Goal: Task Accomplishment & Management: Use online tool/utility

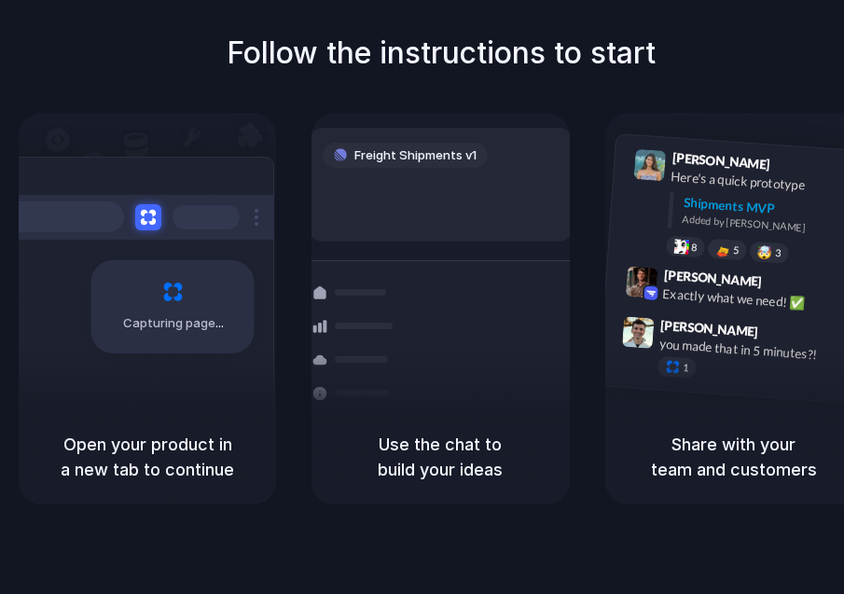
drag, startPoint x: 734, startPoint y: 109, endPoint x: 693, endPoint y: 118, distance: 42.1
click at [732, 110] on div "Follow the instructions to start Capturing page Open your product in a new tab …" at bounding box center [441, 268] width 844 height 474
drag, startPoint x: 470, startPoint y: 175, endPoint x: 452, endPoint y: 200, distance: 30.0
click at [464, 183] on div "Freight Shipments v1 Add |" at bounding box center [441, 185] width 266 height 114
click at [456, 357] on div "Container from Shanghai 40ft • ETA Dec 28 • In transit Express delivery to NYC …" at bounding box center [508, 391] width 198 height 261
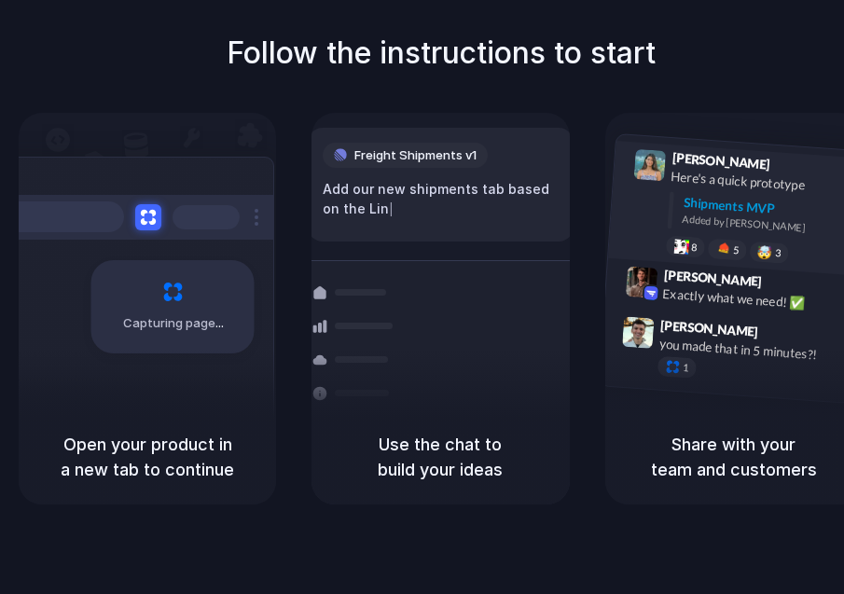
drag, startPoint x: 724, startPoint y: 235, endPoint x: 732, endPoint y: 210, distance: 26.3
click at [727, 228] on div "Lily Parker 9:41 AM Here's a quick prototype Shipments MVP Added by Alloy 8 5 🤯…" at bounding box center [757, 209] width 199 height 117
click at [732, 208] on div "Shipments MVP" at bounding box center [769, 207] width 172 height 31
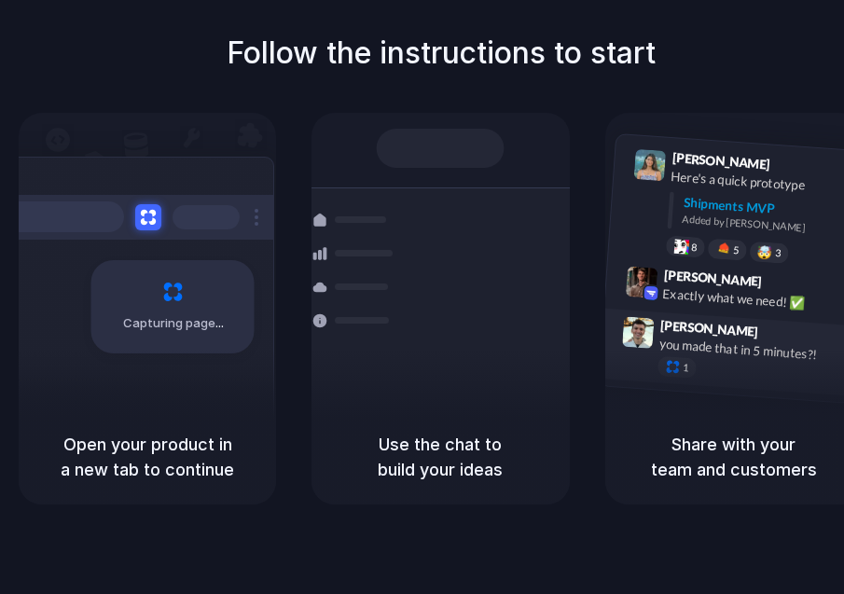
drag, startPoint x: 728, startPoint y: 311, endPoint x: 717, endPoint y: 370, distance: 59.8
click at [726, 334] on div "Lily Parker 9:41 AM Here's a quick prototype Shipments MVP Added by Alloy 8 5 🤯…" at bounding box center [733, 268] width 271 height 270
drag, startPoint x: 711, startPoint y: 394, endPoint x: 690, endPoint y: 431, distance: 42.2
click at [710, 415] on div "Lily Parker 9:41 AM Here's a quick prototype Shipments MVP Added by Alloy 8 5 🤯…" at bounding box center [733, 309] width 257 height 392
drag, startPoint x: 542, startPoint y: 426, endPoint x: 86, endPoint y: 173, distance: 521.3
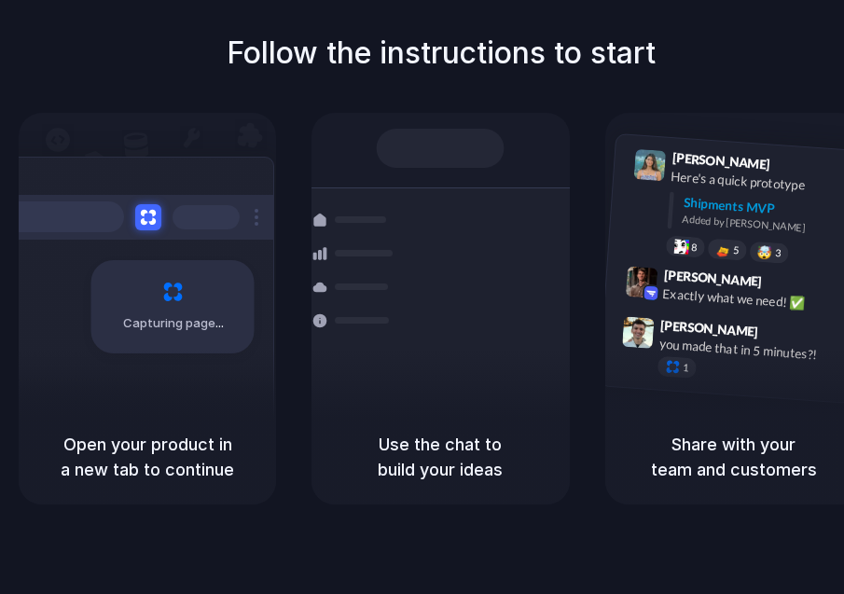
click at [89, 163] on div "Capturing page Open your product in a new tab to continue Shipments Container f…" at bounding box center [441, 309] width 844 height 392
drag, startPoint x: 137, startPoint y: 291, endPoint x: 188, endPoint y: 360, distance: 86.0
click at [173, 346] on div "Capturing page" at bounding box center [134, 300] width 282 height 286
drag, startPoint x: 259, startPoint y: 336, endPoint x: 576, endPoint y: 76, distance: 410.1
click at [505, 177] on div "Capturing page Open your product in a new tab to continue Shipments Container f…" at bounding box center [441, 309] width 844 height 392
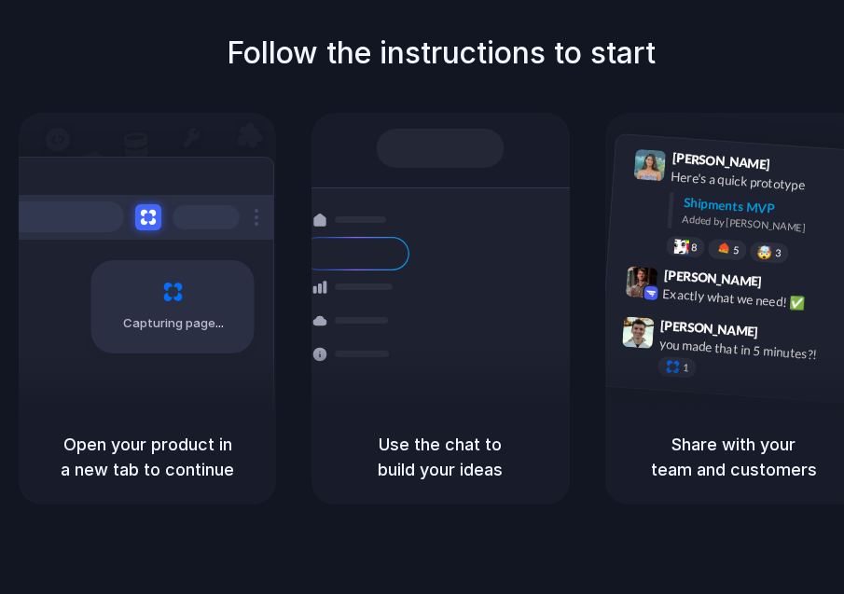
drag, startPoint x: 606, startPoint y: 57, endPoint x: 821, endPoint y: 53, distance: 214.5
click at [712, 49] on div "Follow the instructions to start Capturing page Open your product in a new tab …" at bounding box center [441, 268] width 844 height 474
drag, startPoint x: 821, startPoint y: 53, endPoint x: 881, endPoint y: 58, distance: 60.8
click at [844, 58] on html "Follow the instructions to start Capturing page Open your product in a new tab …" at bounding box center [422, 297] width 844 height 594
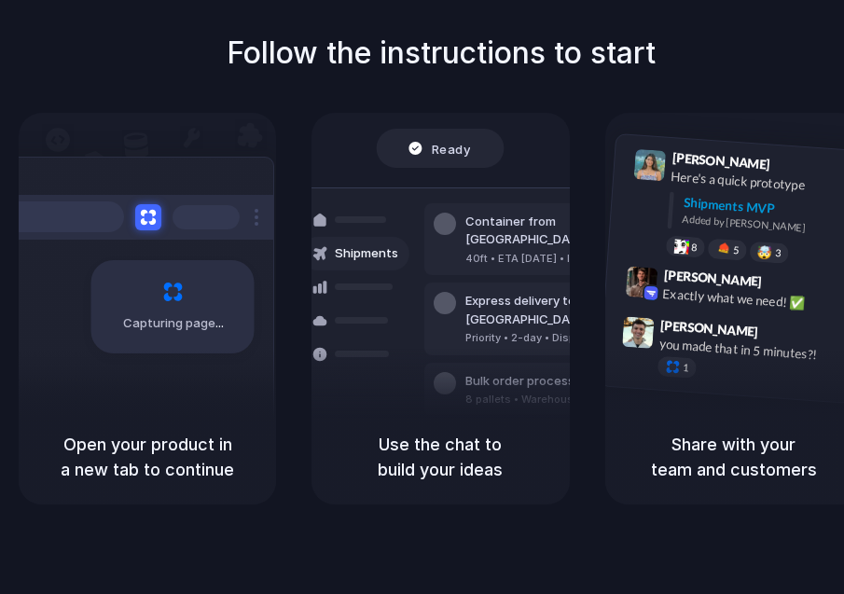
click at [422, 297] on div at bounding box center [422, 297] width 0 height 0
click at [403, 162] on div "Ready" at bounding box center [441, 148] width 128 height 39
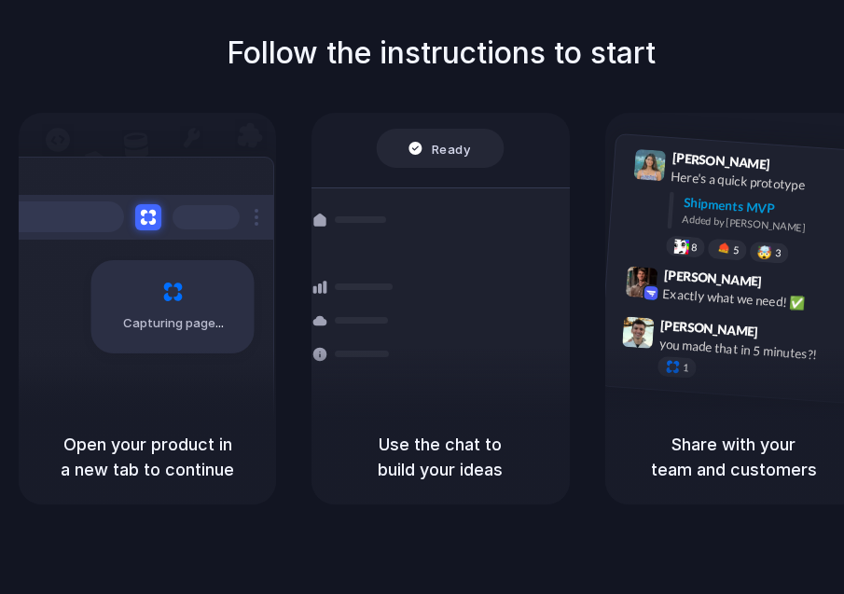
click at [411, 145] on div "Ready" at bounding box center [439, 148] width 62 height 19
click at [435, 286] on div "Container from Shanghai 40ft • ETA Dec 28 • In transit Express delivery to NYC …" at bounding box center [508, 318] width 198 height 261
drag, startPoint x: 421, startPoint y: 346, endPoint x: 391, endPoint y: 280, distance: 73.0
click at [421, 347] on div "Container from Shanghai 40ft • ETA Dec 28 • In transit Express delivery to NYC …" at bounding box center [508, 318] width 198 height 261
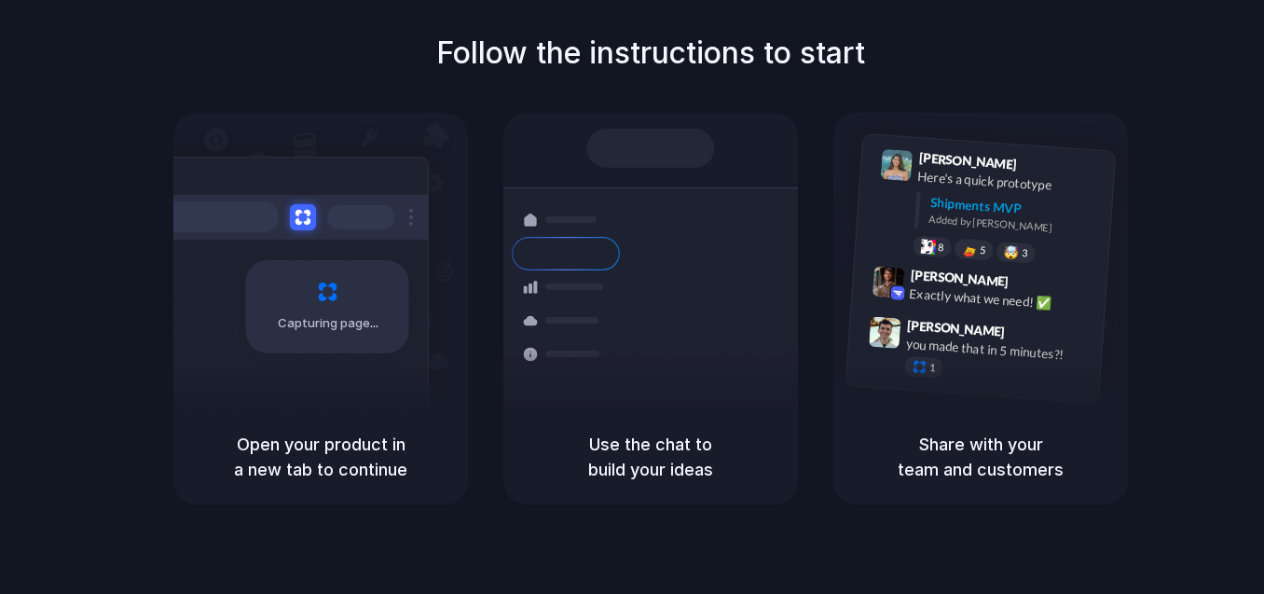
drag, startPoint x: 1086, startPoint y: 40, endPoint x: 990, endPoint y: 35, distance: 96.1
click at [632, 297] on div at bounding box center [632, 297] width 0 height 0
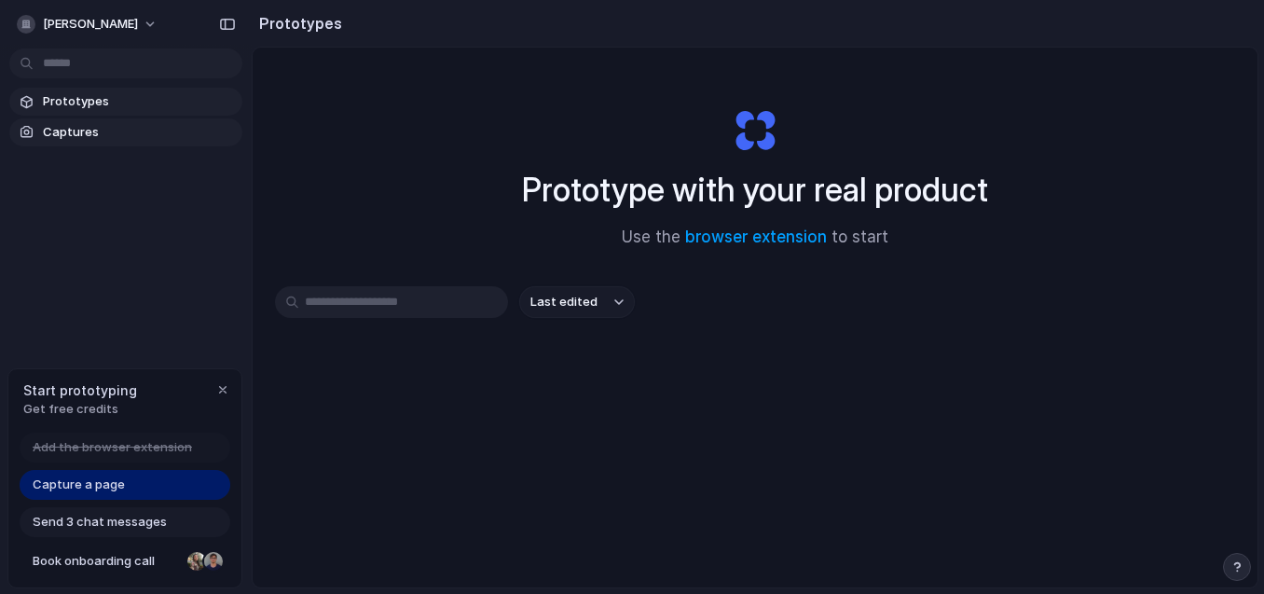
click at [101, 132] on span "Captures" at bounding box center [139, 132] width 192 height 19
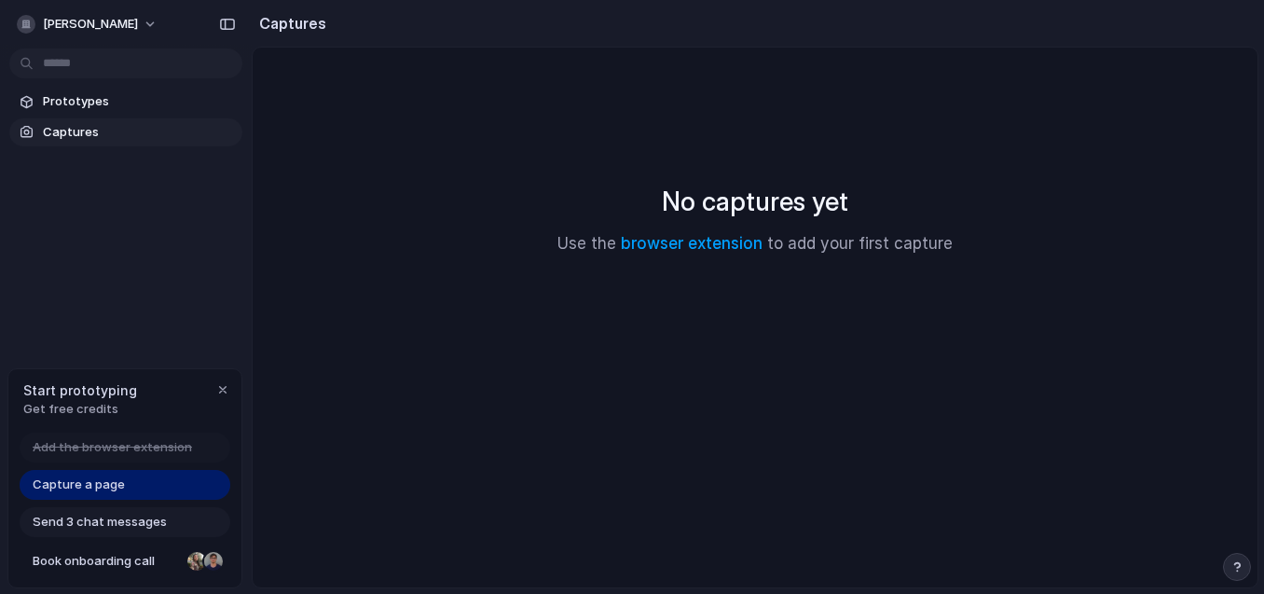
click at [329, 20] on section "Captures" at bounding box center [755, 23] width 1007 height 47
click at [115, 484] on span "Capture a page" at bounding box center [79, 485] width 92 height 19
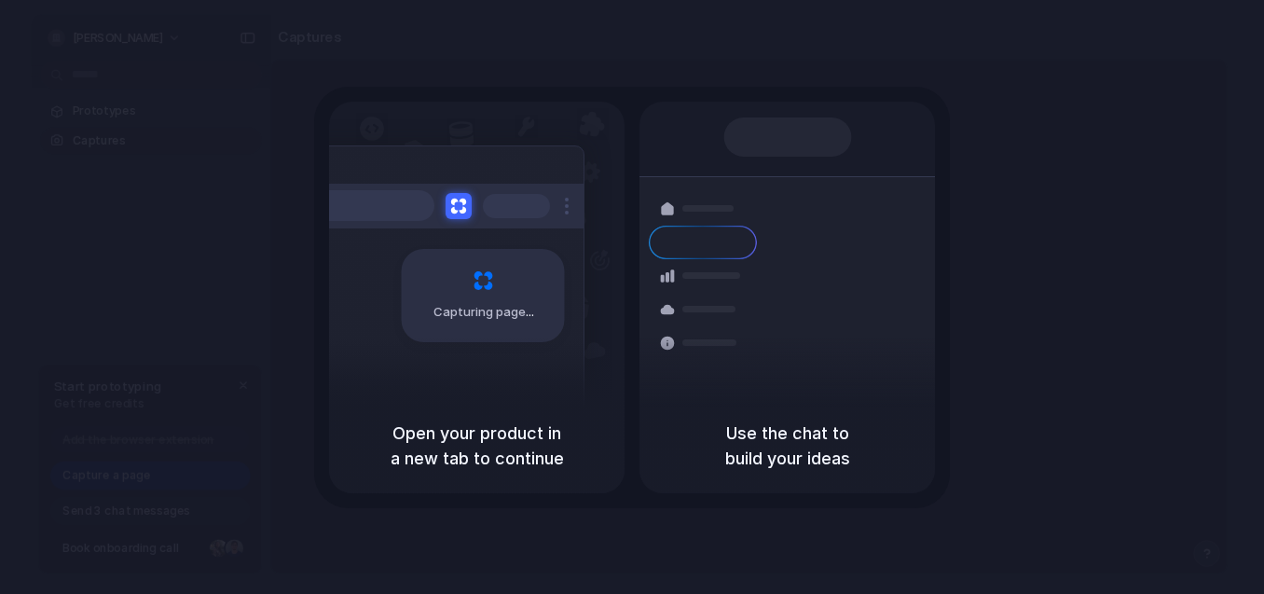
click at [460, 308] on span "Capturing page" at bounding box center [485, 312] width 103 height 19
drag, startPoint x: 808, startPoint y: 205, endPoint x: 769, endPoint y: 143, distance: 73.7
click at [808, 196] on div "Shipments Container from Shanghai 40ft • ETA Dec 28 • In transit Express delive…" at bounding box center [787, 278] width 317 height 323
drag, startPoint x: 769, startPoint y: 143, endPoint x: 630, endPoint y: 213, distance: 155.5
click at [630, 213] on div "Capturing page Open your product in a new tab to continue Shipments Container f…" at bounding box center [632, 297] width 636 height 421
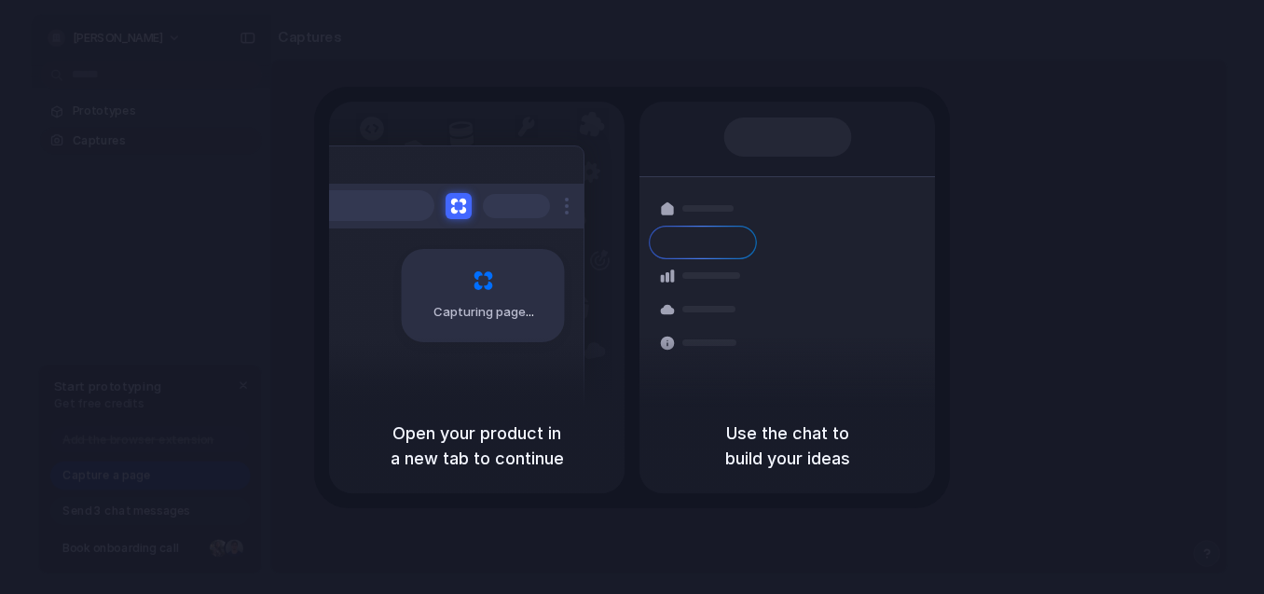
drag, startPoint x: 765, startPoint y: 152, endPoint x: 814, endPoint y: 368, distance: 221.7
click at [814, 368] on div "Shipments Container from Shanghai 40ft • ETA Dec 28 • In transit Express delive…" at bounding box center [787, 278] width 317 height 323
drag, startPoint x: 768, startPoint y: 170, endPoint x: 747, endPoint y: 145, distance: 32.4
click at [782, 114] on div "Shipments Container from Shanghai 40ft • ETA Dec 28 • In transit Express delive…" at bounding box center [788, 250] width 296 height 297
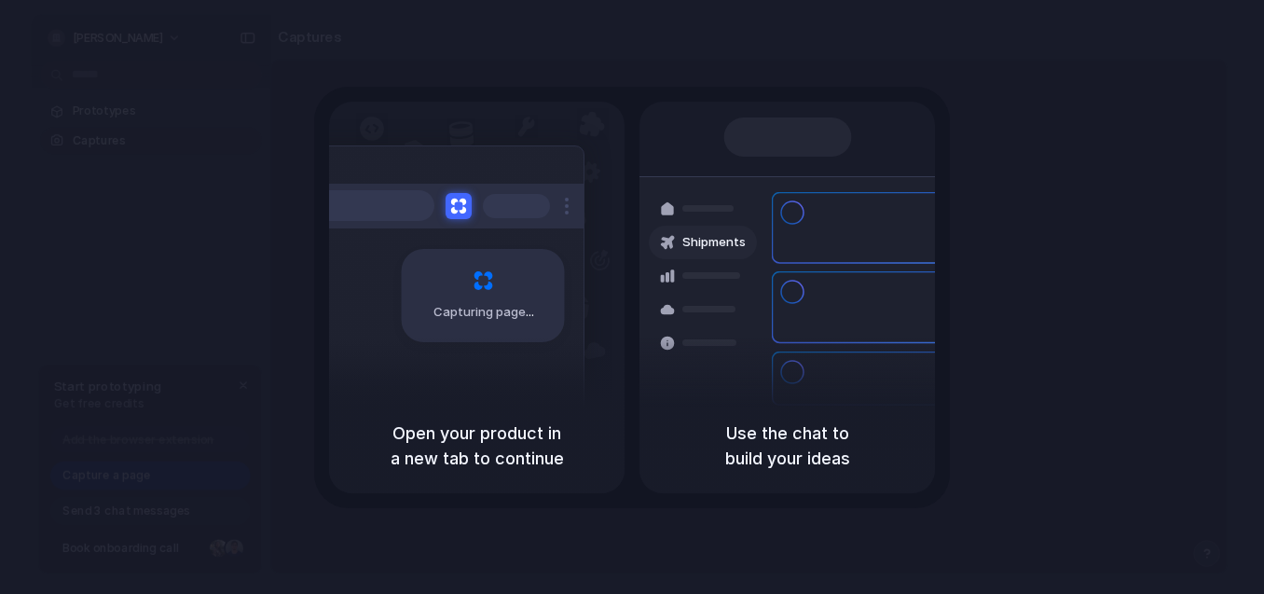
drag, startPoint x: 686, startPoint y: 270, endPoint x: 697, endPoint y: 285, distance: 18.6
click at [696, 283] on div "Shipments" at bounding box center [689, 307] width 136 height 261
click at [735, 327] on div at bounding box center [703, 343] width 108 height 34
drag, startPoint x: 787, startPoint y: 297, endPoint x: 801, endPoint y: 276, distance: 25.6
click at [798, 290] on div "Express delivery to NYC Priority • 2-day • Dispatched" at bounding box center [898, 307] width 252 height 73
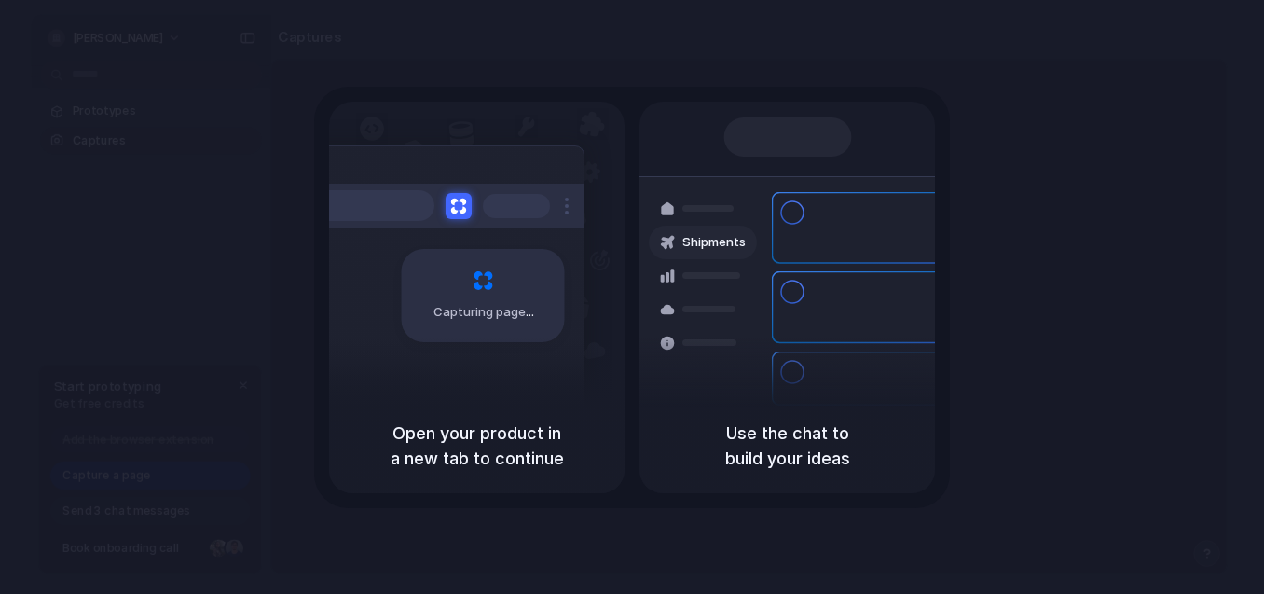
drag, startPoint x: 801, startPoint y: 273, endPoint x: 801, endPoint y: 256, distance: 16.8
click at [801, 281] on div at bounding box center [792, 292] width 22 height 22
drag, startPoint x: 801, startPoint y: 256, endPoint x: 732, endPoint y: 395, distance: 155.1
click at [765, 289] on div "Container from Shanghai 40ft • ETA Dec 28 • In transit Express delivery to NYC …" at bounding box center [856, 307] width 198 height 261
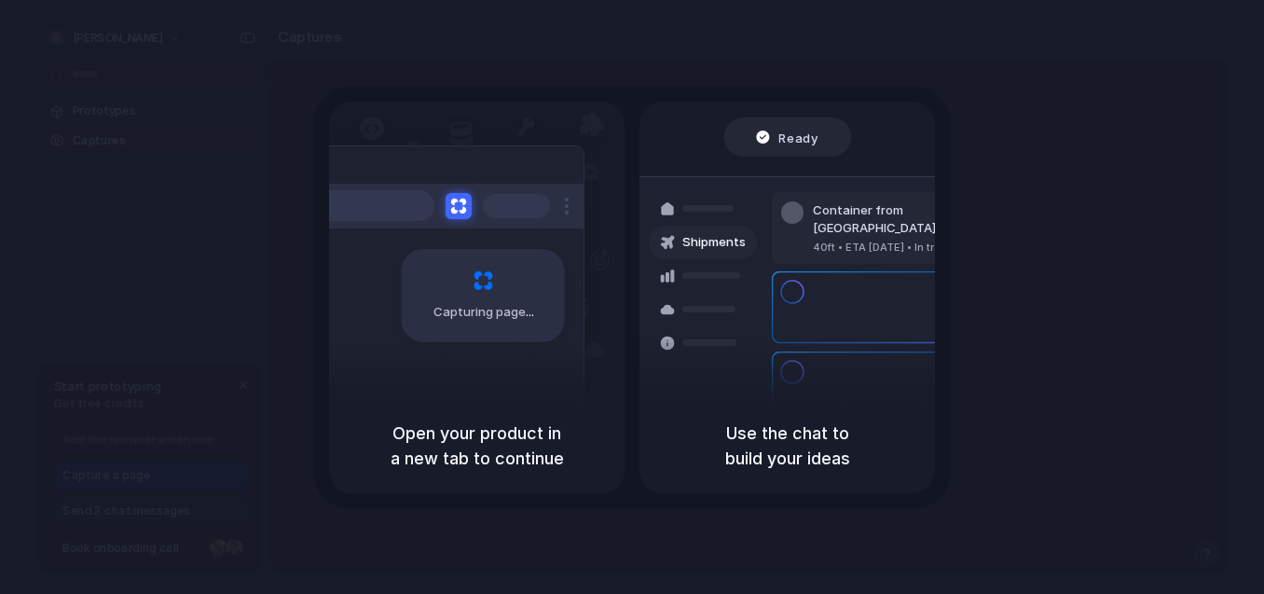
drag, startPoint x: 737, startPoint y: 404, endPoint x: 769, endPoint y: 454, distance: 60.0
click at [752, 425] on div "Use the chat to build your ideas" at bounding box center [788, 445] width 296 height 95
drag, startPoint x: 769, startPoint y: 454, endPoint x: 779, endPoint y: 452, distance: 9.5
click at [772, 455] on h5 "Use the chat to build your ideas" at bounding box center [787, 446] width 251 height 50
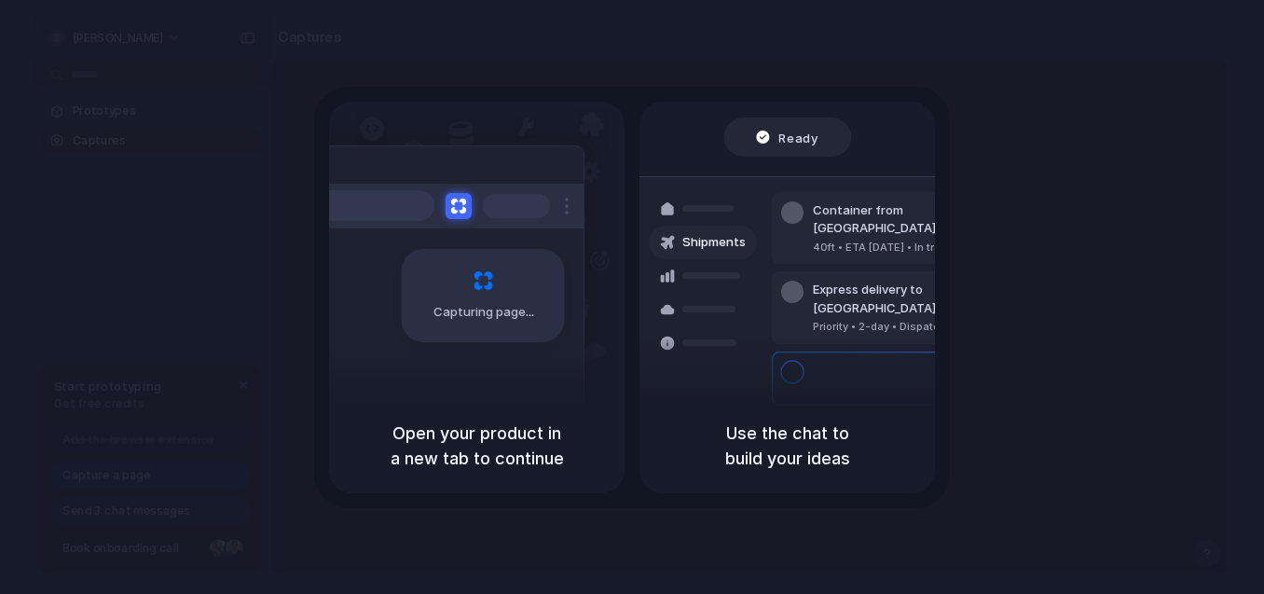
drag, startPoint x: 798, startPoint y: 428, endPoint x: 798, endPoint y: 365, distance: 63.4
click at [803, 414] on div "Use the chat to build your ideas" at bounding box center [788, 445] width 296 height 95
click at [787, 307] on div "Express delivery to NYC Priority • 2-day • Dispatched" at bounding box center [898, 307] width 252 height 73
drag, startPoint x: 783, startPoint y: 276, endPoint x: 766, endPoint y: 247, distance: 33.4
click at [780, 271] on div "Express delivery to NYC Priority • 2-day • Dispatched" at bounding box center [898, 307] width 252 height 73
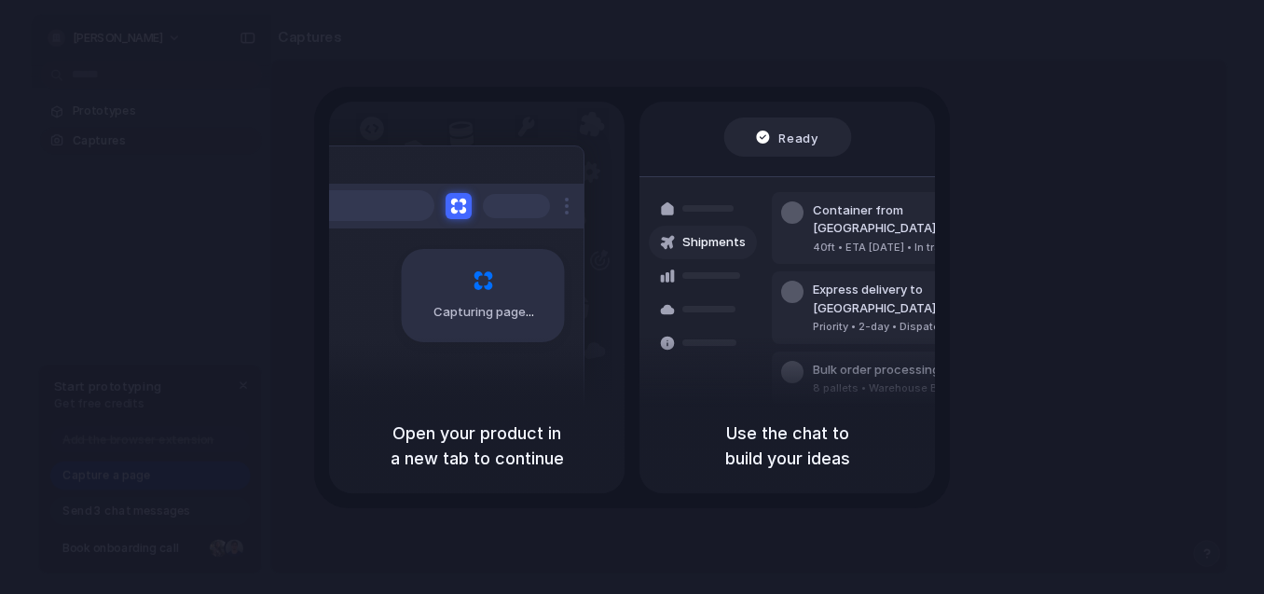
drag, startPoint x: 765, startPoint y: 246, endPoint x: 672, endPoint y: 272, distance: 96.8
click at [747, 255] on div "Shipments Container from Shanghai 40ft • ETA Dec 28 • In transit Express delive…" at bounding box center [788, 307] width 336 height 263
drag, startPoint x: 671, startPoint y: 338, endPoint x: 671, endPoint y: 365, distance: 26.1
click at [671, 352] on div "Shipments" at bounding box center [689, 307] width 136 height 261
drag, startPoint x: 565, startPoint y: 407, endPoint x: 388, endPoint y: 349, distance: 186.6
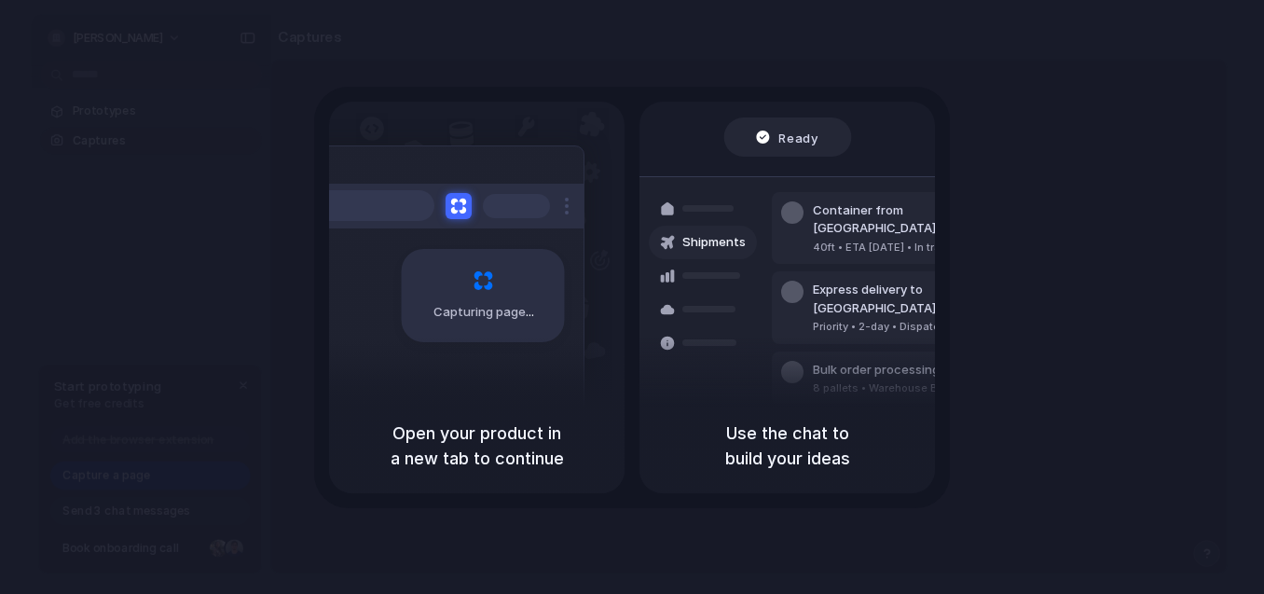
click at [479, 394] on div "Capturing page" at bounding box center [477, 250] width 296 height 297
drag, startPoint x: 388, startPoint y: 349, endPoint x: 431, endPoint y: 273, distance: 86.9
click at [406, 311] on div "Capturing page" at bounding box center [444, 288] width 282 height 286
drag, startPoint x: 431, startPoint y: 273, endPoint x: 553, endPoint y: 345, distance: 141.7
click at [434, 271] on div "Capturing page" at bounding box center [483, 295] width 163 height 93
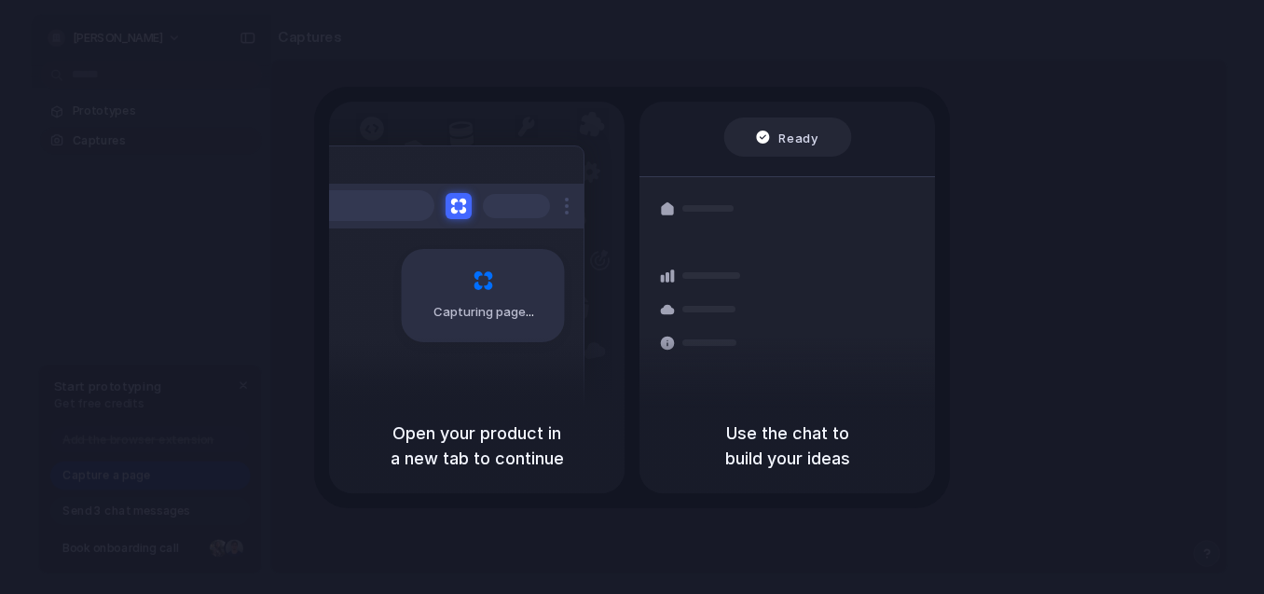
drag, startPoint x: 553, startPoint y: 345, endPoint x: 560, endPoint y: 352, distance: 10.5
click at [560, 352] on div "Capturing page" at bounding box center [444, 288] width 282 height 286
drag, startPoint x: 450, startPoint y: 277, endPoint x: 409, endPoint y: 197, distance: 90.1
click at [447, 273] on div "Capturing page" at bounding box center [483, 295] width 163 height 93
drag, startPoint x: 409, startPoint y: 197, endPoint x: 554, endPoint y: 212, distance: 145.3
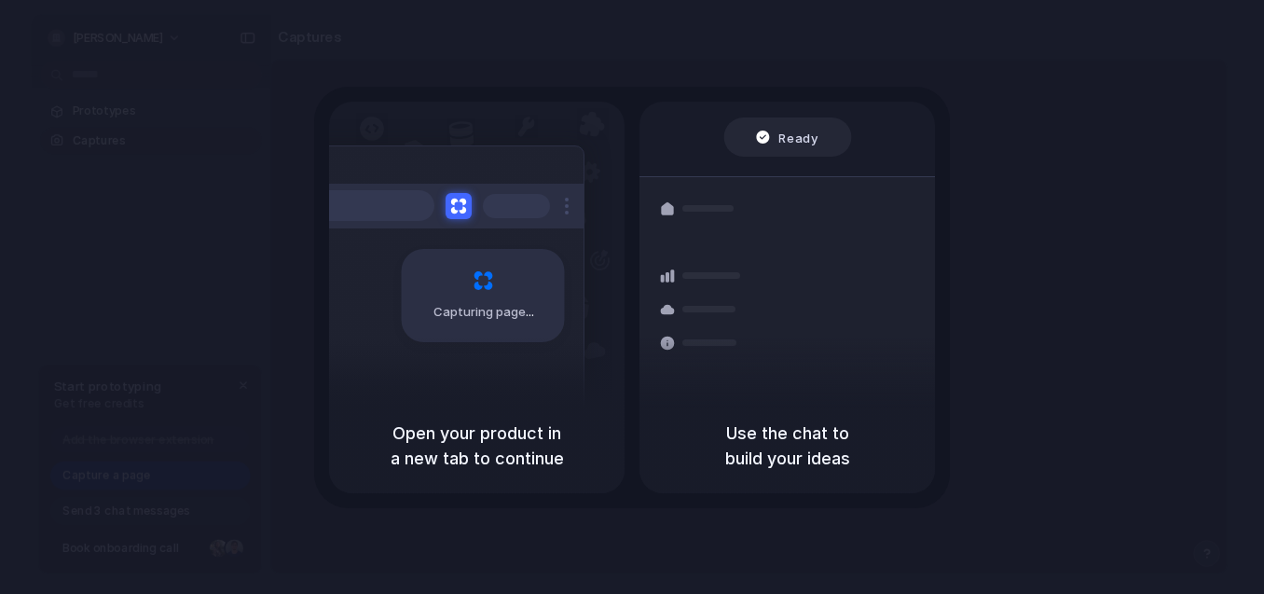
click at [421, 206] on div at bounding box center [369, 205] width 131 height 31
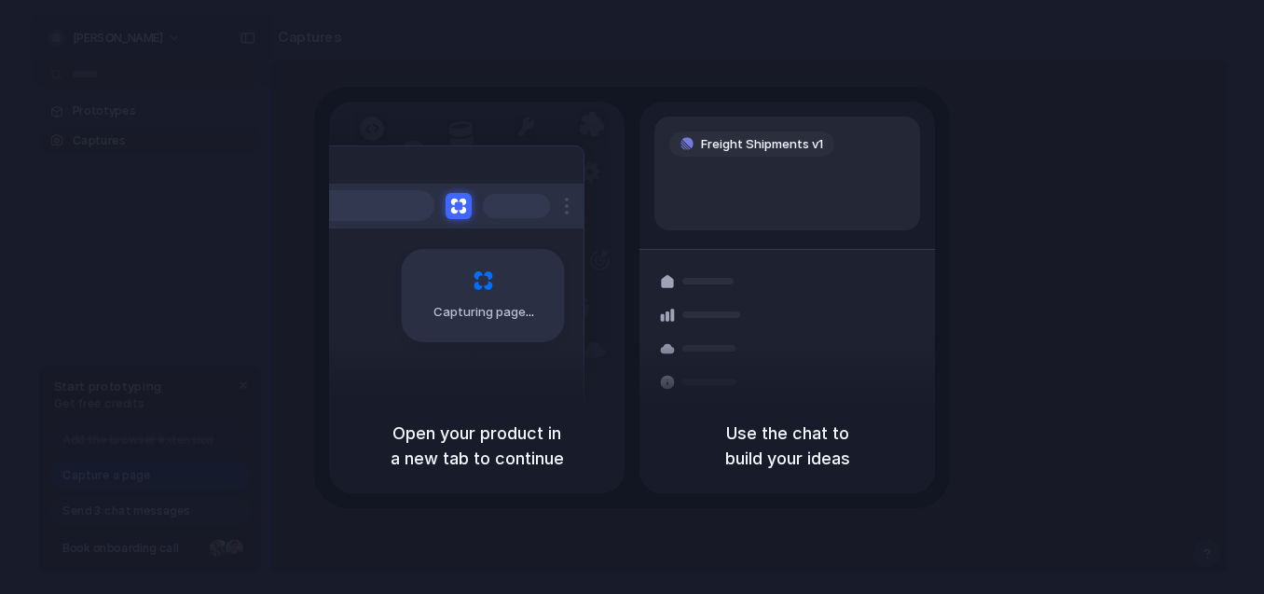
drag, startPoint x: 554, startPoint y: 212, endPoint x: 554, endPoint y: 237, distance: 25.2
click at [563, 235] on div "Capturing page" at bounding box center [444, 288] width 282 height 286
drag, startPoint x: 501, startPoint y: 324, endPoint x: 568, endPoint y: 384, distance: 90.4
click at [566, 384] on div "Capturing page" at bounding box center [444, 288] width 282 height 286
drag, startPoint x: 637, startPoint y: 263, endPoint x: 673, endPoint y: 163, distance: 106.2
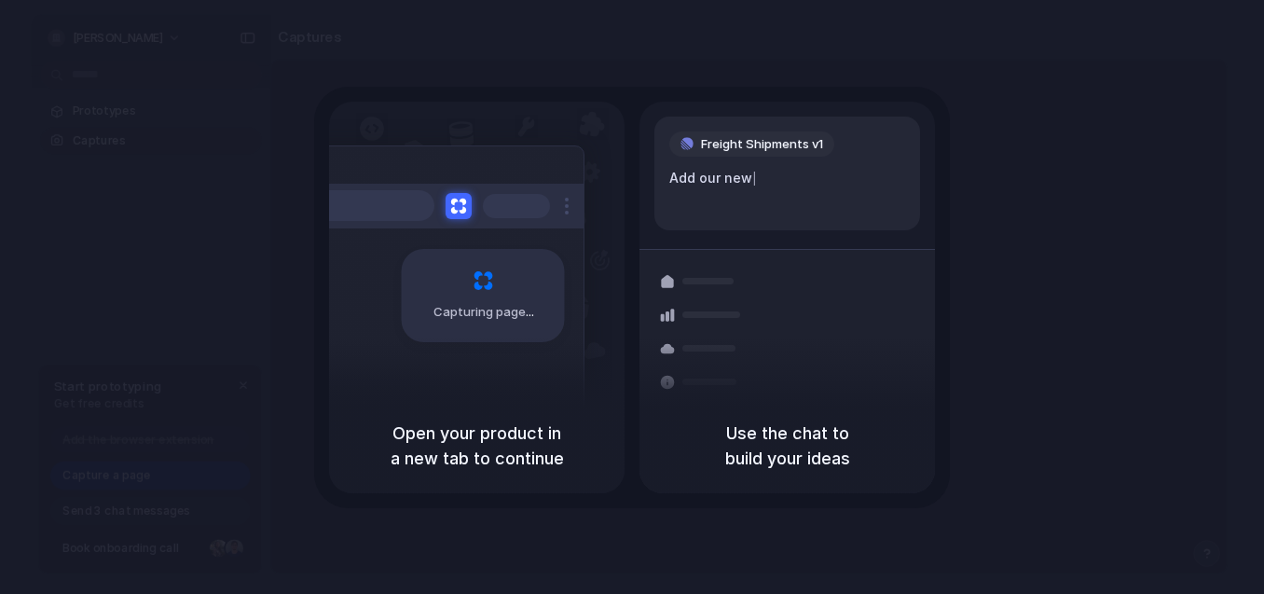
click at [655, 219] on div "Capturing page Open your product in a new tab to continue Freight Shipments v1 …" at bounding box center [632, 297] width 636 height 421
drag, startPoint x: 673, startPoint y: 163, endPoint x: 715, endPoint y: 165, distance: 42.0
click at [715, 165] on div "Freight Shipments v1 Add our new shipme |" at bounding box center [788, 174] width 266 height 114
drag, startPoint x: 819, startPoint y: 328, endPoint x: 824, endPoint y: 346, distance: 18.6
click at [824, 346] on div "Container from Shanghai 40ft • ETA Dec 28 • In transit Express delivery to NYC …" at bounding box center [856, 380] width 198 height 261
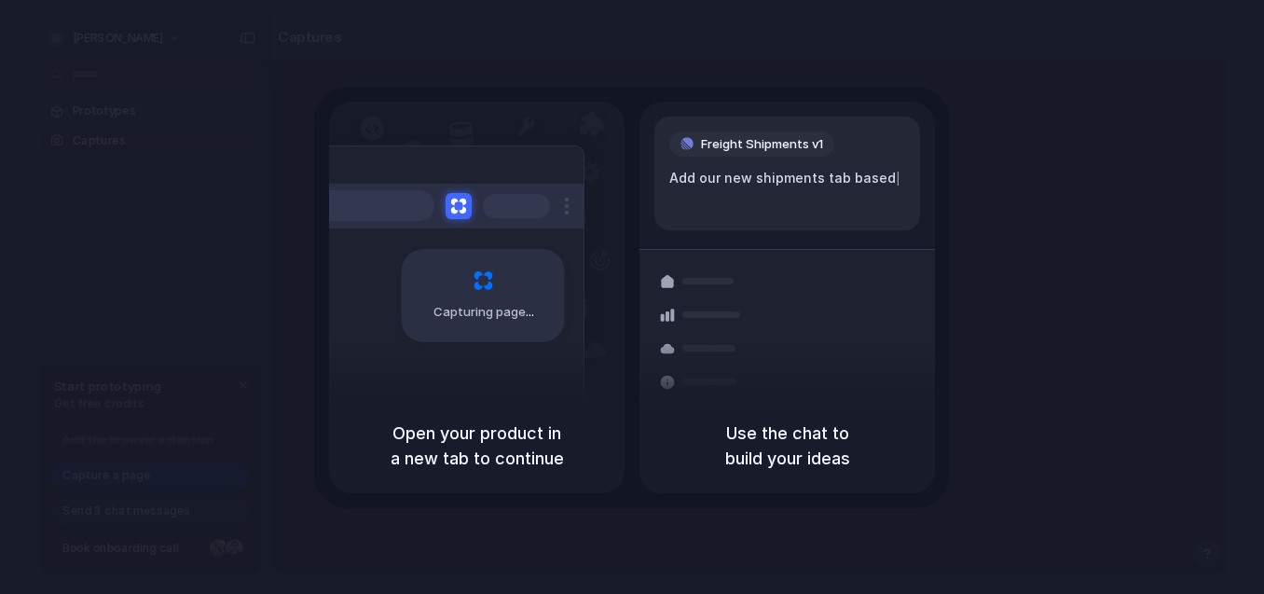
drag, startPoint x: 899, startPoint y: 321, endPoint x: 969, endPoint y: 9, distance: 319.2
click at [958, 156] on div "Capturing page Open your product in a new tab to continue Freight Shipments v1 …" at bounding box center [632, 297] width 1264 height 594
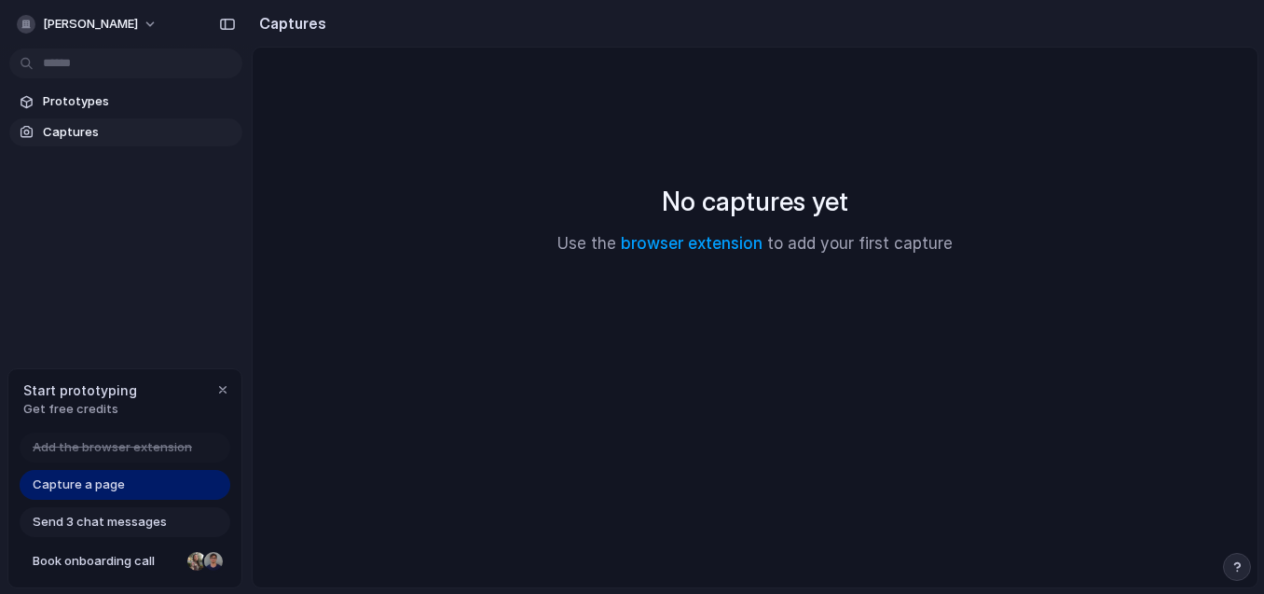
click at [669, 149] on div "No captures yet Use the browser extension to add your first capture" at bounding box center [755, 218] width 960 height 297
click at [715, 248] on link "browser extension" at bounding box center [692, 243] width 142 height 19
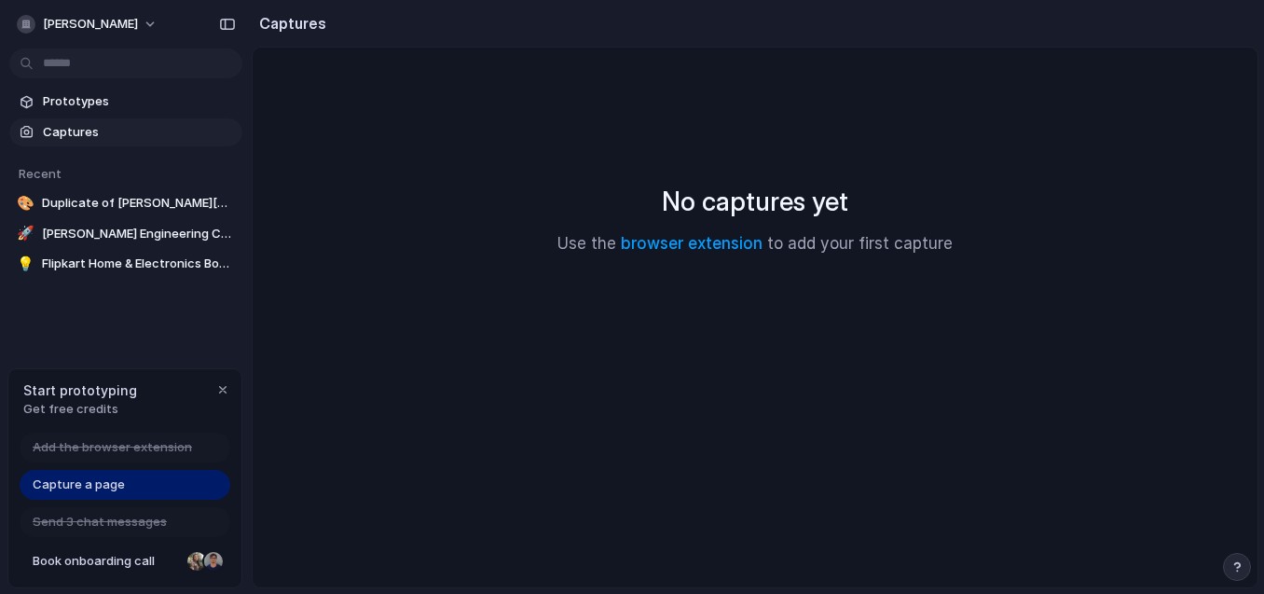
click at [495, 172] on div "No captures yet Use the browser extension to add your first capture" at bounding box center [755, 218] width 960 height 297
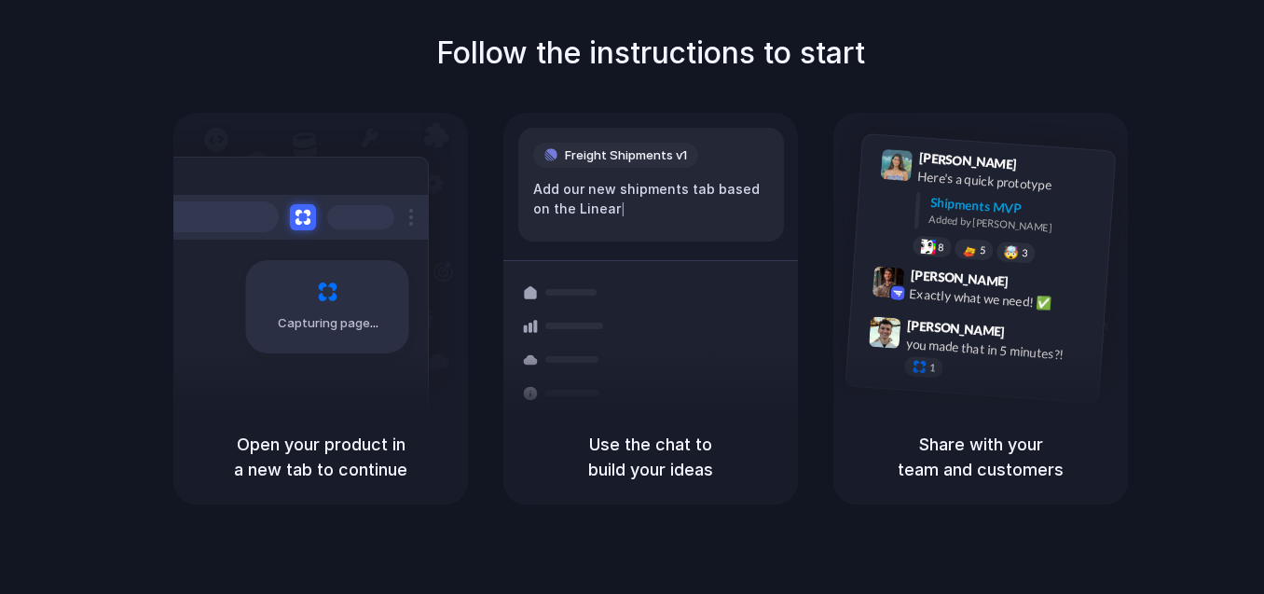
click at [663, 149] on span "Freight Shipments v1" at bounding box center [626, 155] width 122 height 19
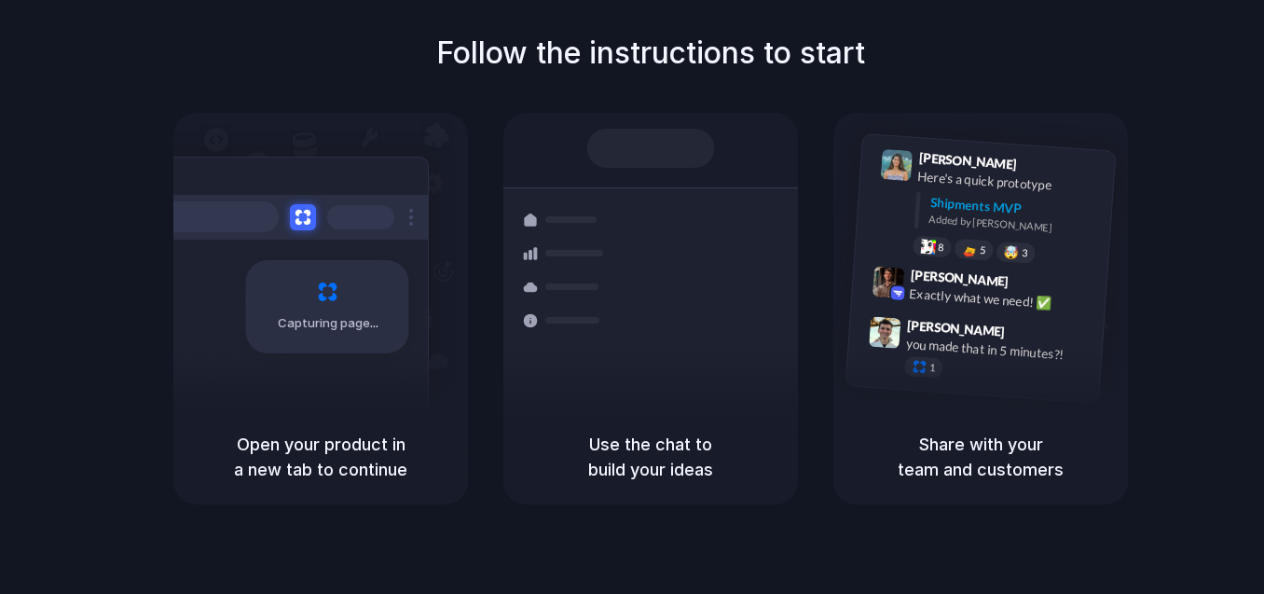
click at [348, 322] on span "Capturing page" at bounding box center [329, 323] width 103 height 19
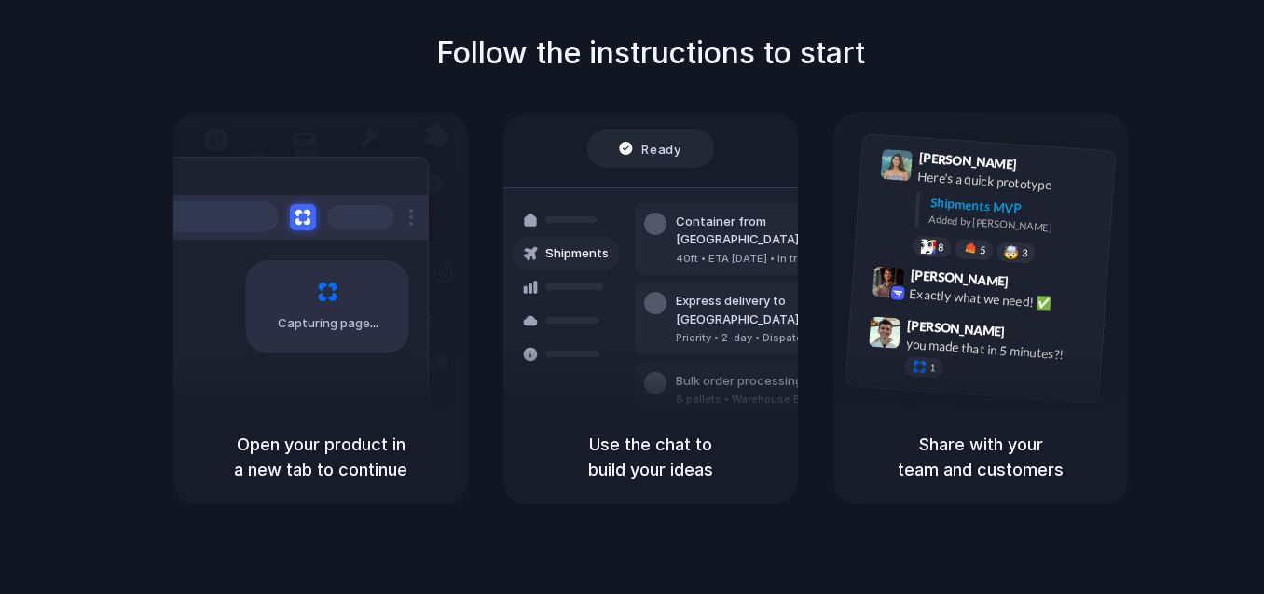
click at [736, 86] on div "Follow the instructions to start Capturing page Open your product in a new tab …" at bounding box center [651, 268] width 1264 height 474
click at [647, 154] on span "Ready" at bounding box center [661, 148] width 39 height 19
drag, startPoint x: 604, startPoint y: 90, endPoint x: 528, endPoint y: 89, distance: 76.5
click at [600, 90] on div "Follow the instructions to start Capturing page Open your product in a new tab …" at bounding box center [651, 268] width 1264 height 474
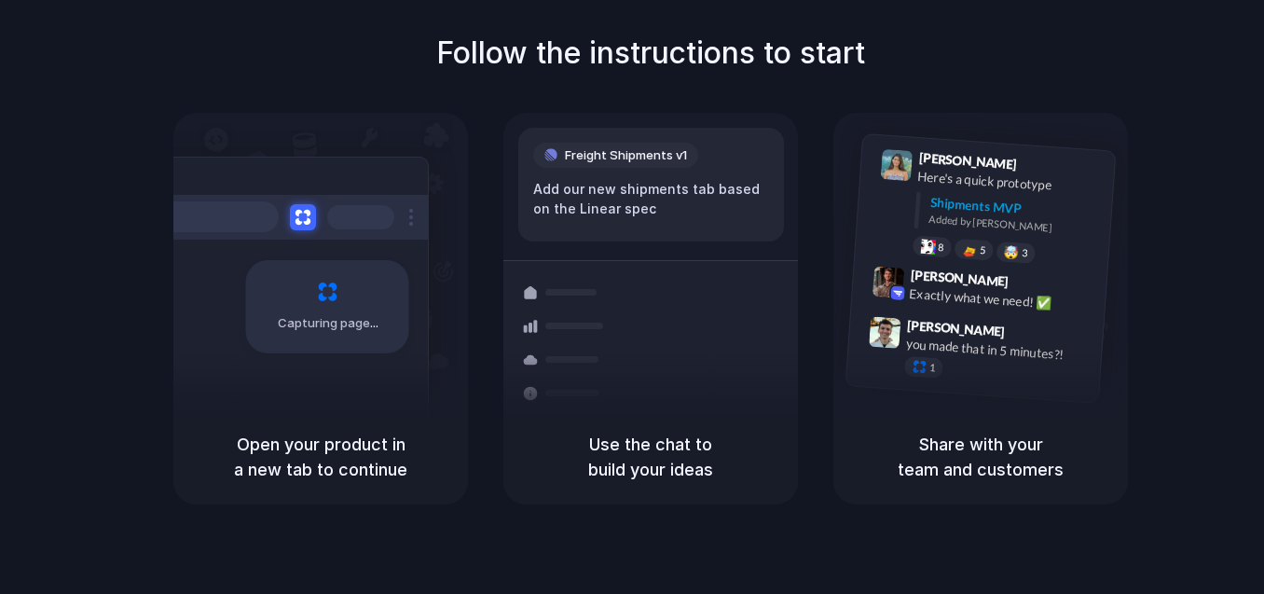
click at [733, 128] on div "Freight Shipments v1 Add our new shipments tab based on the Linear spec" at bounding box center [651, 185] width 266 height 114
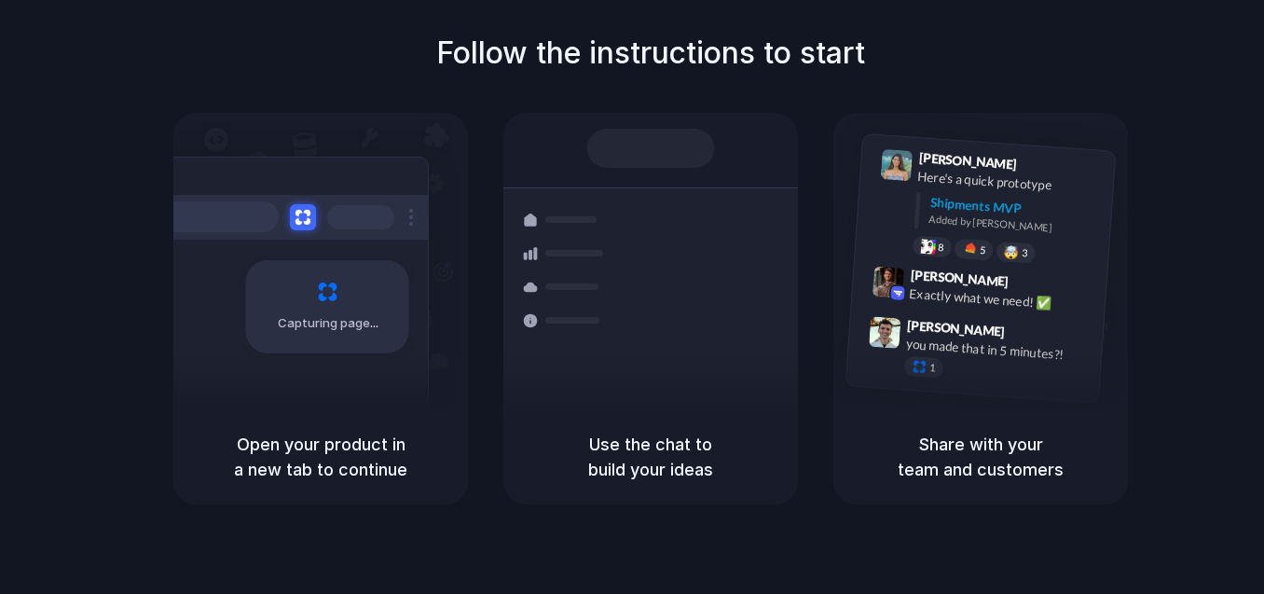
click at [715, 129] on div at bounding box center [651, 148] width 128 height 39
click at [723, 126] on div "Shipments Container from [GEOGRAPHIC_DATA] 40ft • ETA [DATE] • In transit Expre…" at bounding box center [650, 261] width 295 height 297
drag, startPoint x: 715, startPoint y: 119, endPoint x: 757, endPoint y: 7, distance: 119.5
click at [715, 103] on div "Follow the instructions to start Capturing page Open your product in a new tab …" at bounding box center [651, 268] width 1264 height 474
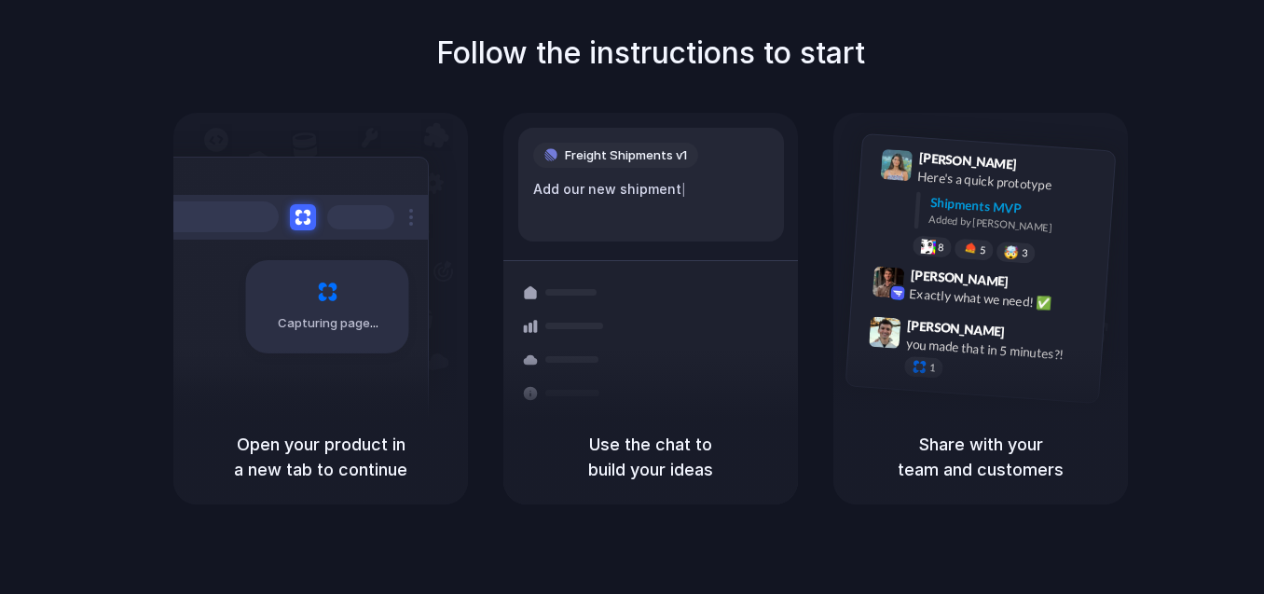
click at [676, 39] on h1 "Follow the instructions to start" at bounding box center [650, 53] width 429 height 45
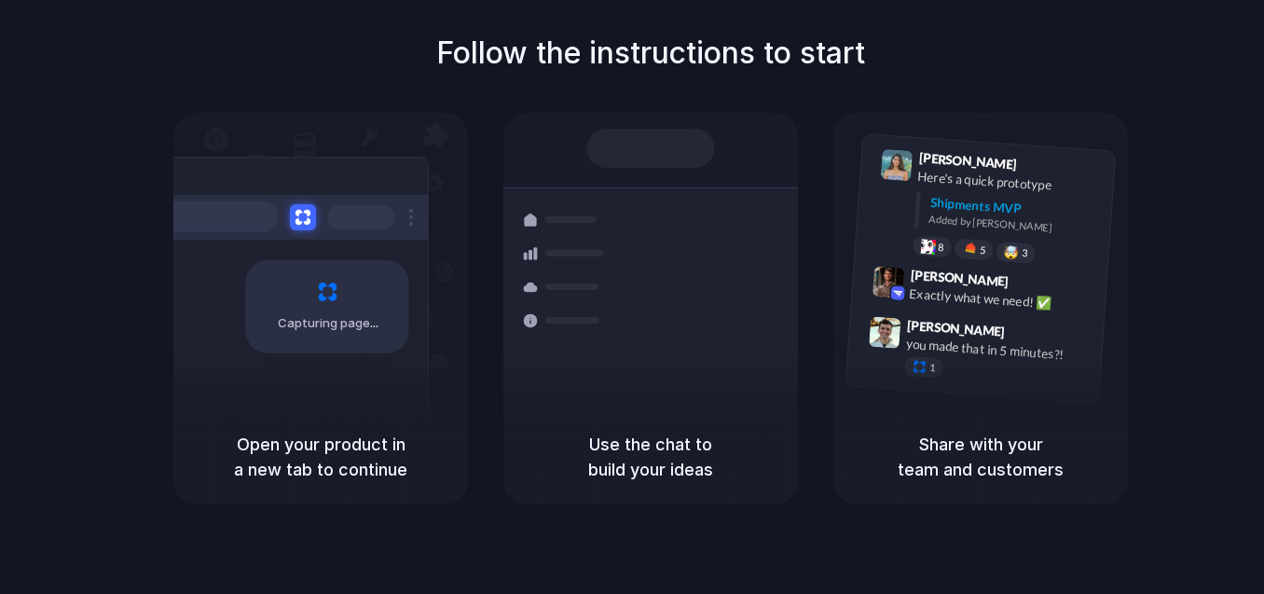
click at [632, 297] on div at bounding box center [632, 297] width 0 height 0
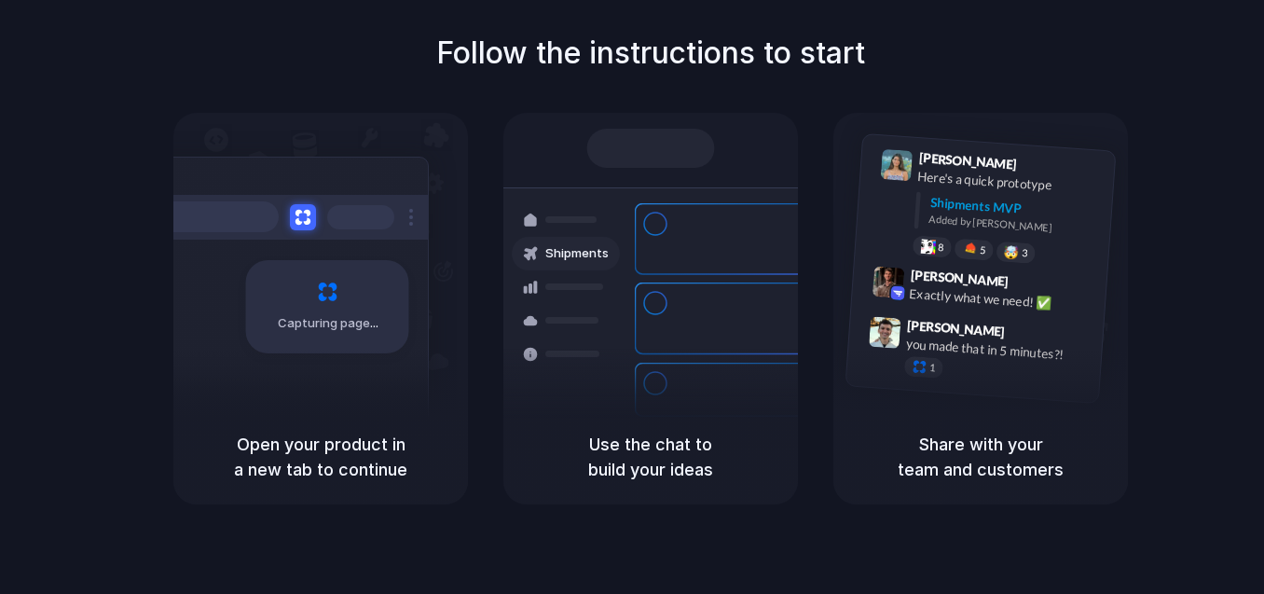
click at [632, 297] on div at bounding box center [632, 297] width 0 height 0
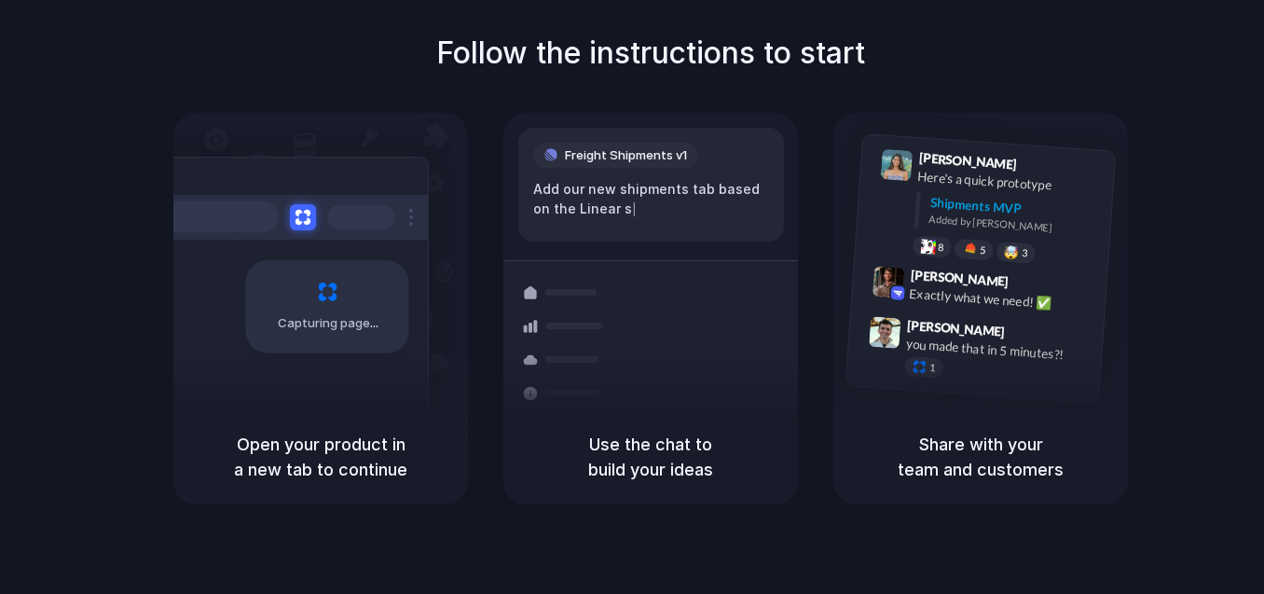
drag, startPoint x: 649, startPoint y: 70, endPoint x: 582, endPoint y: 217, distance: 161.9
click at [612, 189] on div "Follow the instructions to start Capturing page Open your product in a new tab …" at bounding box center [651, 268] width 1264 height 474
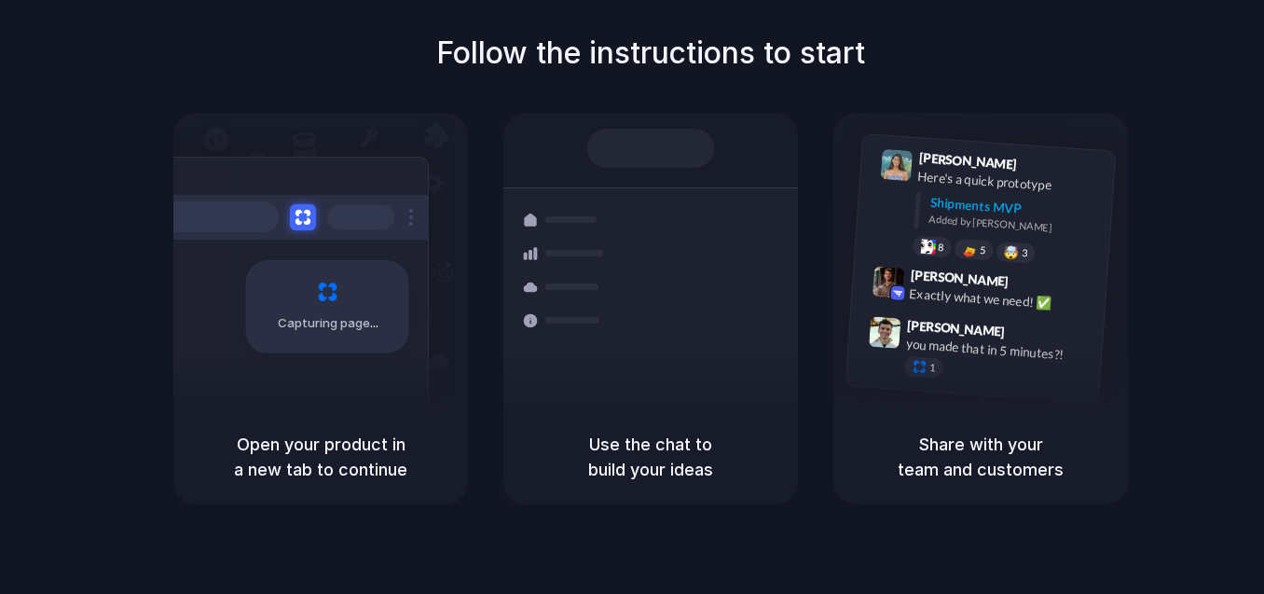
drag, startPoint x: 369, startPoint y: 304, endPoint x: 362, endPoint y: 317, distance: 15.0
click at [363, 315] on div "Capturing page" at bounding box center [327, 306] width 163 height 93
click at [345, 301] on div "Capturing page" at bounding box center [327, 306] width 163 height 93
click at [329, 280] on div "Capturing page" at bounding box center [327, 306] width 163 height 93
click at [359, 310] on div "Capturing page" at bounding box center [327, 306] width 163 height 93
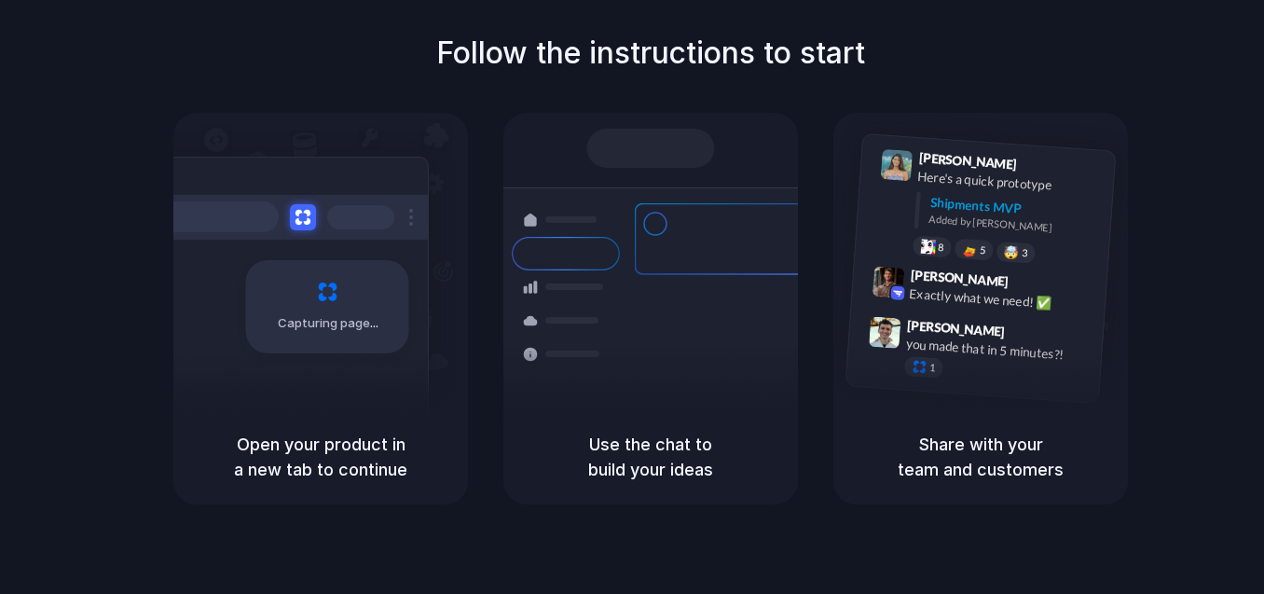
click at [359, 310] on div "Capturing page" at bounding box center [327, 306] width 163 height 93
click at [359, 307] on div "Capturing page" at bounding box center [327, 306] width 163 height 93
click at [357, 303] on div "Capturing page" at bounding box center [327, 306] width 163 height 93
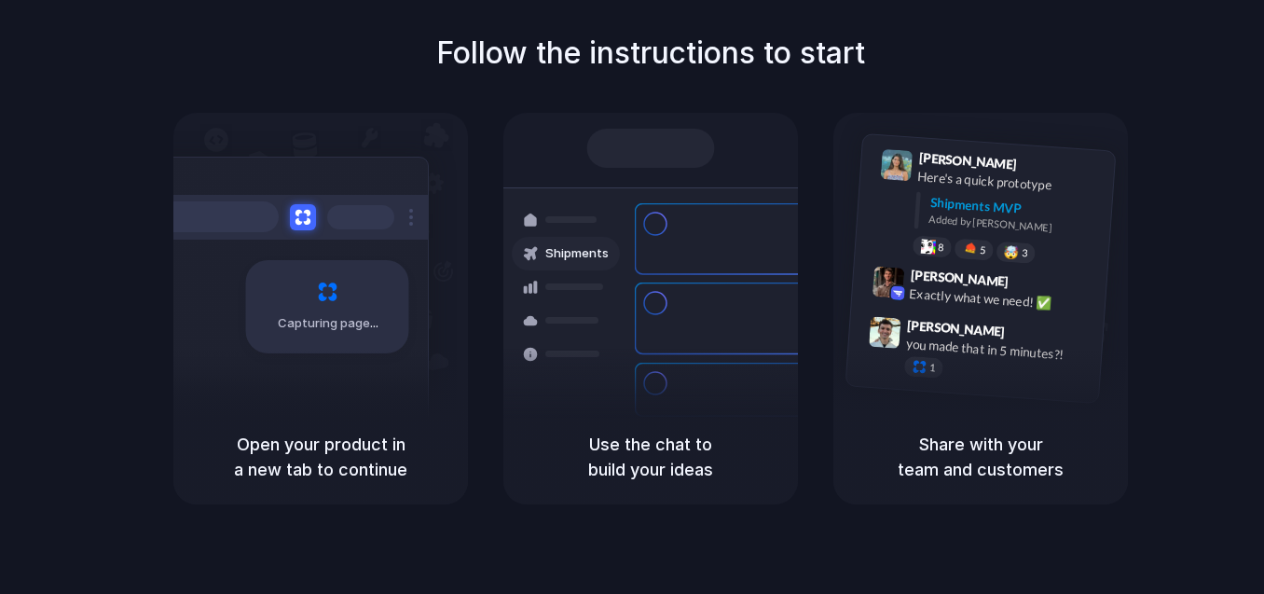
click at [357, 303] on div "Capturing page" at bounding box center [327, 306] width 163 height 93
click at [513, 279] on div "Capturing page Open your product in a new tab to continue Shipments Container f…" at bounding box center [650, 309] width 955 height 392
click at [605, 248] on span "Shipments" at bounding box center [576, 253] width 63 height 19
click at [611, 285] on div at bounding box center [566, 287] width 108 height 34
drag, startPoint x: 611, startPoint y: 285, endPoint x: 429, endPoint y: 20, distance: 322.0
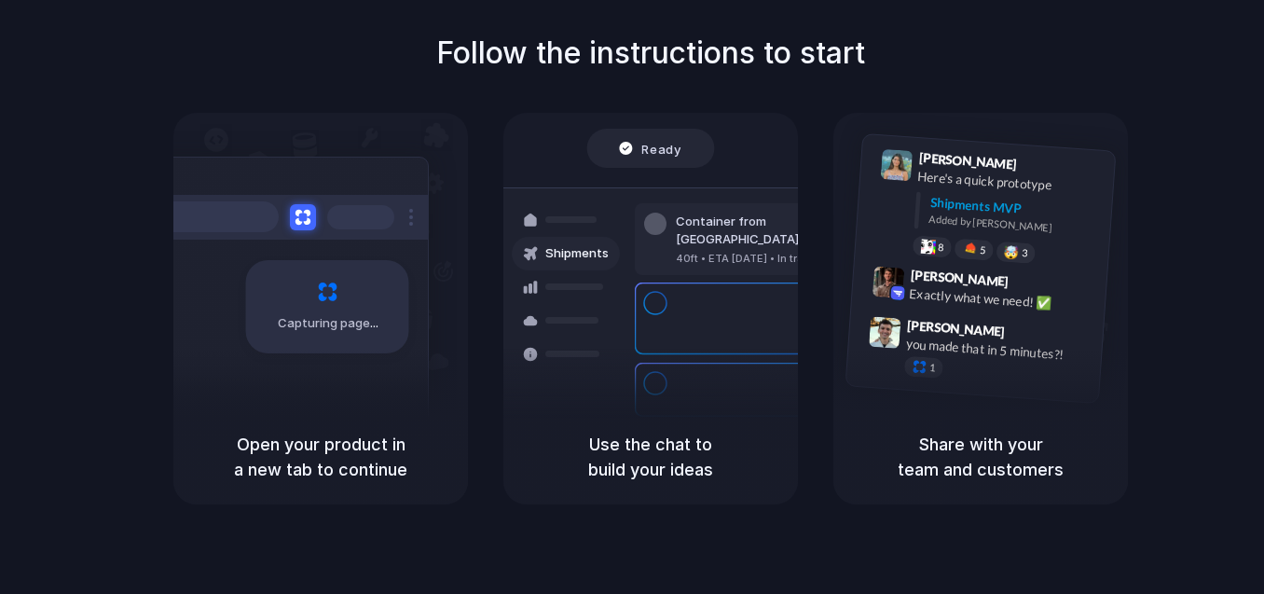
click at [611, 281] on div at bounding box center [566, 287] width 108 height 34
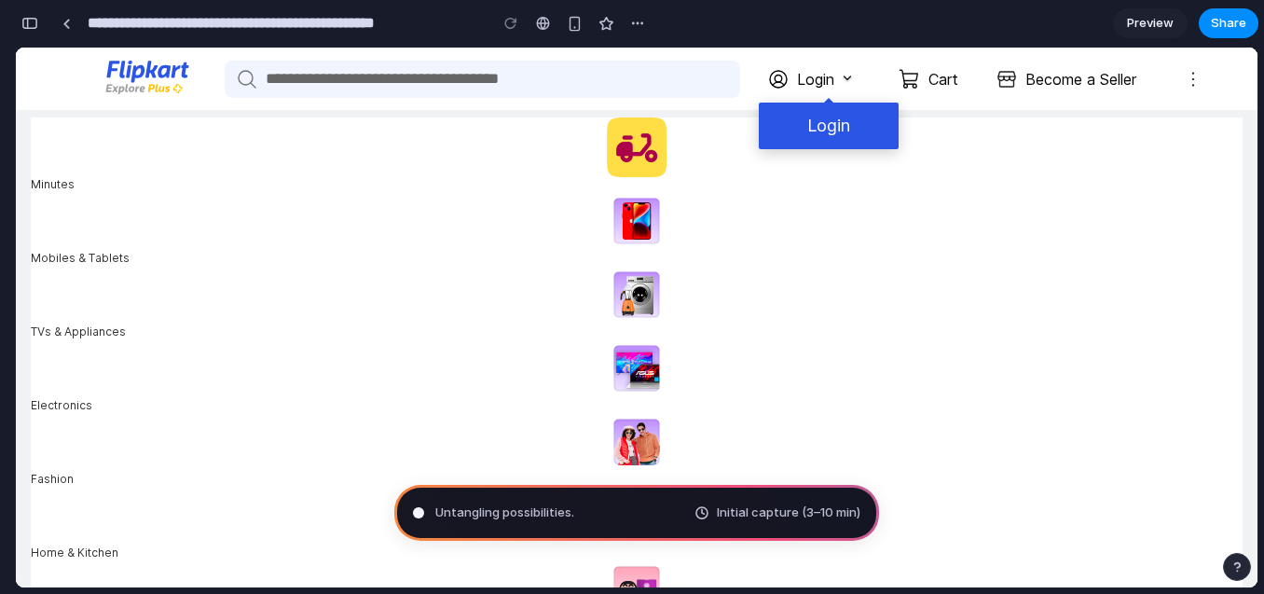
click at [1153, 15] on span "Preview" at bounding box center [1150, 23] width 47 height 19
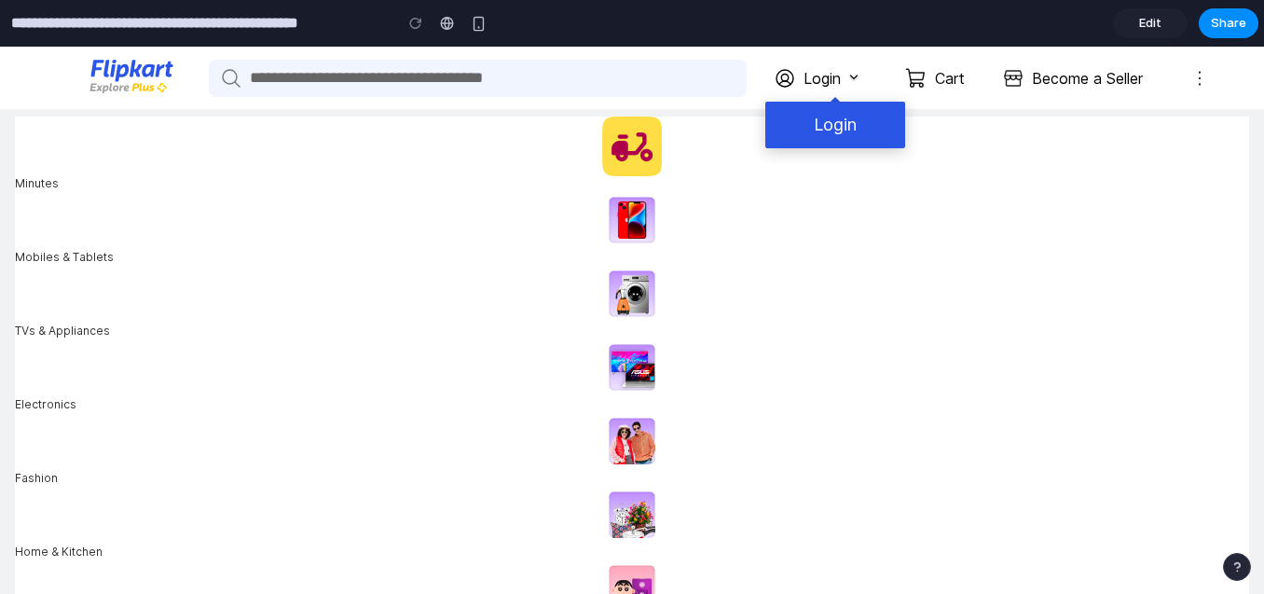
click at [1154, 25] on span "Edit" at bounding box center [1150, 23] width 22 height 19
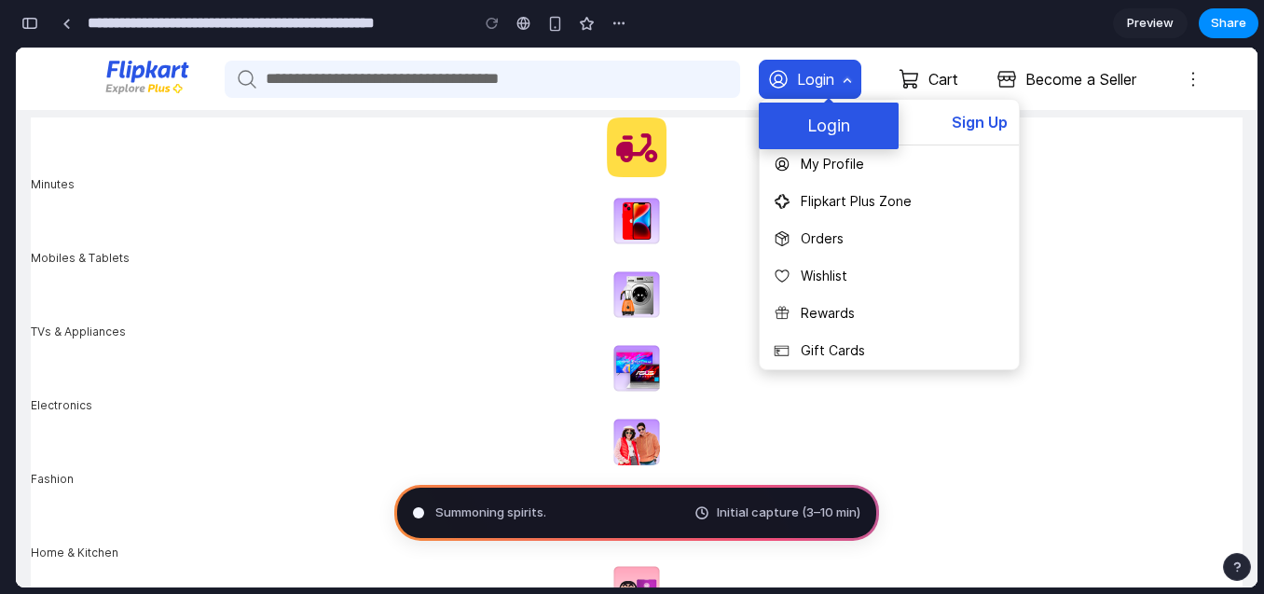
click at [807, 90] on span "Login" at bounding box center [815, 79] width 37 height 22
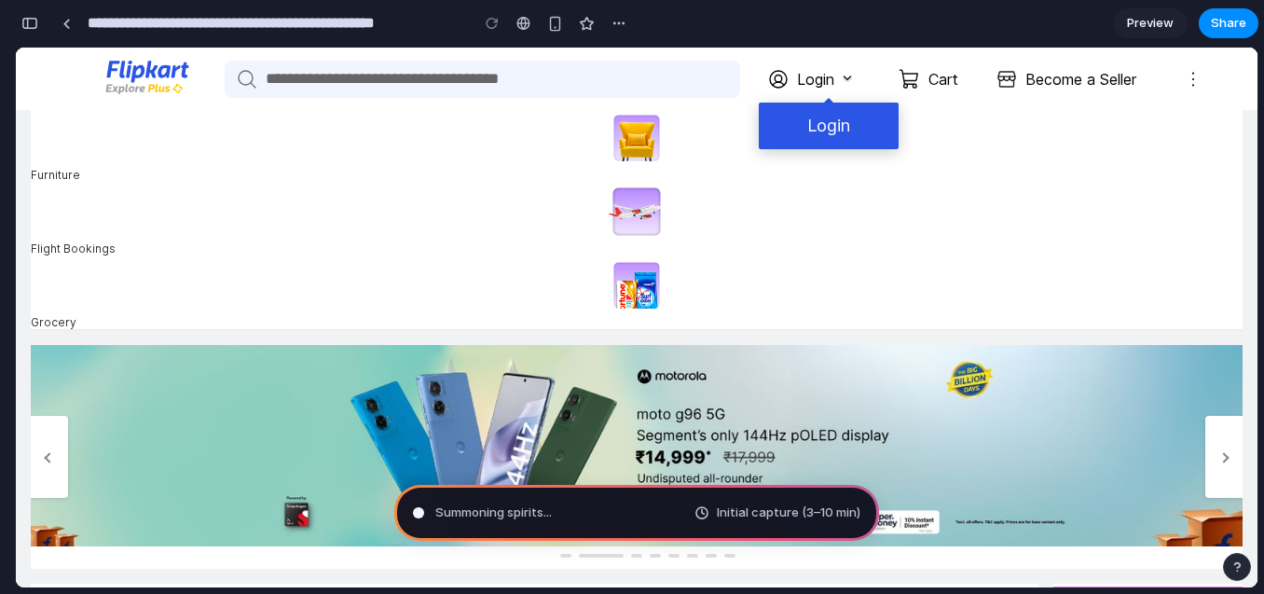
scroll to position [559, 0]
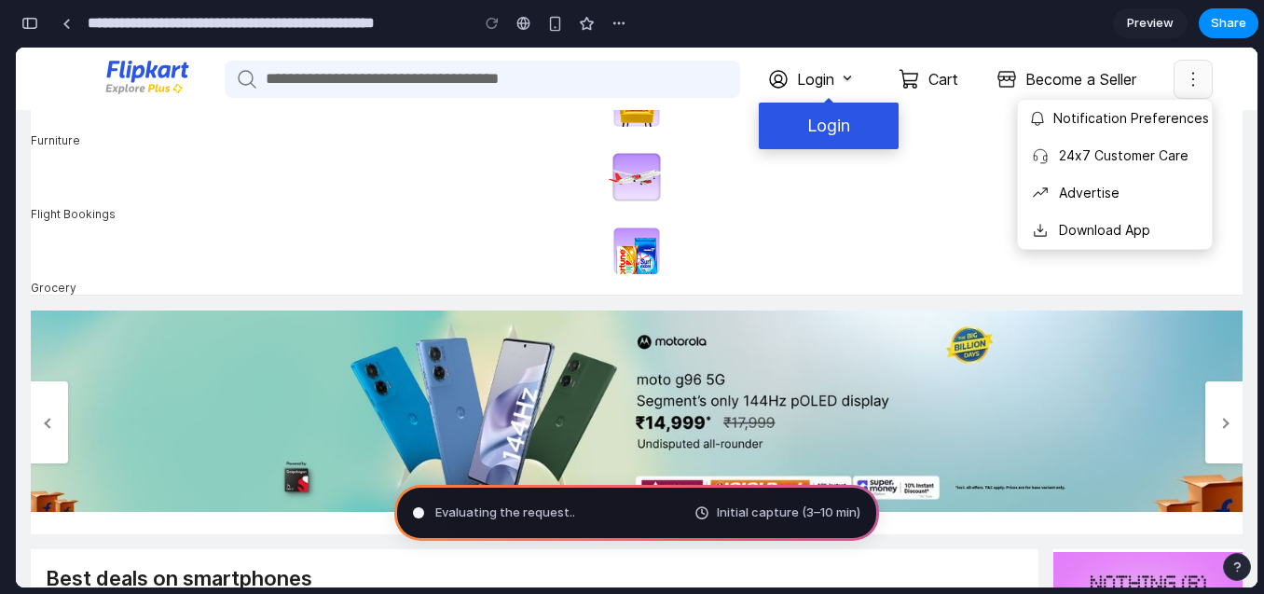
click at [1193, 82] on img at bounding box center [1193, 79] width 22 height 22
click at [1140, 120] on li "Notification Preferences" at bounding box center [1115, 118] width 194 height 37
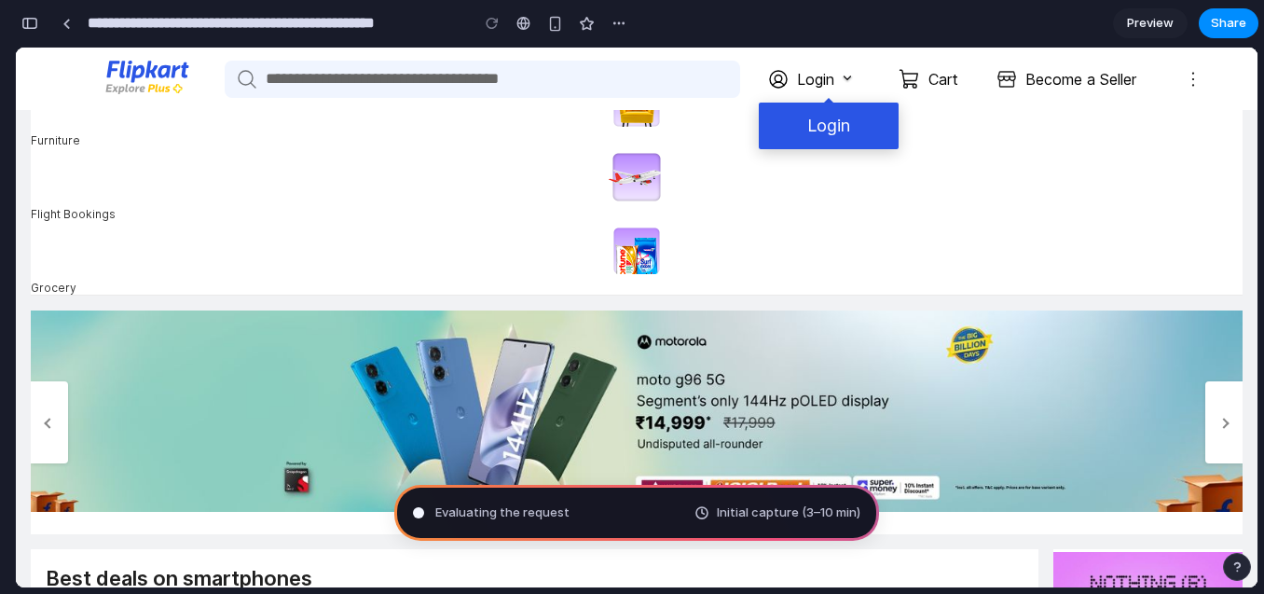
click at [835, 110] on link "Login" at bounding box center [829, 126] width 140 height 47
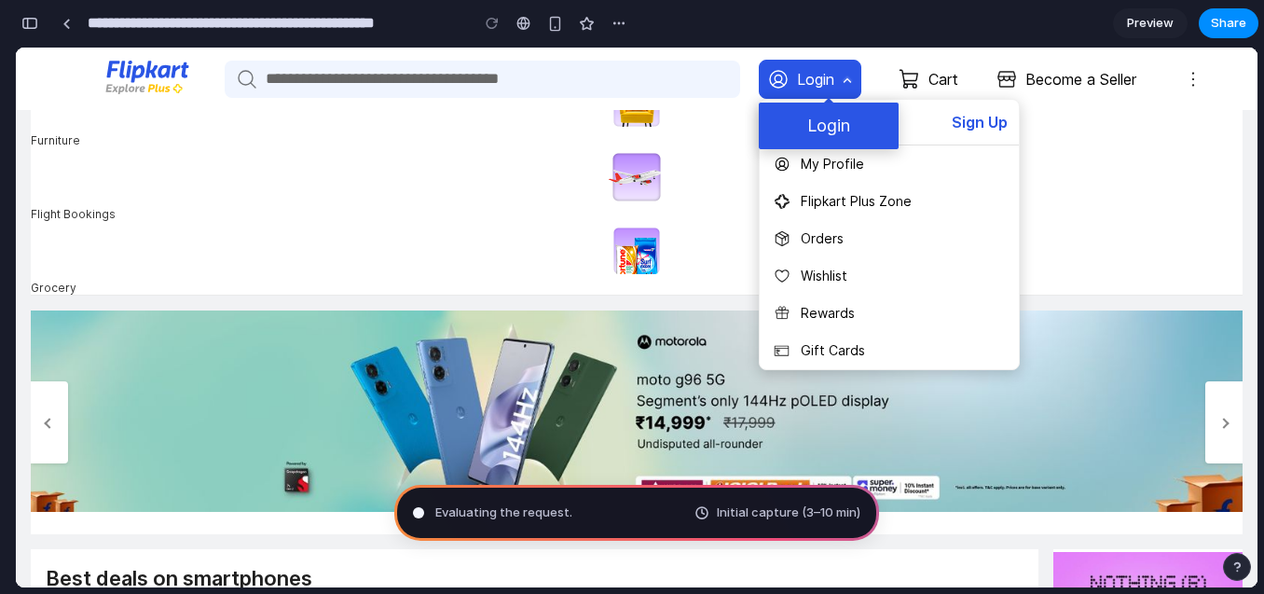
click at [840, 72] on div "Login" at bounding box center [810, 79] width 103 height 39
click at [847, 90] on div "Login" at bounding box center [810, 79] width 103 height 39
click at [824, 60] on div "Login" at bounding box center [810, 79] width 103 height 39
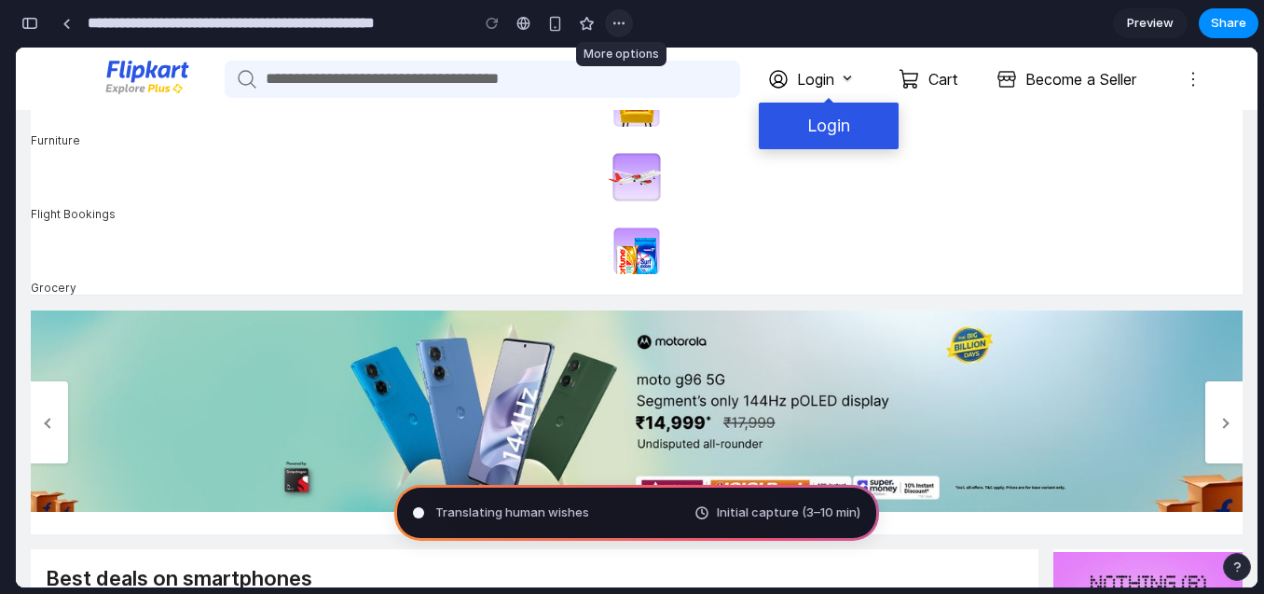
click at [623, 16] on div "button" at bounding box center [619, 23] width 15 height 15
click at [623, 16] on div "Duplicate Delete" at bounding box center [632, 297] width 1264 height 594
click at [355, 27] on input "**********" at bounding box center [273, 24] width 379 height 34
click at [463, 82] on input "text" at bounding box center [503, 79] width 475 height 37
type input "****"
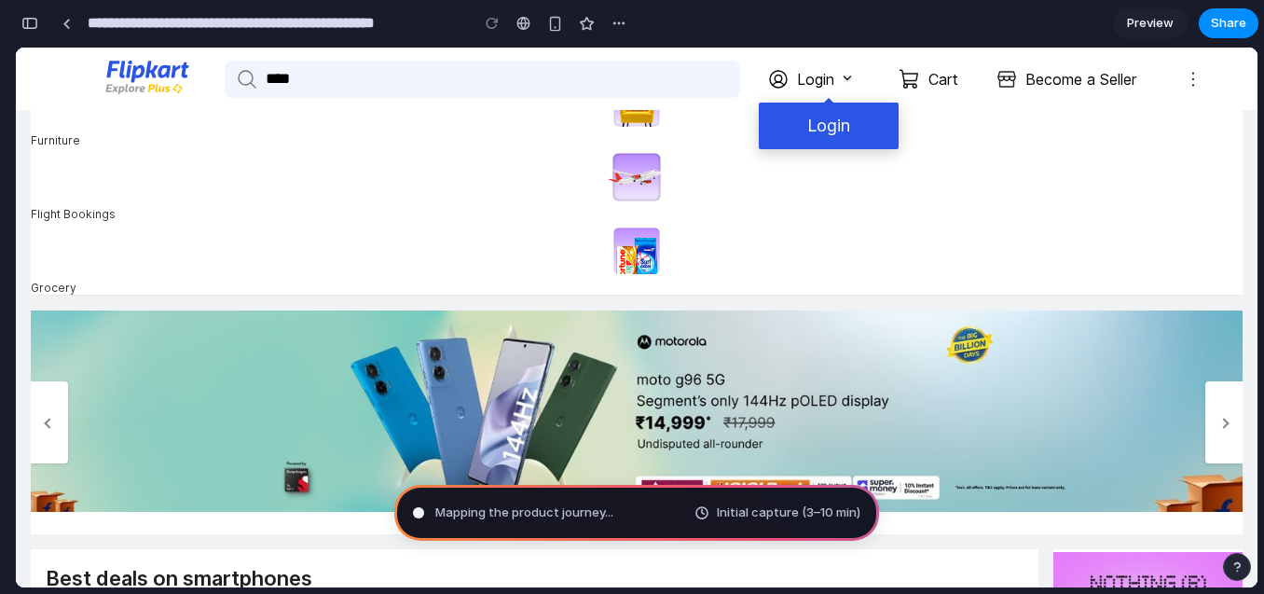
click at [225, 61] on button "Search Icon" at bounding box center [245, 79] width 41 height 37
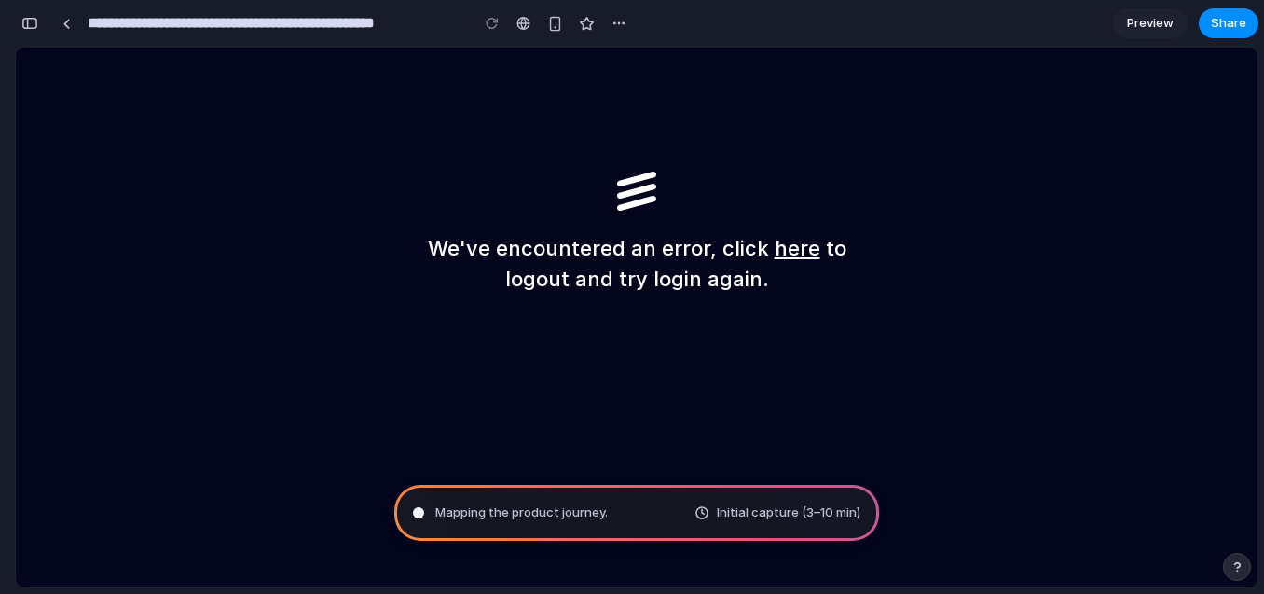
scroll to position [0, 0]
click at [52, 27] on link at bounding box center [66, 23] width 28 height 28
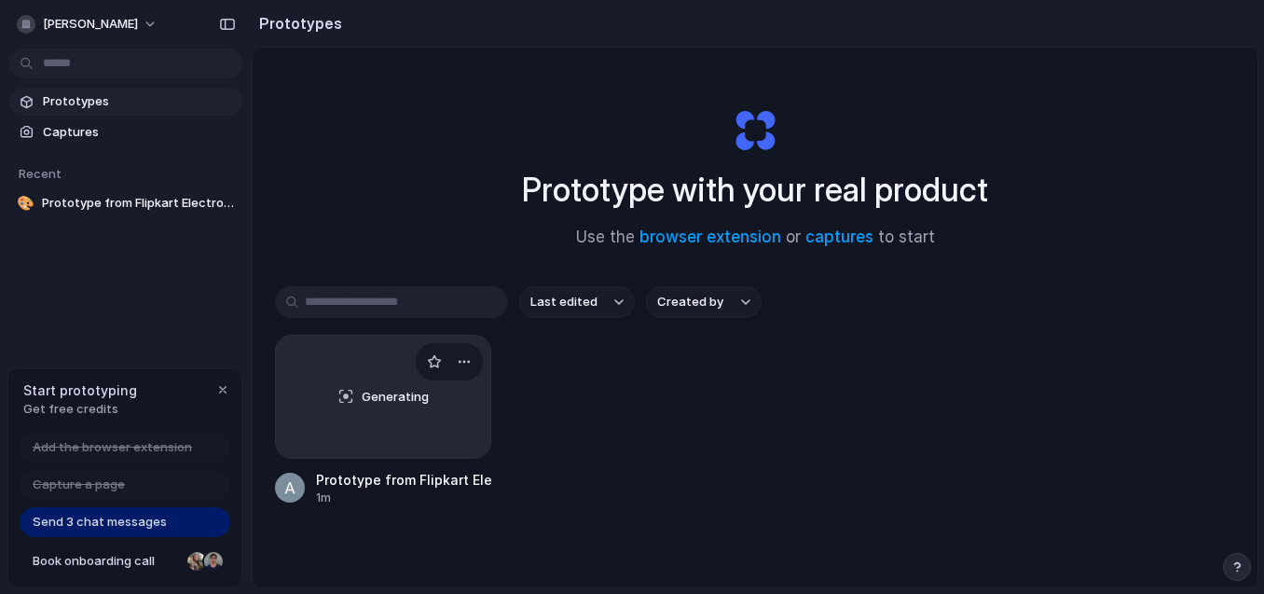
click at [399, 395] on span "Generating" at bounding box center [395, 397] width 67 height 19
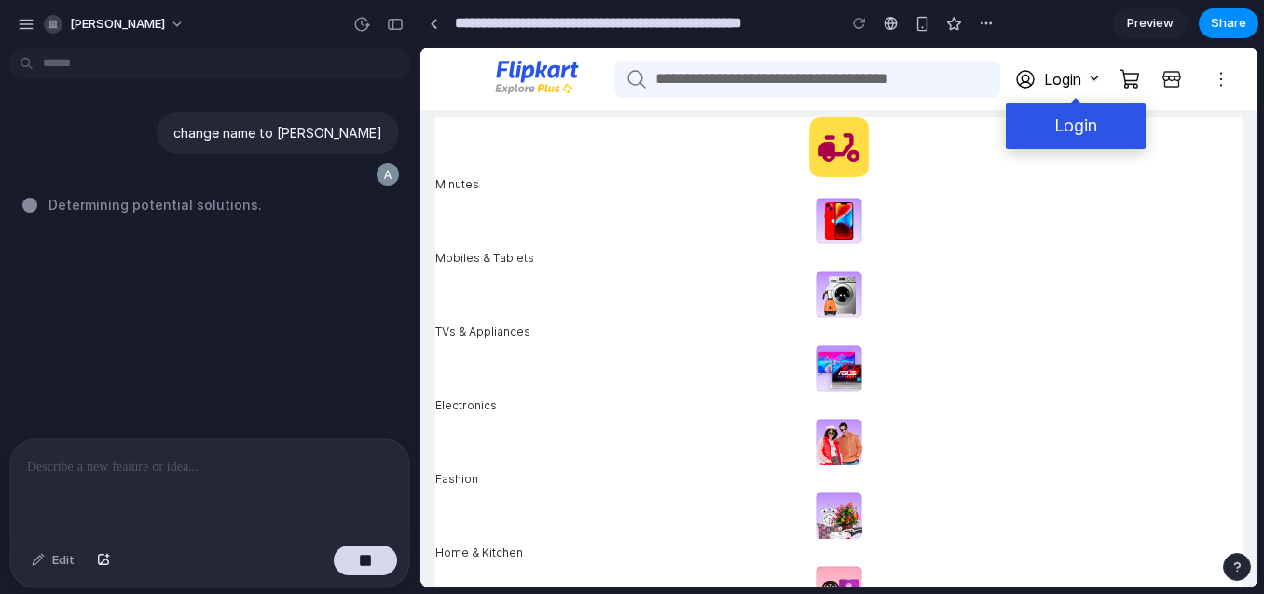
click at [1069, 20] on section "**********" at bounding box center [839, 23] width 839 height 47
click at [61, 564] on div "Edit" at bounding box center [53, 560] width 62 height 30
click at [64, 551] on div "Edit" at bounding box center [53, 560] width 62 height 30
click at [165, 465] on p at bounding box center [209, 467] width 365 height 22
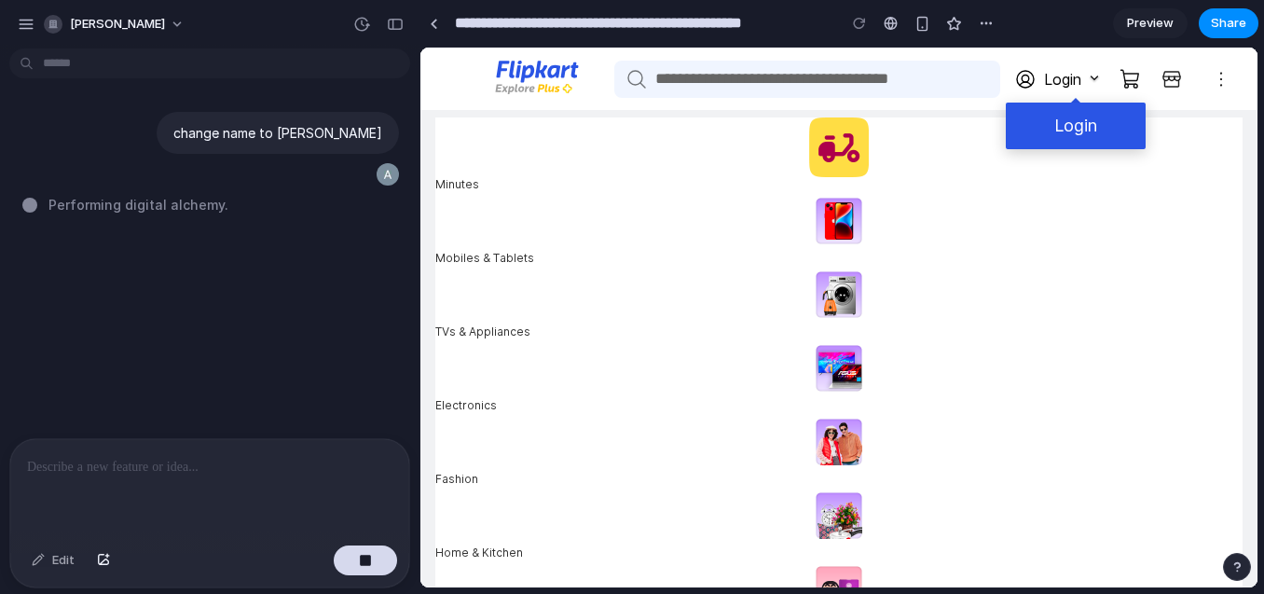
click at [302, 459] on p at bounding box center [209, 467] width 365 height 22
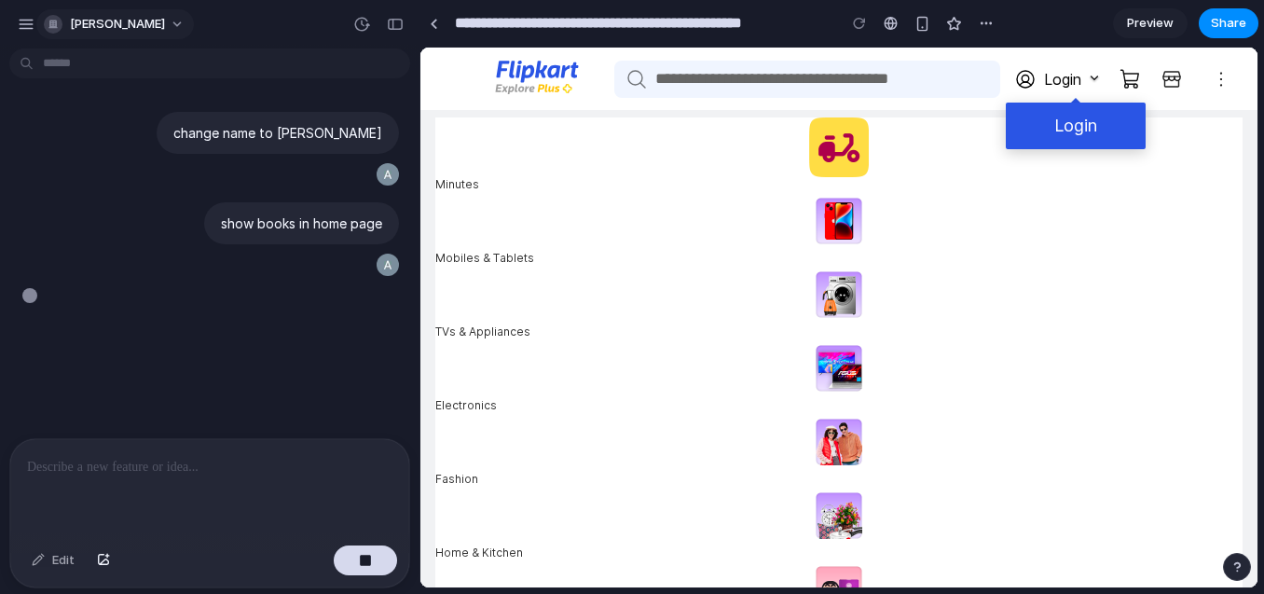
click at [141, 14] on button "[PERSON_NAME]" at bounding box center [115, 24] width 158 height 30
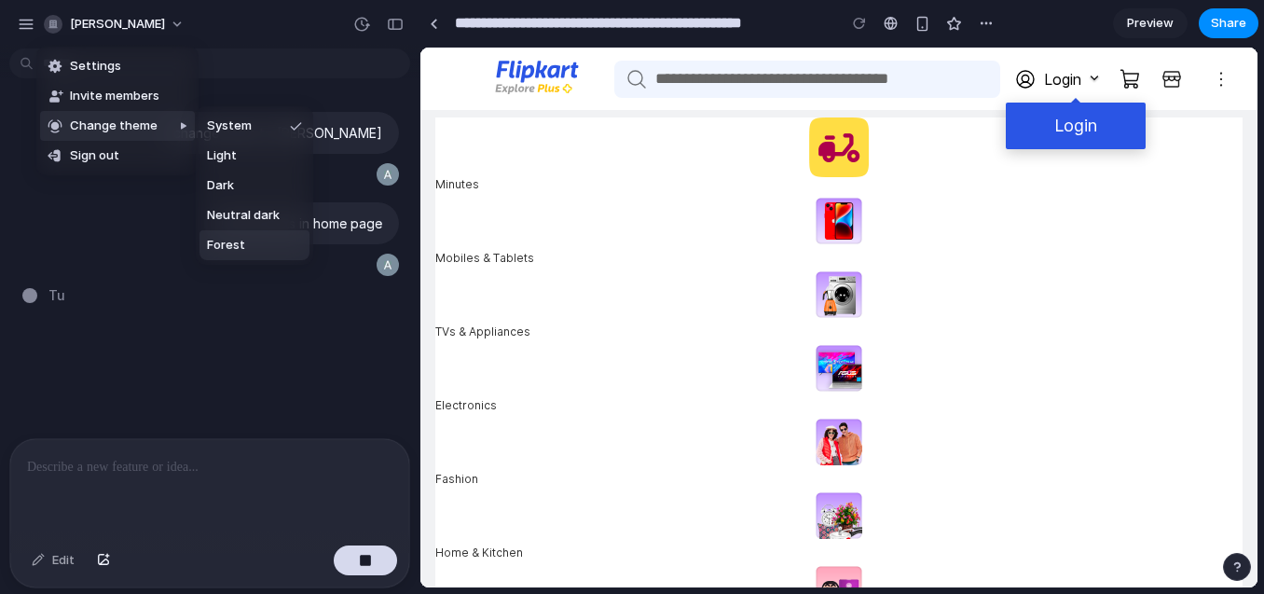
click at [255, 234] on li "Forest" at bounding box center [255, 245] width 110 height 30
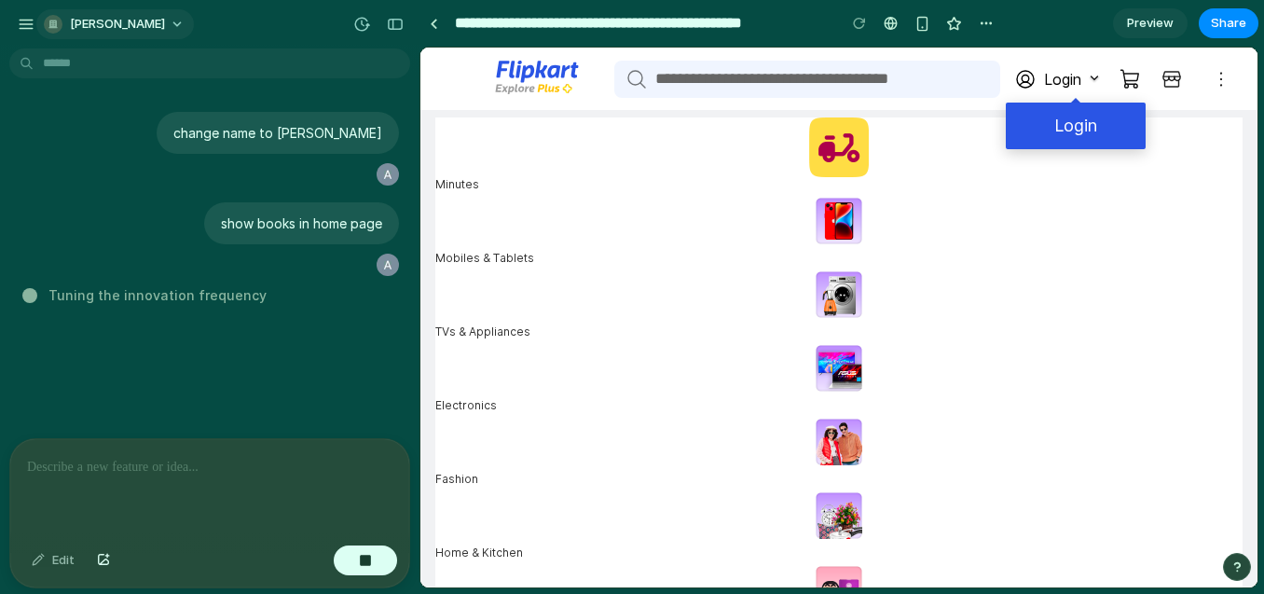
click at [131, 24] on span "anuj-gupta" at bounding box center [117, 24] width 95 height 19
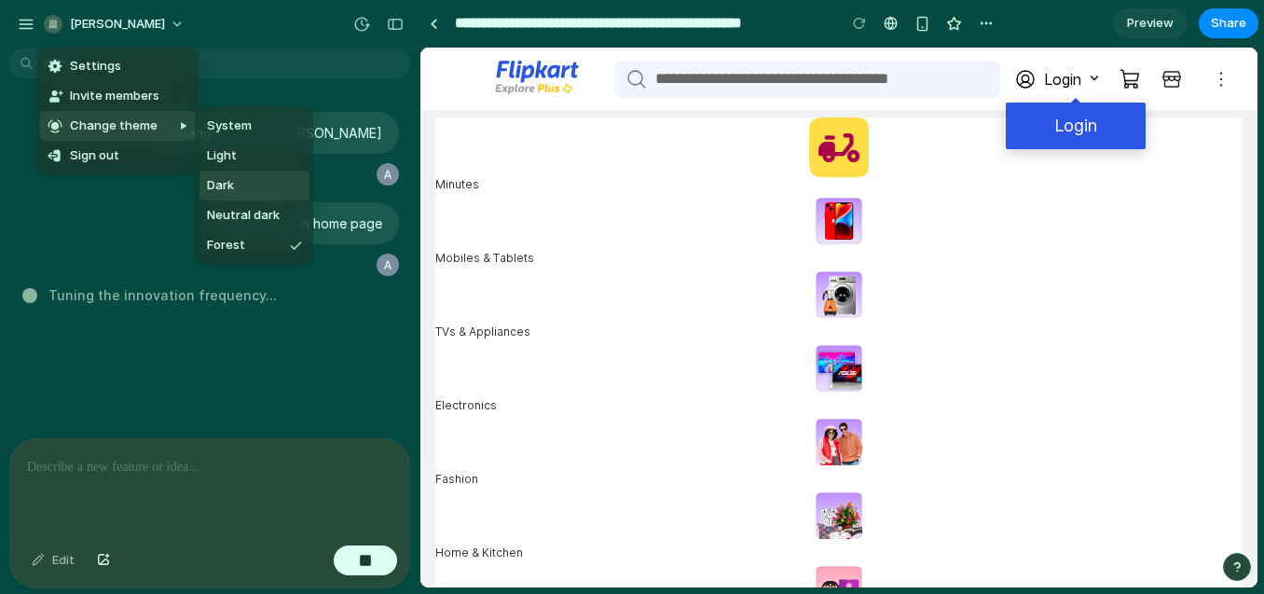
click at [250, 186] on li "Dark" at bounding box center [255, 186] width 110 height 30
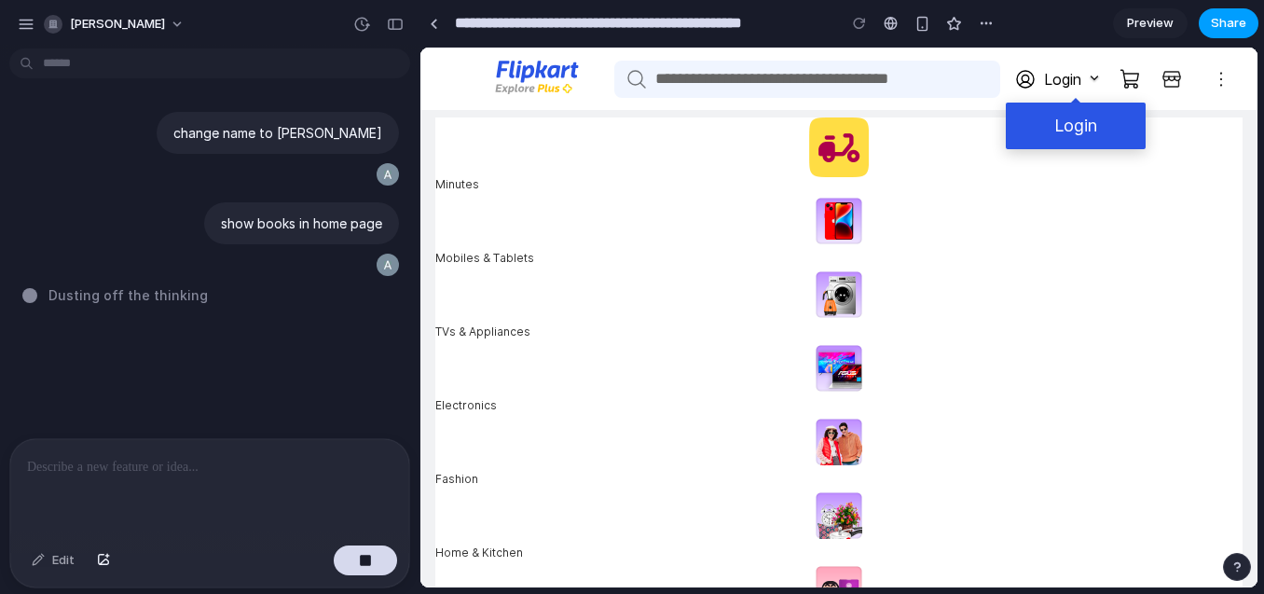
click at [1215, 29] on span "Share" at bounding box center [1228, 23] width 35 height 19
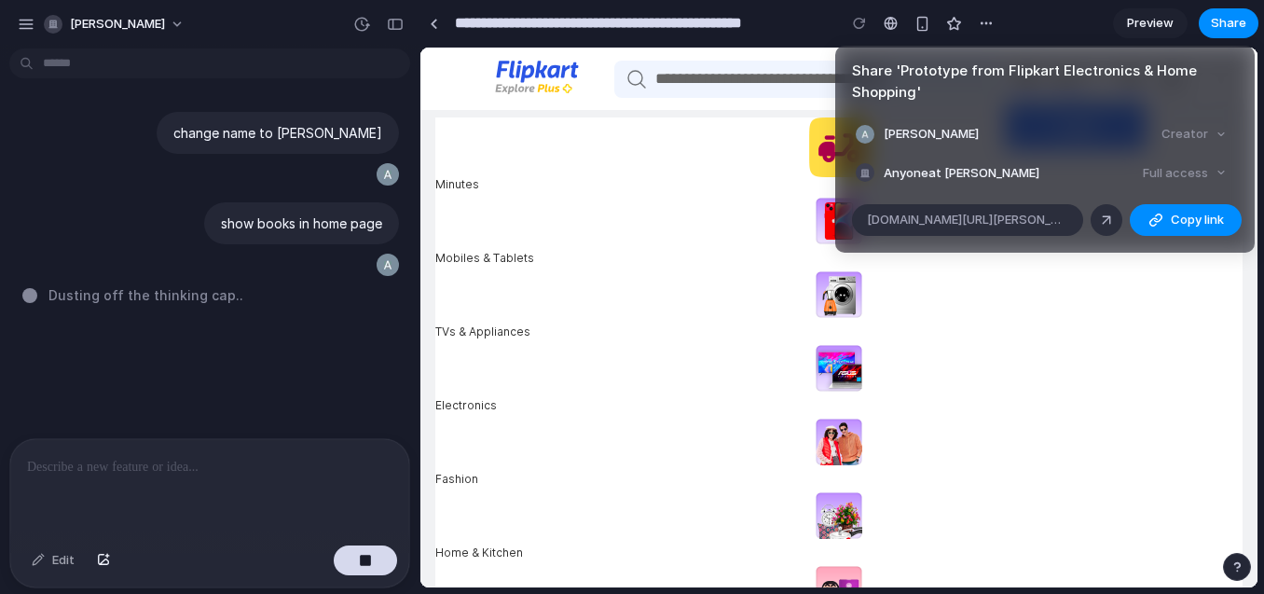
click at [1209, 176] on div "Full access" at bounding box center [1185, 173] width 99 height 26
click at [1096, 219] on link at bounding box center [1107, 220] width 32 height 32
click at [1167, 175] on div "Full access" at bounding box center [1185, 173] width 99 height 26
click at [1173, 171] on div "Full access" at bounding box center [1185, 173] width 99 height 26
click at [1186, 140] on div "Creator" at bounding box center [1194, 134] width 80 height 26
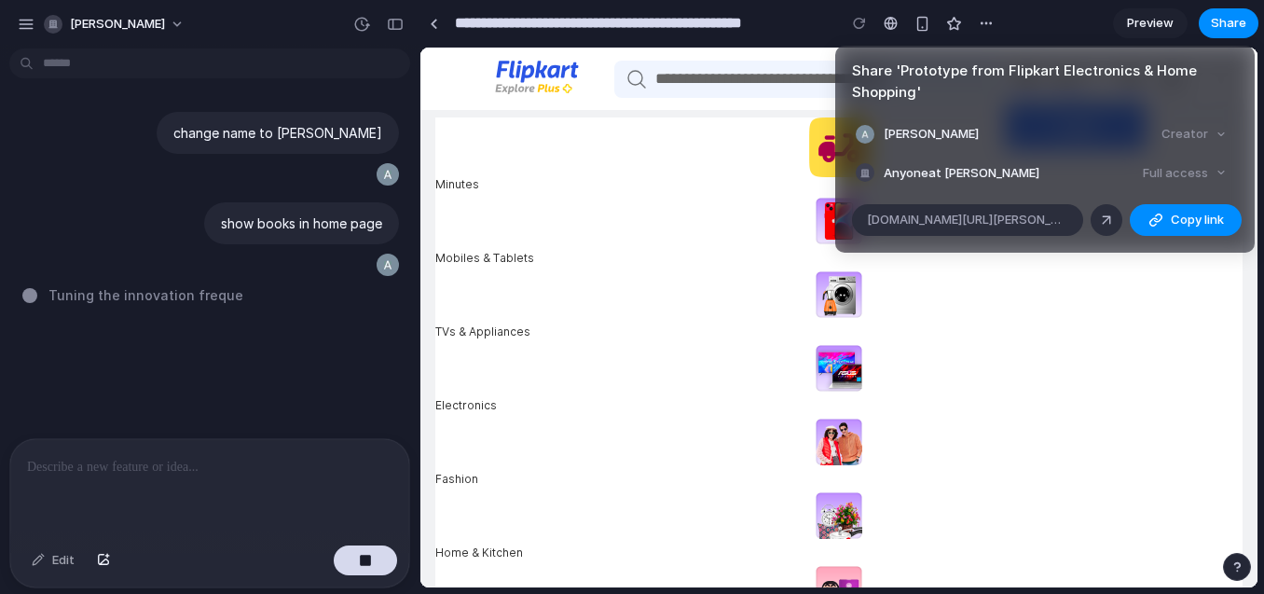
click at [1186, 136] on div "Creator" at bounding box center [1194, 134] width 80 height 26
click at [1086, 75] on h4 "Share ' Prototype from Flipkart Electronics & Home Shopping '" at bounding box center [1045, 82] width 386 height 42
click at [968, 109] on article "Share ' Prototype from Flipkart Electronics & Home Shopping ' Anuj Gupta Creato…" at bounding box center [1045, 149] width 420 height 207
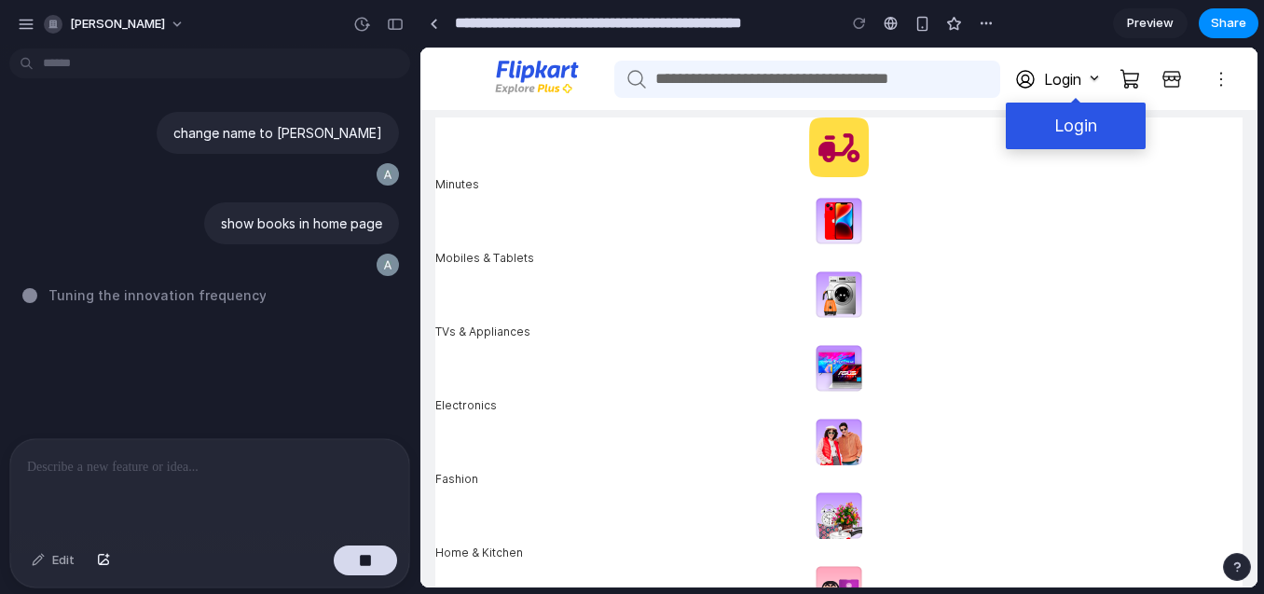
drag, startPoint x: 776, startPoint y: 101, endPoint x: 455, endPoint y: 53, distance: 324.2
click at [776, 101] on div "Share ' Prototype from Flipkart Electronics & Home Shopping ' Anuj Gupta Creato…" at bounding box center [632, 297] width 1264 height 594
click at [1229, 21] on span "Share" at bounding box center [1228, 23] width 35 height 19
click at [990, 19] on div "Share ' Prototype from Flipkart Electronics & Home Shopping ' Anuj Gupta Creato…" at bounding box center [632, 297] width 1264 height 594
click at [990, 19] on div "button" at bounding box center [986, 23] width 15 height 15
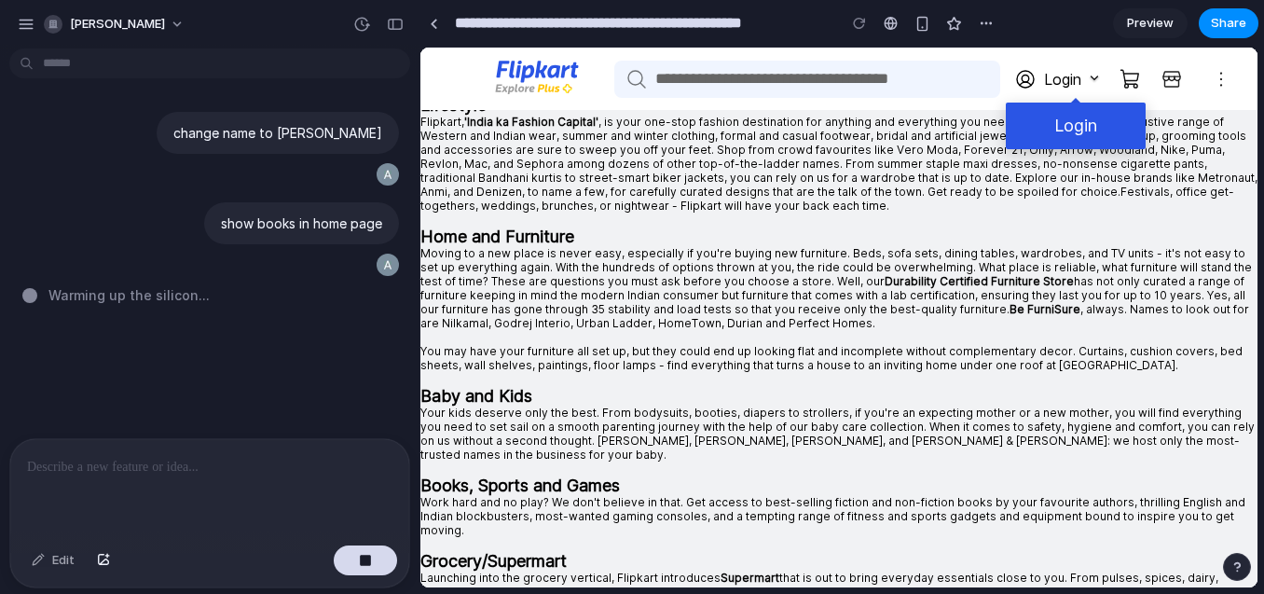
scroll to position [4110, 0]
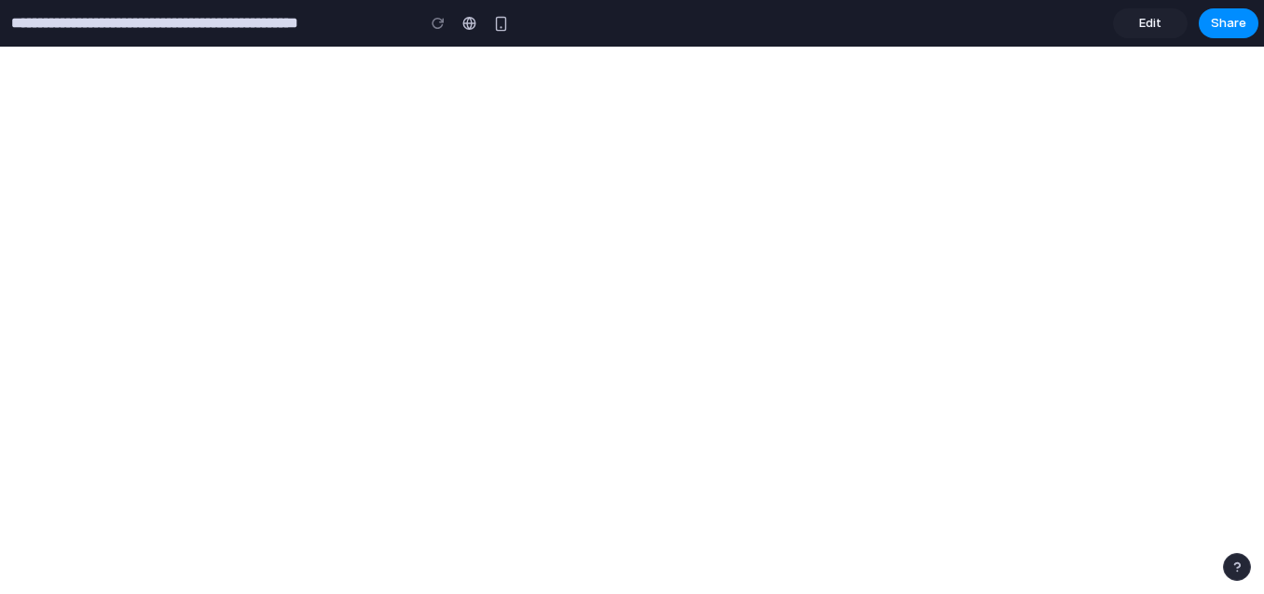
type input "**********"
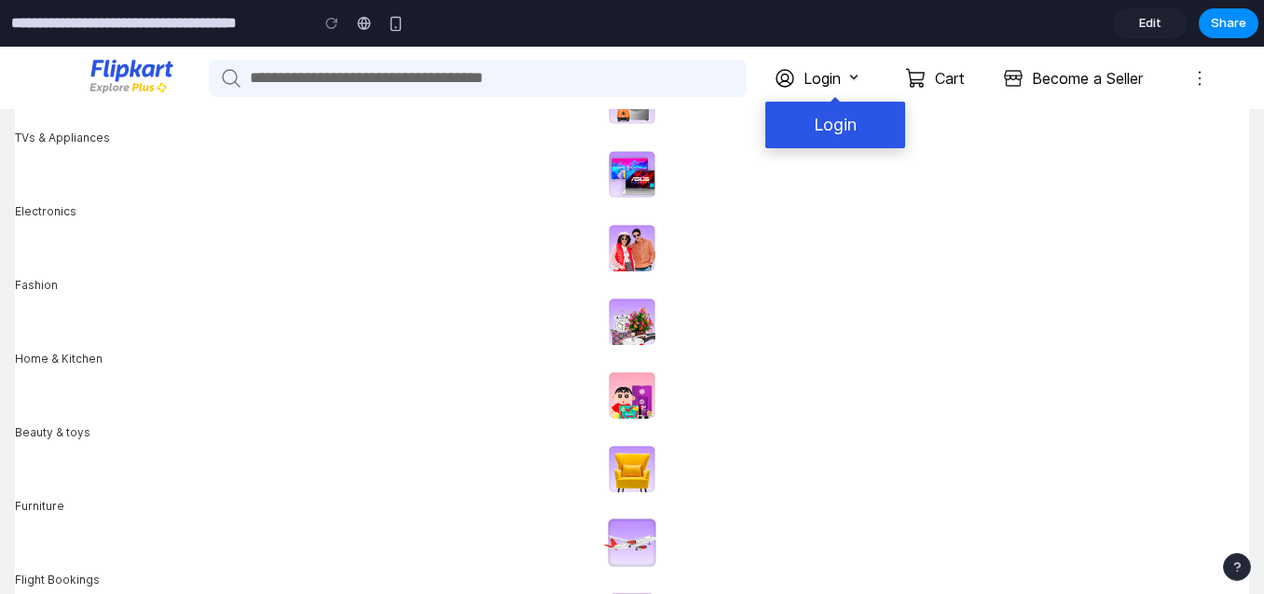
scroll to position [186, 0]
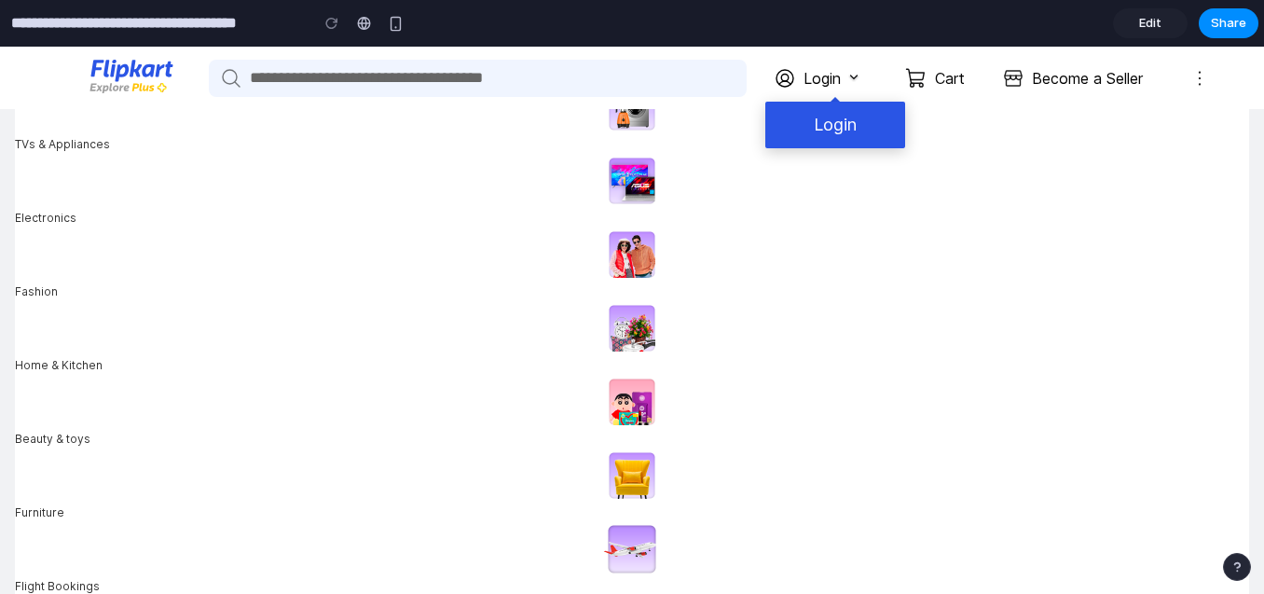
click at [671, 96] on input "text" at bounding box center [498, 78] width 497 height 37
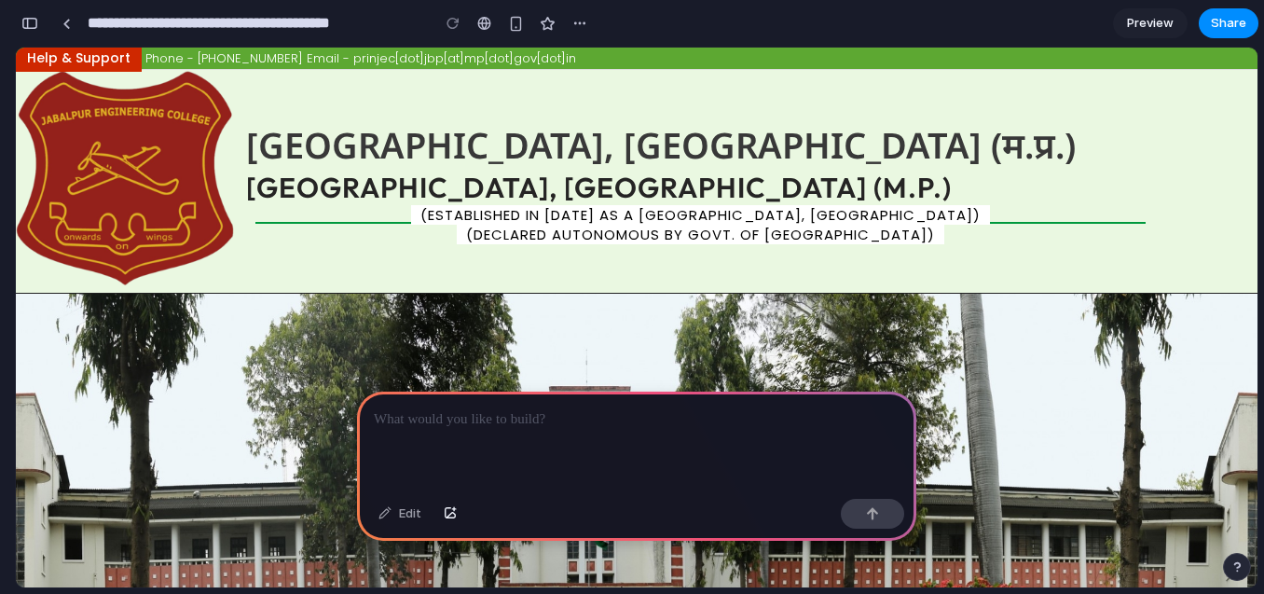
click at [686, 174] on h2 "[GEOGRAPHIC_DATA], [GEOGRAPHIC_DATA] (म.प्र.) [GEOGRAPHIC_DATA], [GEOGRAPHIC_DA…" at bounding box center [701, 159] width 928 height 85
click at [652, 421] on p at bounding box center [637, 419] width 526 height 22
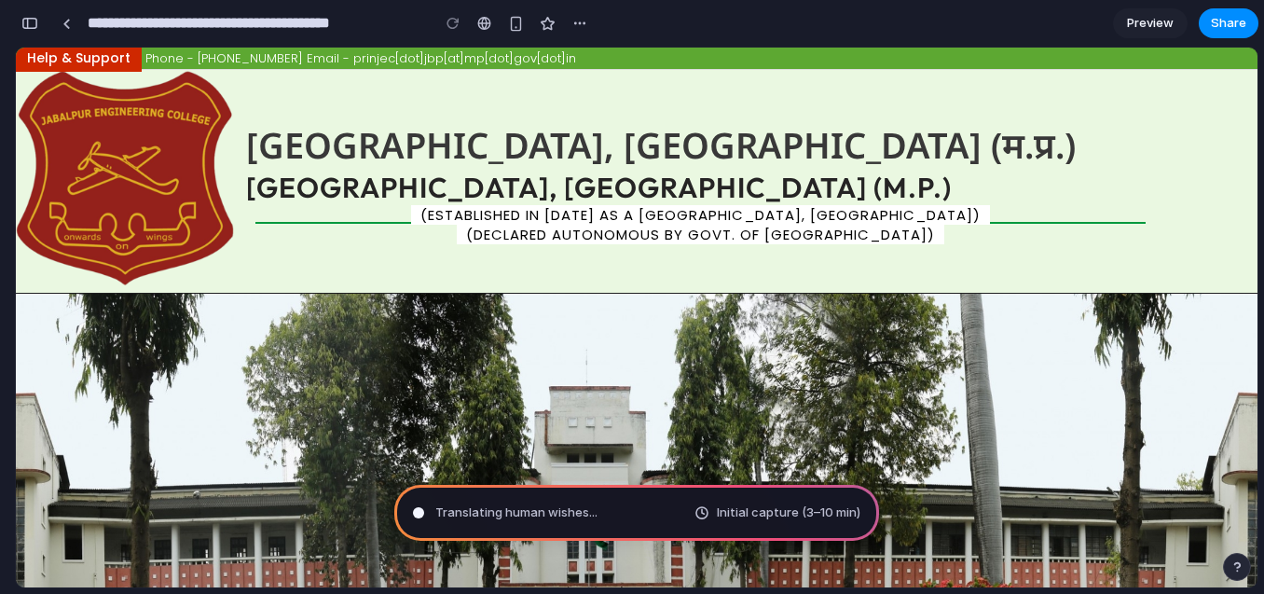
click at [717, 233] on span "(Declared Autonomous by Govt. of Madhya Pradesh)" at bounding box center [701, 235] width 488 height 20
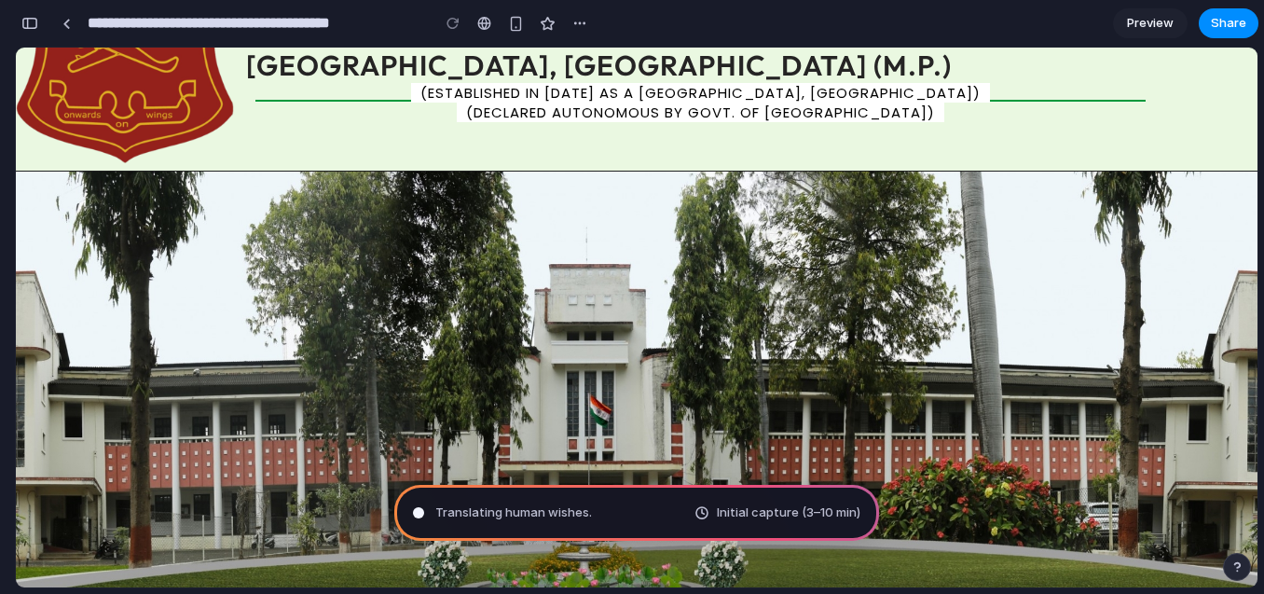
scroll to position [653, 0]
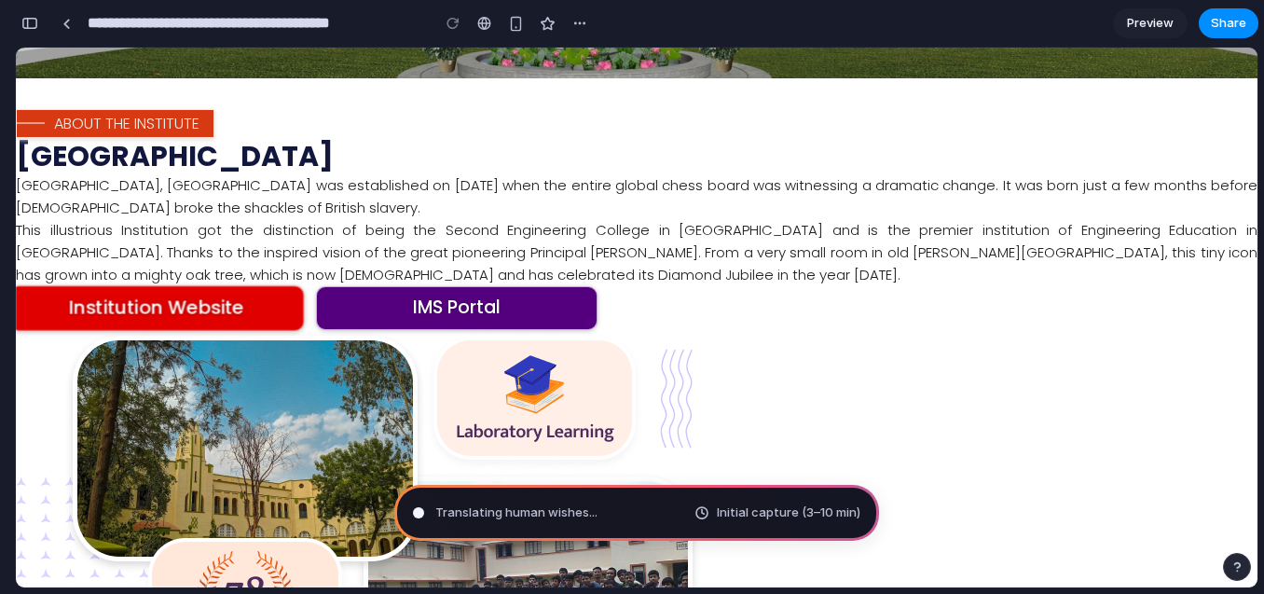
click at [195, 300] on link "Institution Website" at bounding box center [156, 308] width 296 height 46
click at [218, 310] on link "Institution Website" at bounding box center [156, 308] width 296 height 46
click at [220, 300] on link "Institution Website" at bounding box center [156, 308] width 296 height 46
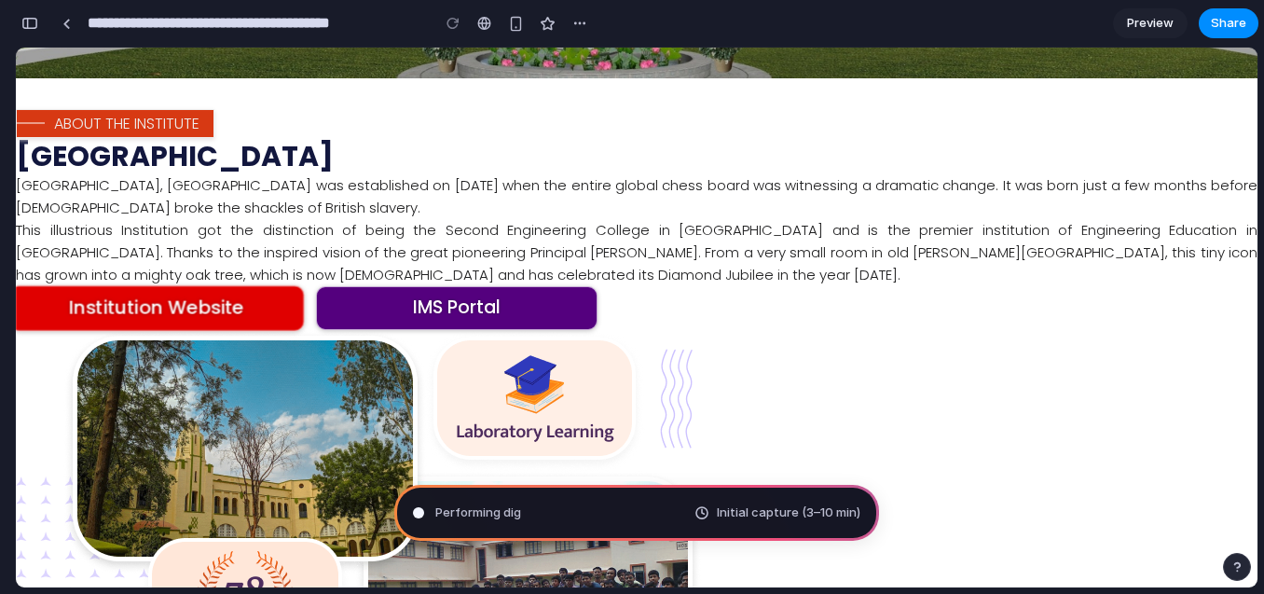
click at [220, 300] on link "Institution Website" at bounding box center [156, 308] width 296 height 46
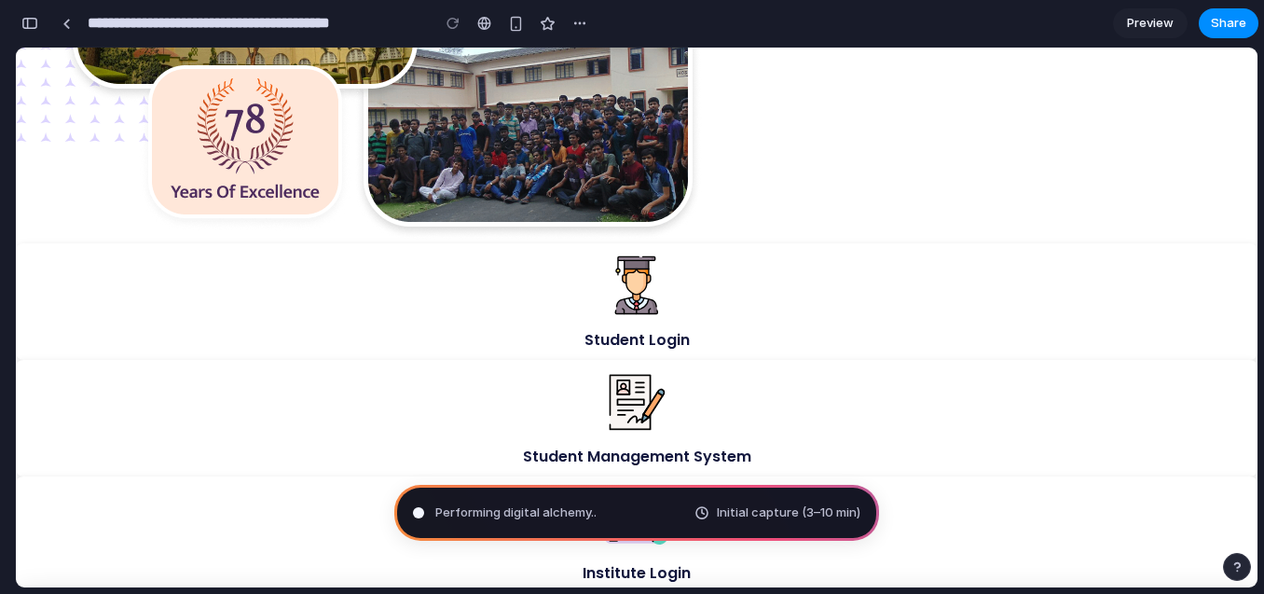
scroll to position [1492, 0]
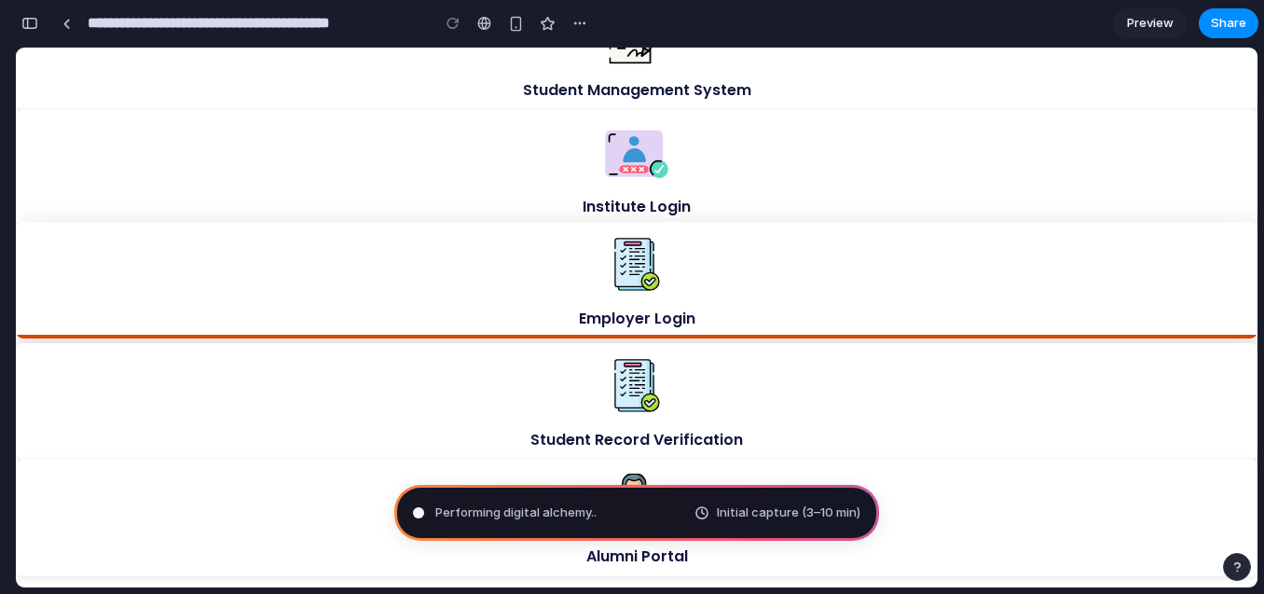
click at [639, 275] on img at bounding box center [636, 263] width 65 height 65
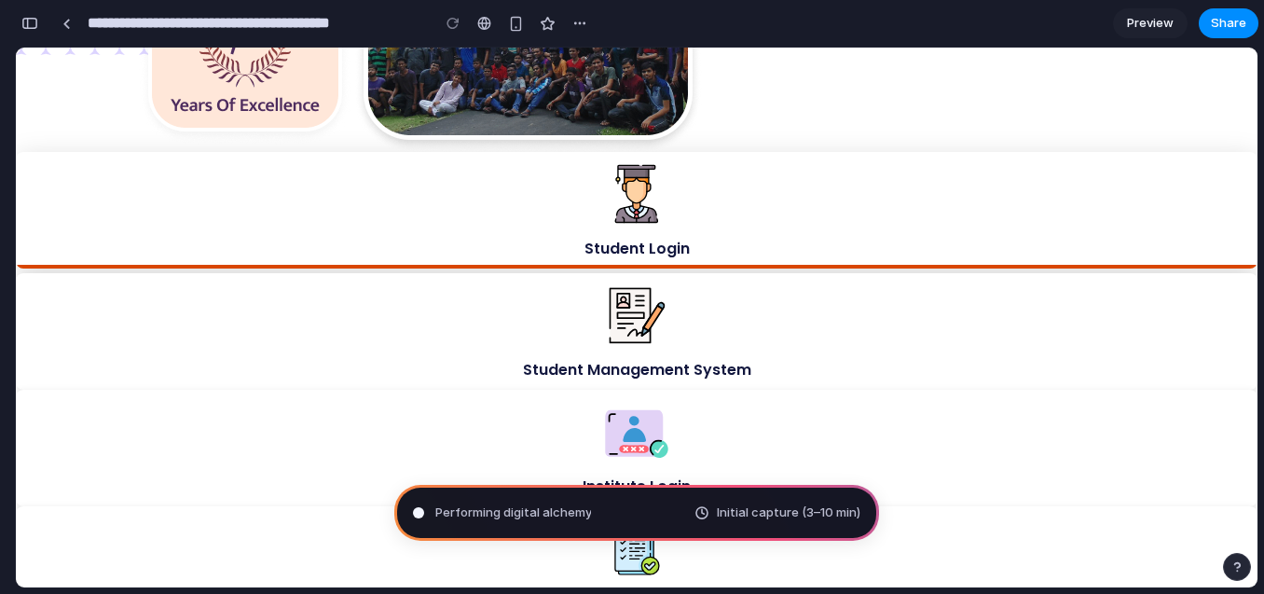
click at [620, 225] on img at bounding box center [636, 193] width 65 height 65
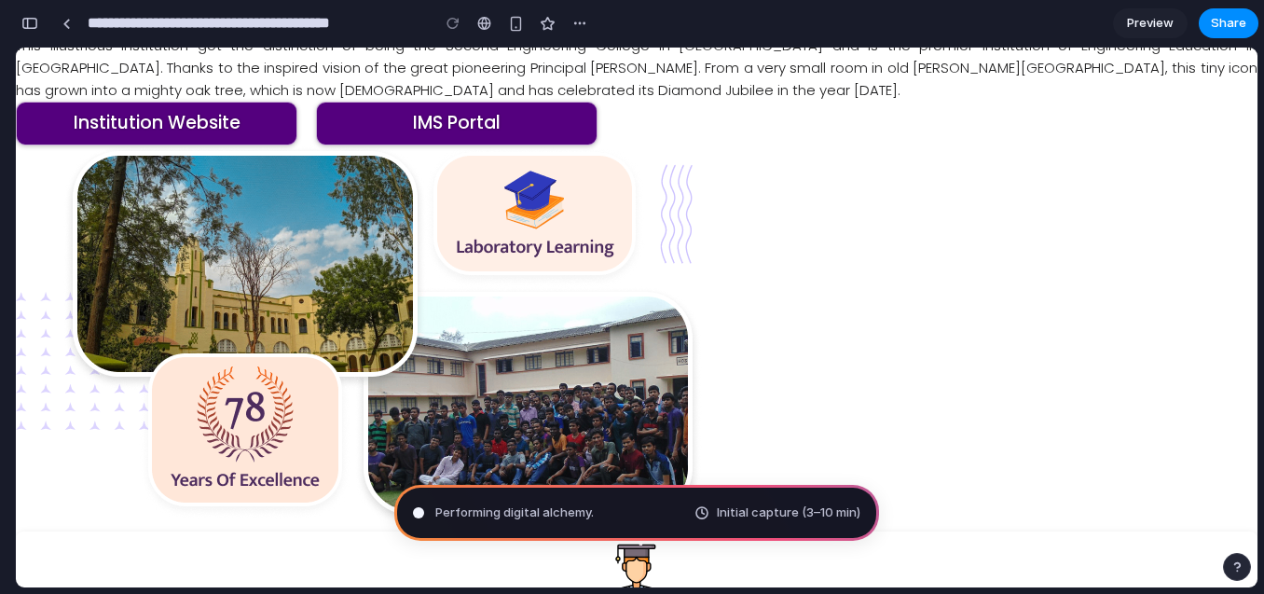
scroll to position [839, 0]
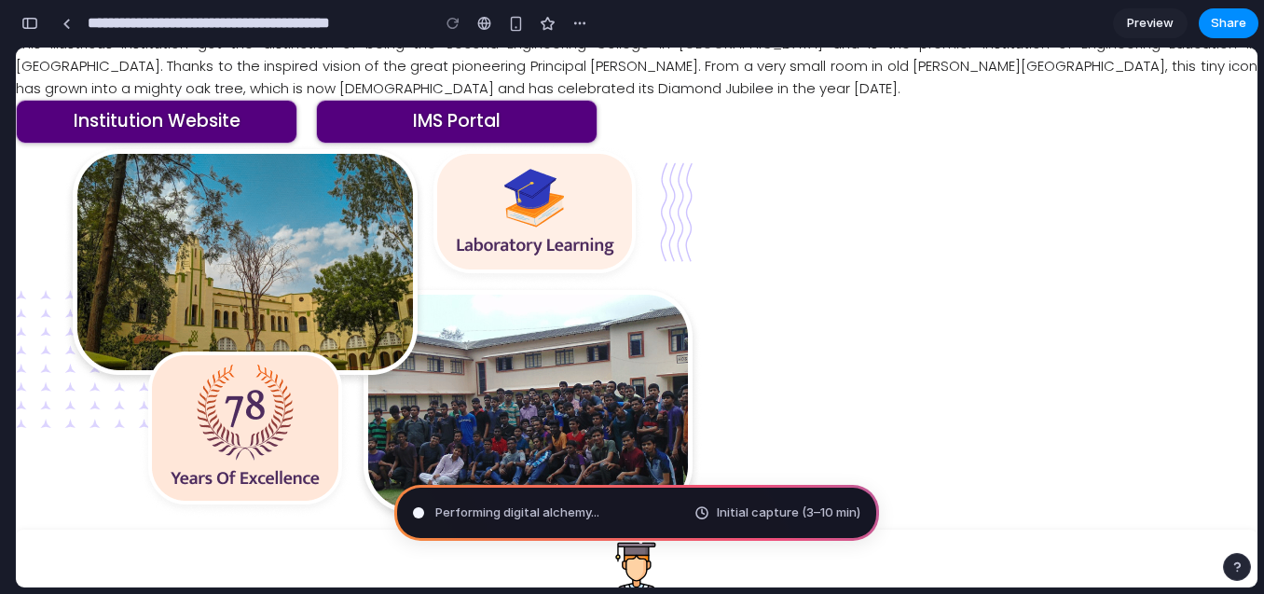
click at [531, 356] on img at bounding box center [359, 335] width 686 height 382
click at [214, 273] on img at bounding box center [359, 335] width 686 height 382
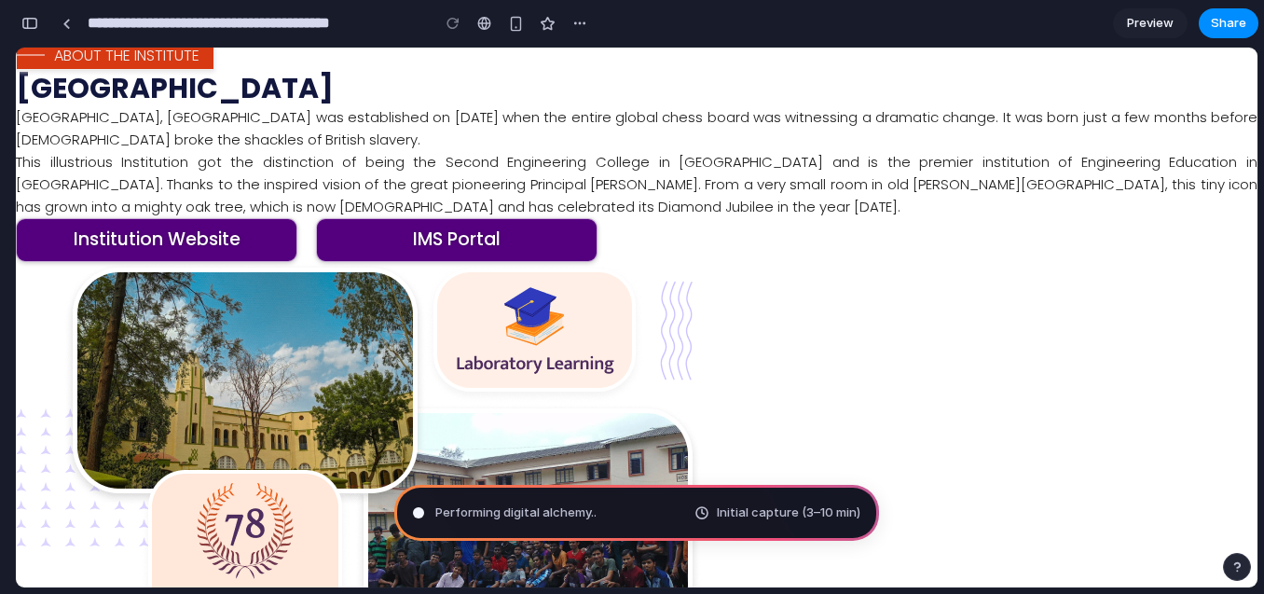
scroll to position [559, 0]
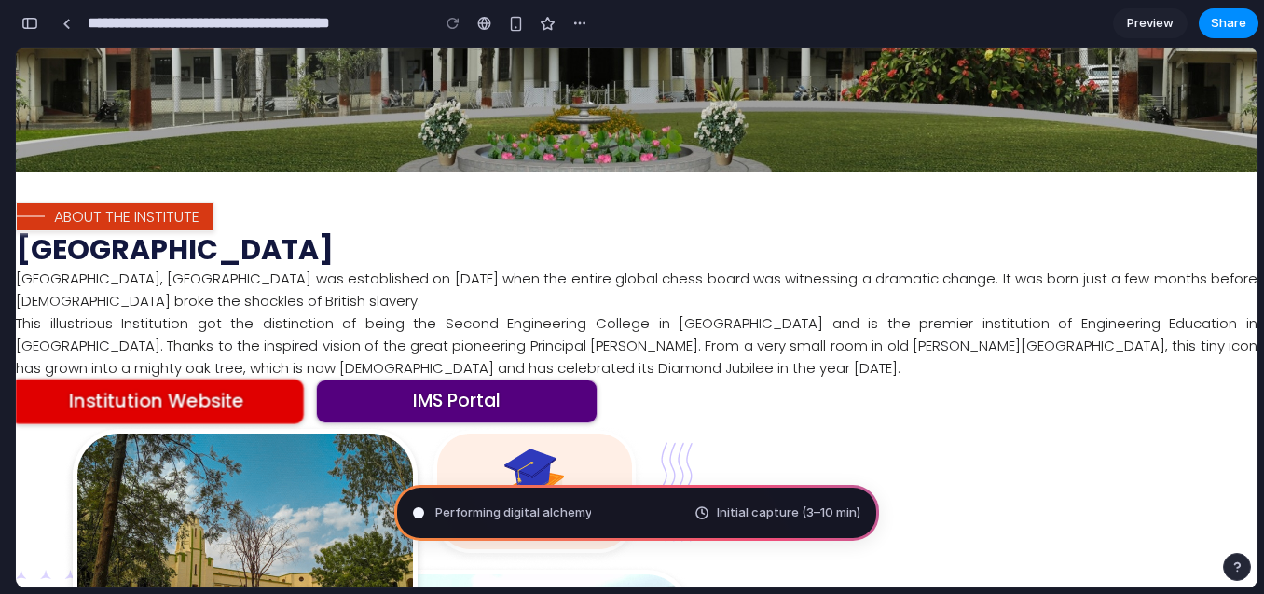
click at [257, 421] on link "Institution Website" at bounding box center [156, 402] width 296 height 46
click at [257, 415] on link "Institution Website" at bounding box center [156, 402] width 296 height 46
drag, startPoint x: 257, startPoint y: 411, endPoint x: 372, endPoint y: 277, distance: 176.6
click at [257, 410] on link "Institution Website" at bounding box center [156, 402] width 296 height 46
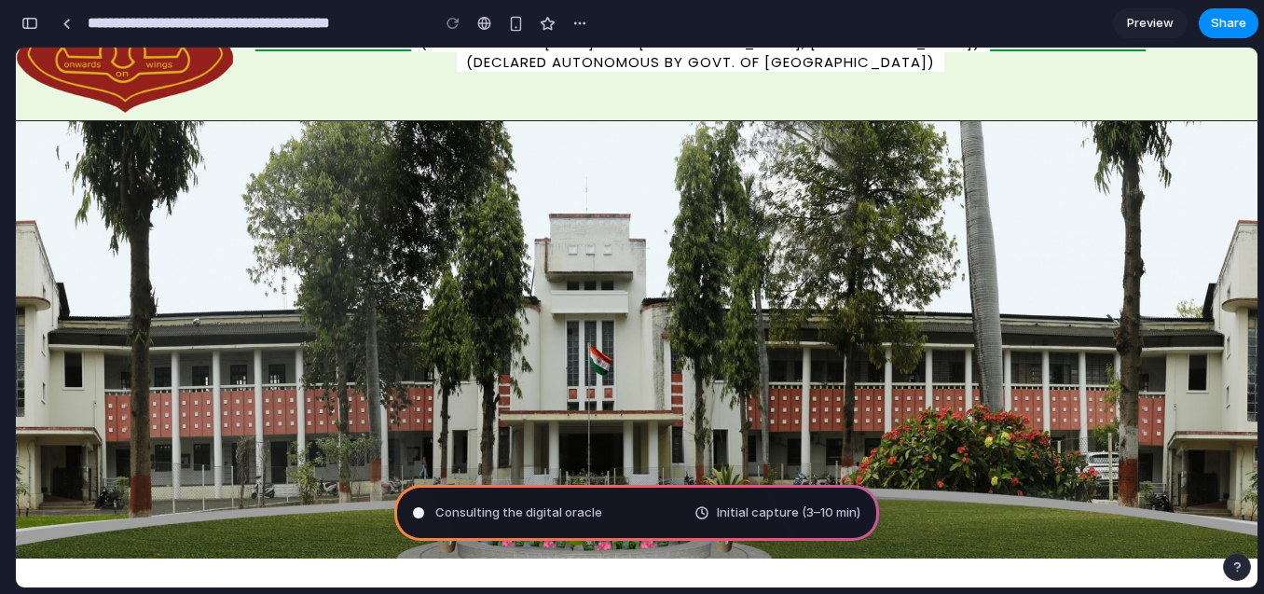
scroll to position [186, 0]
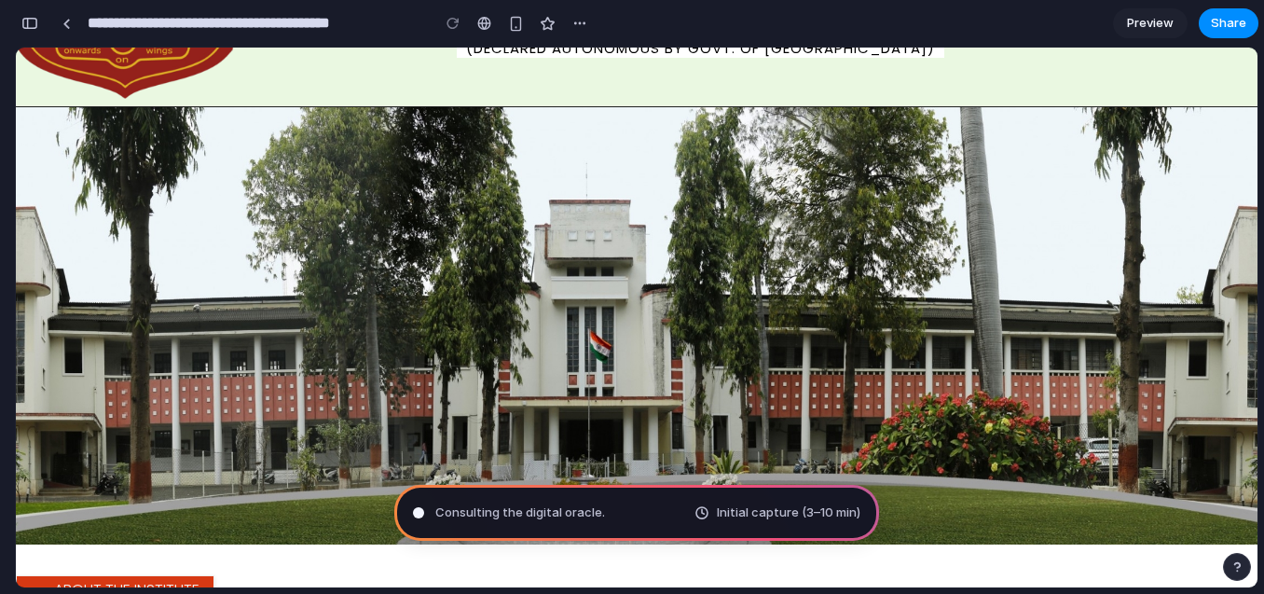
click at [590, 297] on img at bounding box center [637, 325] width 1242 height 437
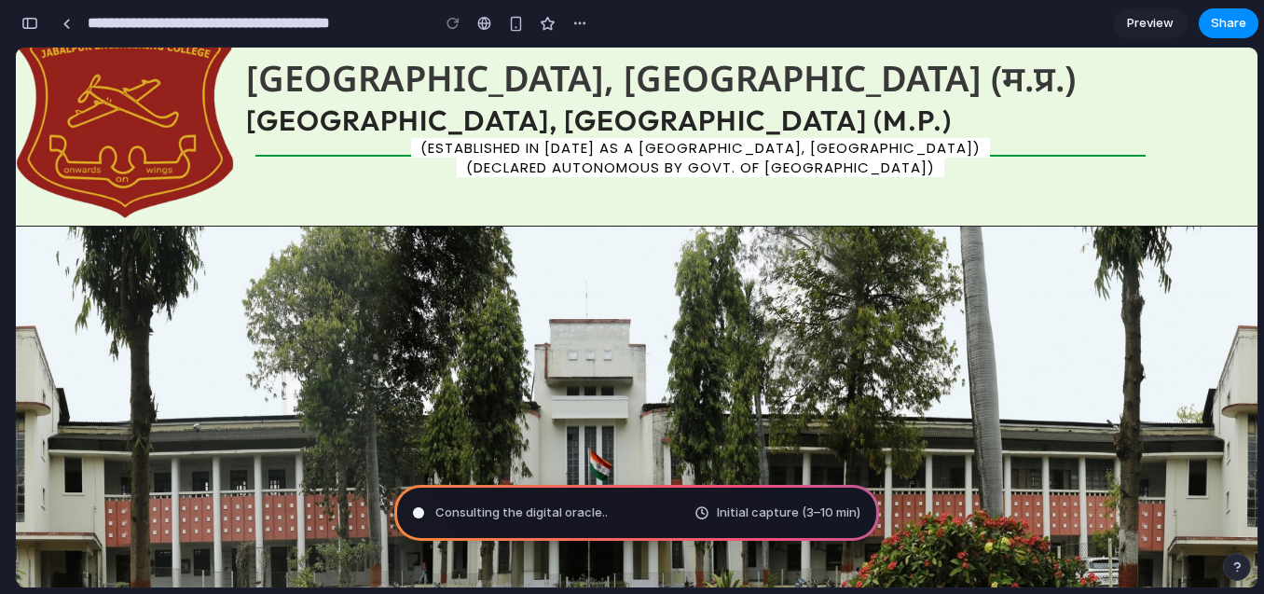
scroll to position [0, 0]
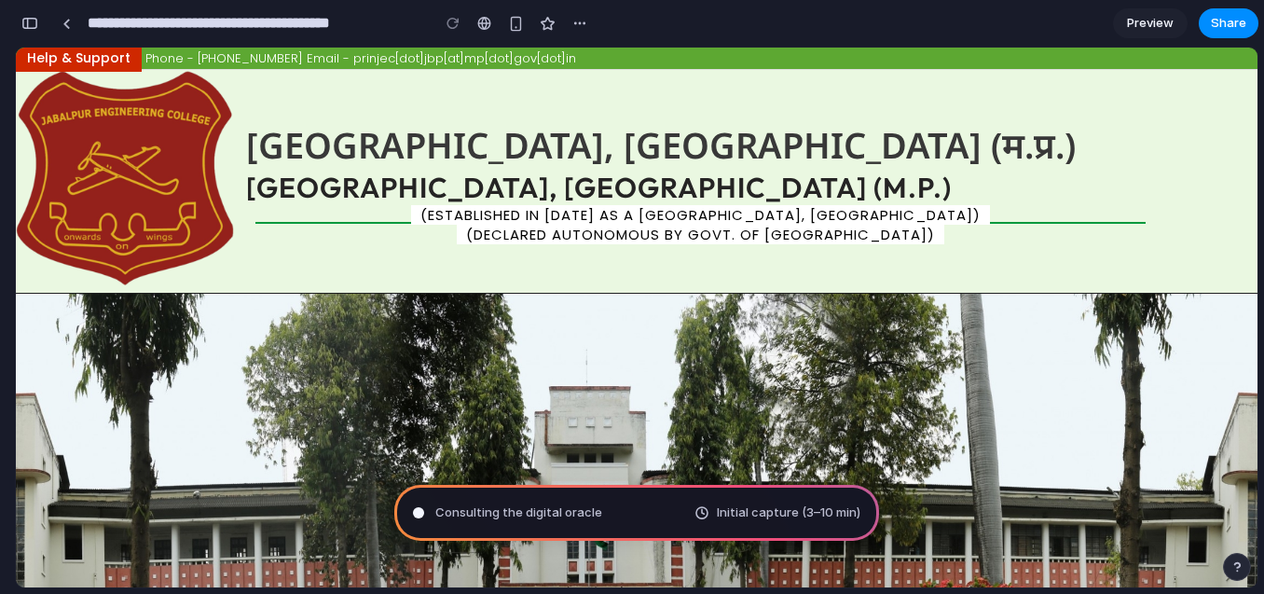
click at [516, 193] on h2 "जबलपुर अभियांत्रिकीय महाविद्यालय, जबलपुर (म.प्र.) Jabalpur Engineering College,…" at bounding box center [701, 159] width 928 height 85
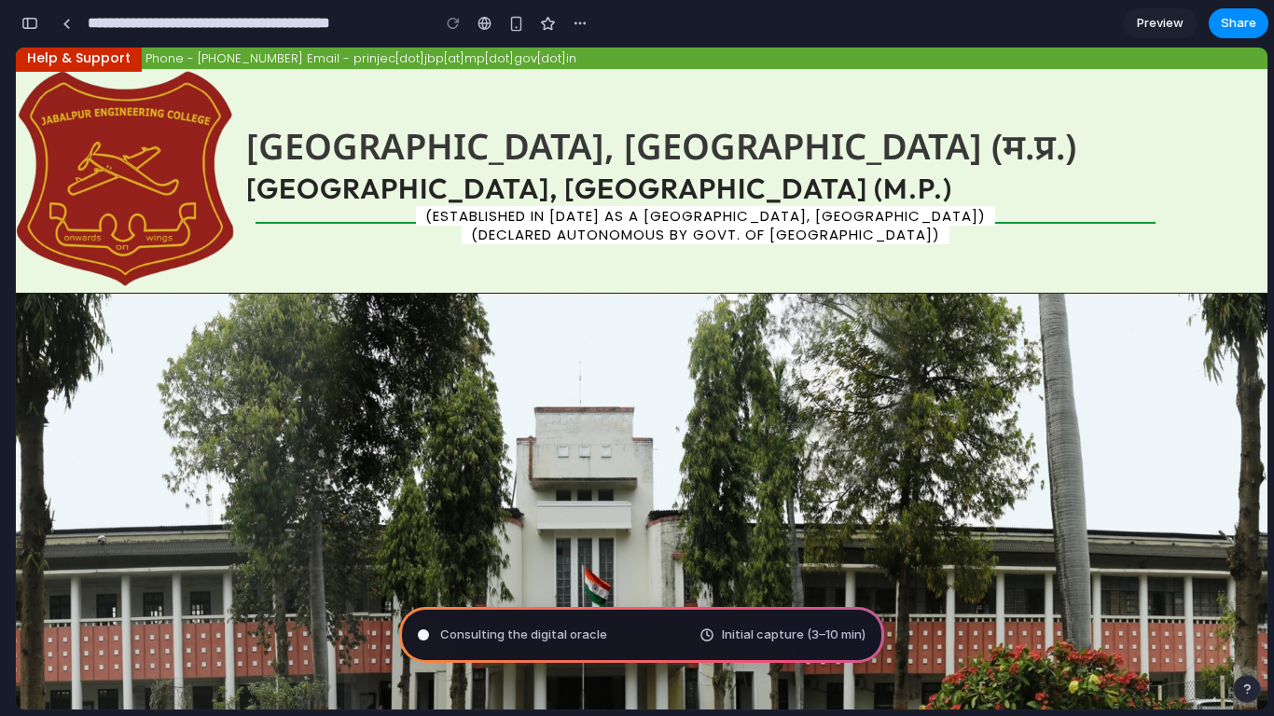
click at [569, 217] on span "(Established in 1947 as a Government Engineering College, Jabalpur)" at bounding box center [705, 216] width 579 height 20
click at [633, 236] on span "(Declared Autonomous by Govt. of Madhya Pradesh)" at bounding box center [706, 235] width 488 height 20
click at [615, 473] on img at bounding box center [641, 562] width 1251 height 536
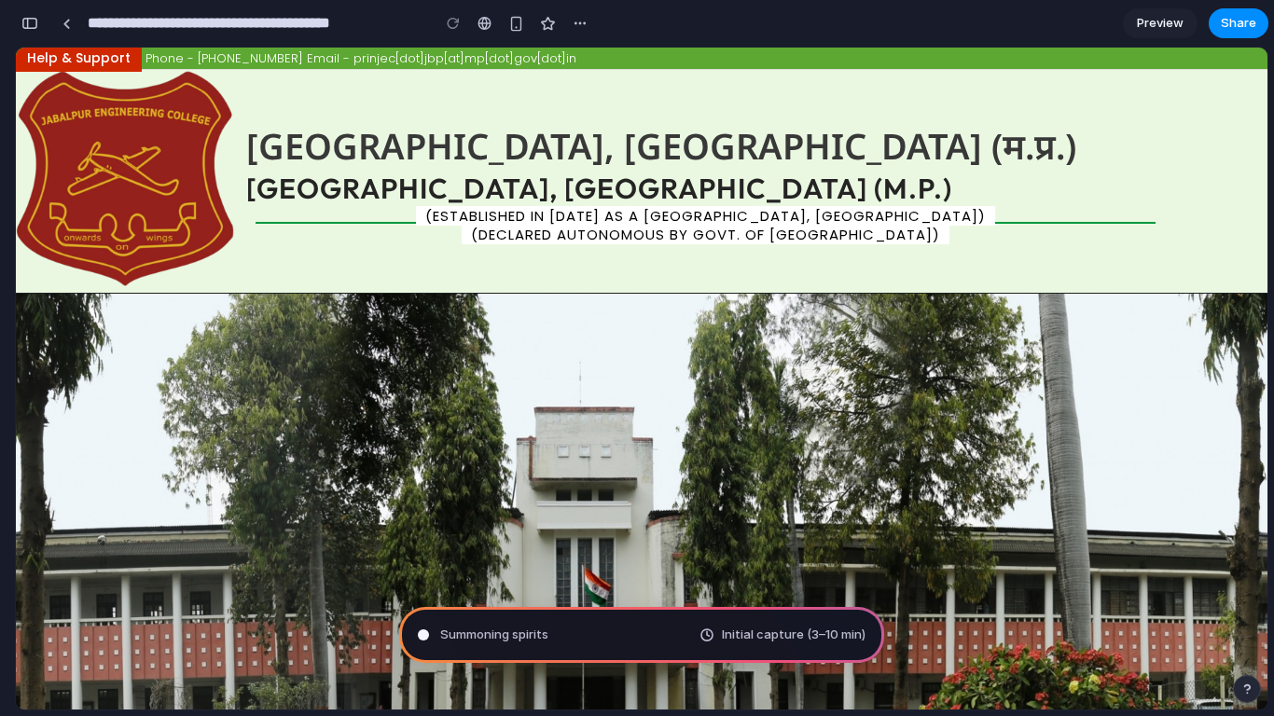
click at [615, 473] on img at bounding box center [641, 562] width 1251 height 536
drag, startPoint x: 615, startPoint y: 467, endPoint x: 608, endPoint y: 449, distance: 19.2
click at [614, 465] on img at bounding box center [641, 562] width 1251 height 536
type input "**********"
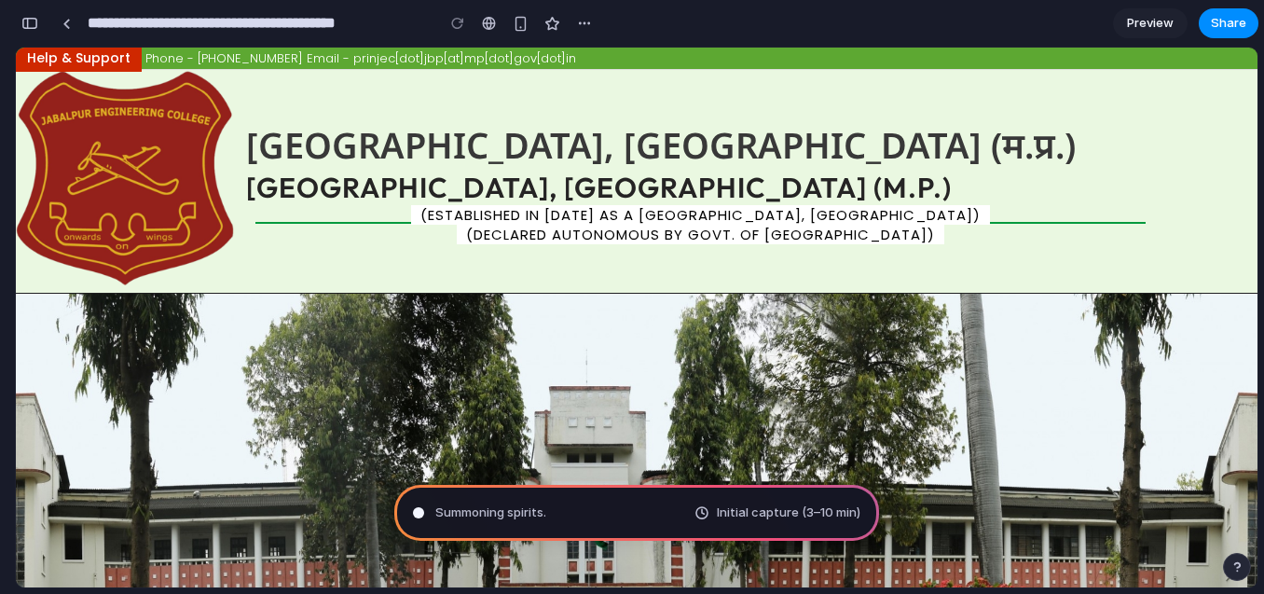
click at [707, 137] on span "जबलपुर अभियांत्रिकीय महाविद्यालय, जबलपुर (म.प्र.)" at bounding box center [661, 144] width 830 height 48
click at [707, 145] on span "जबलपुर अभियांत्रिकीय महाविद्यालय, जबलपुर (म.प्र.)" at bounding box center [661, 144] width 830 height 48
click at [708, 145] on span "जबलपुर अभियांत्रिकीय महाविद्यालय, जबलपुर (म.प्र.)" at bounding box center [661, 144] width 830 height 48
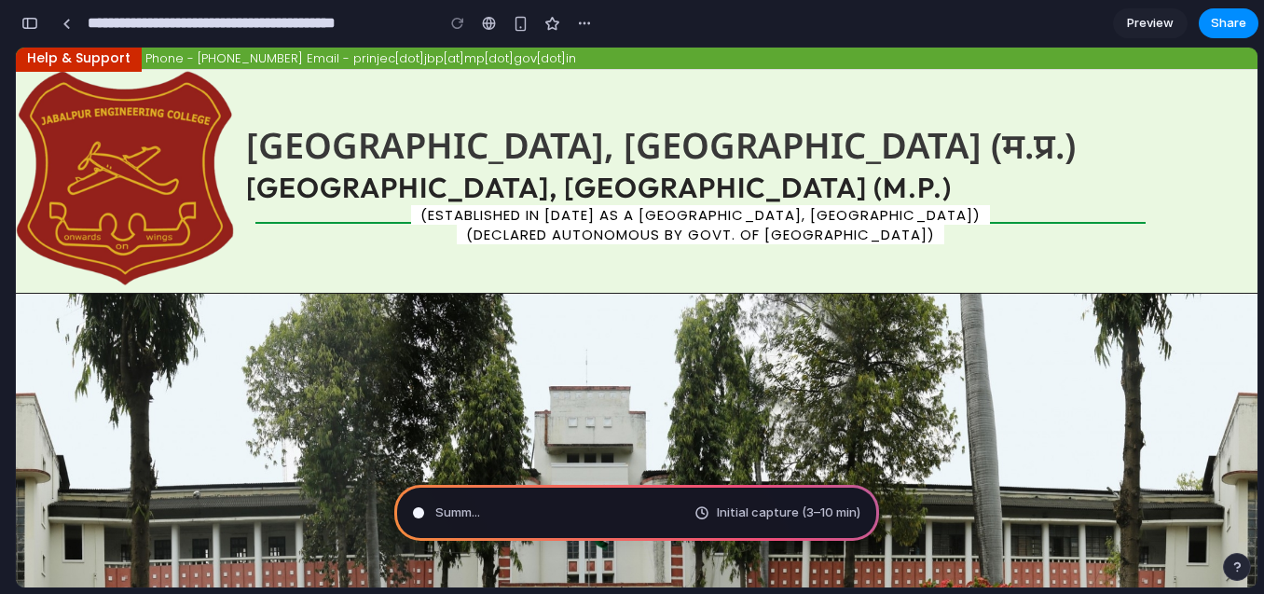
click at [708, 145] on span "जबलपुर अभियांत्रिकीय महाविद्यालय, जबलपुर (म.प्र.)" at bounding box center [661, 144] width 830 height 48
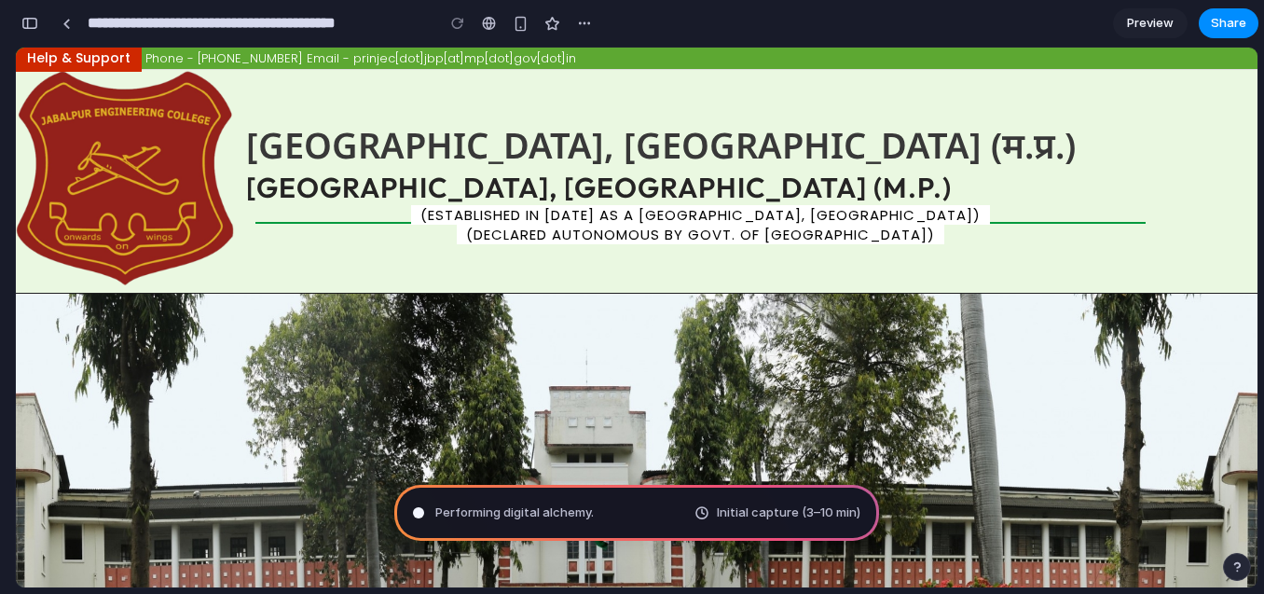
click at [708, 145] on span "जबलपुर अभियांत्रिकीय महाविद्यालय, जबलपुर (म.प्र.)" at bounding box center [661, 144] width 830 height 48
click at [92, 54] on div "Help & Support Phone - +91 7612331953 Email - prinjec[dot]jbp[at]mp[dot]gov[dot…" at bounding box center [637, 58] width 1242 height 21
click at [877, 232] on span "(Declared Autonomous by Govt. of Madhya Pradesh)" at bounding box center [701, 235] width 488 height 20
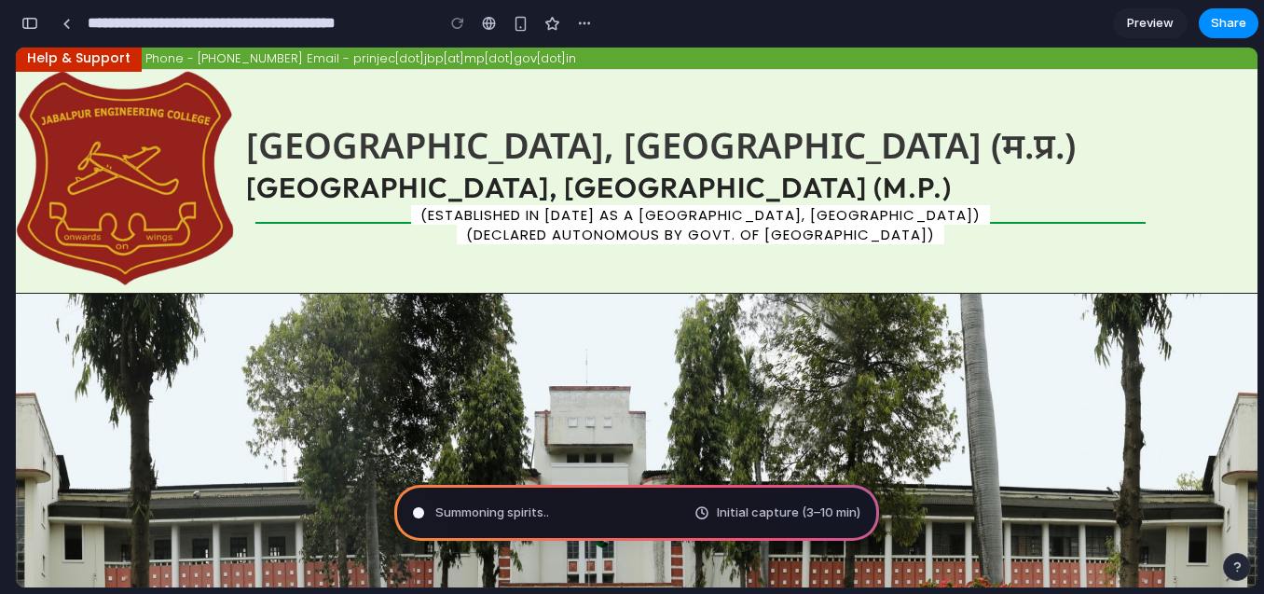
click at [1167, 25] on span "Preview" at bounding box center [1150, 23] width 47 height 19
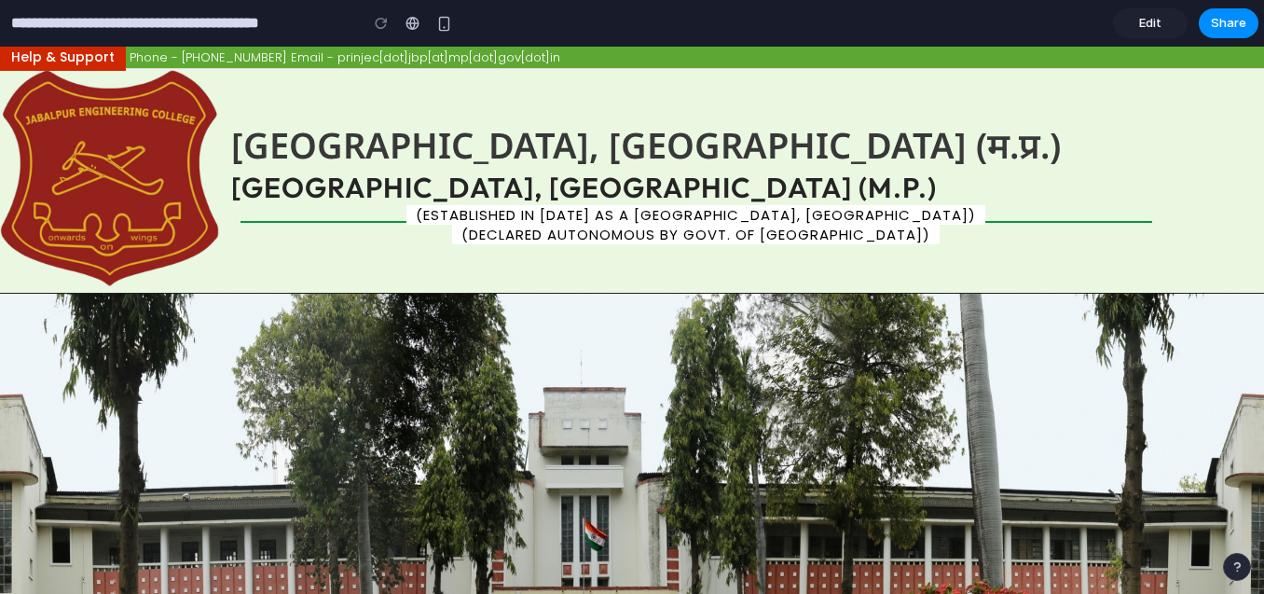
click at [664, 145] on span "जबलपुर अभियांत्रिकीय महाविद्यालय, जबलपुर (म.प्र.)" at bounding box center [646, 144] width 830 height 48
click at [666, 145] on span "जबलपुर अभियांत्रिकीय महाविद्यालय, जबलपुर (म.प्र.)" at bounding box center [646, 144] width 830 height 48
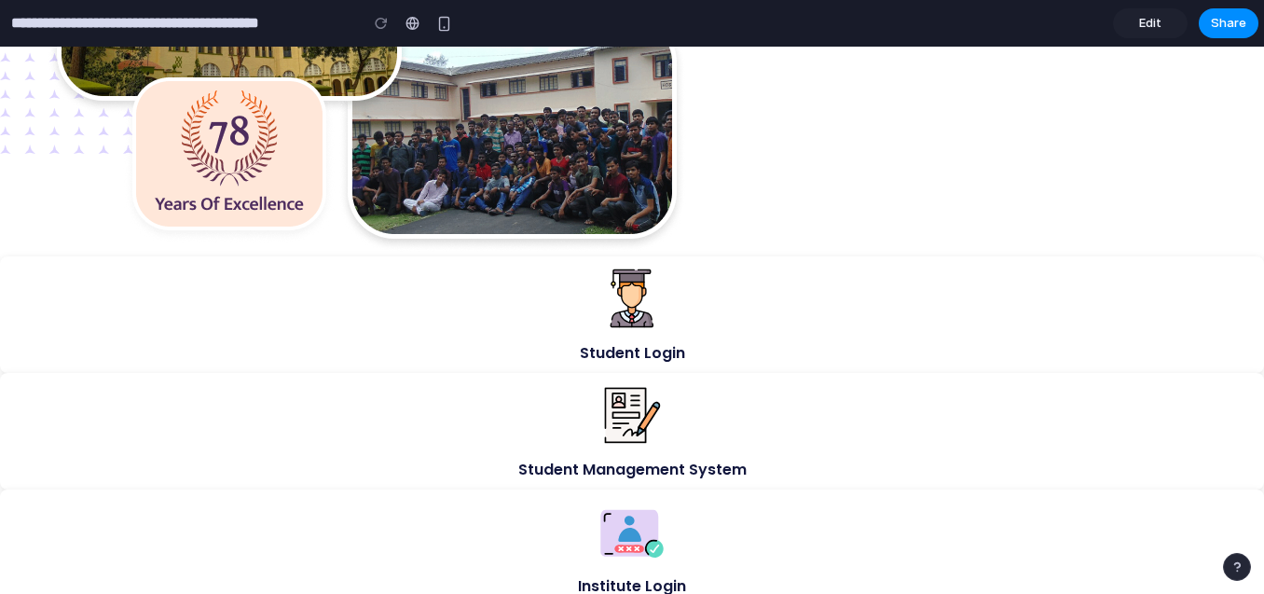
click at [1139, 14] on span "Edit" at bounding box center [1150, 23] width 22 height 19
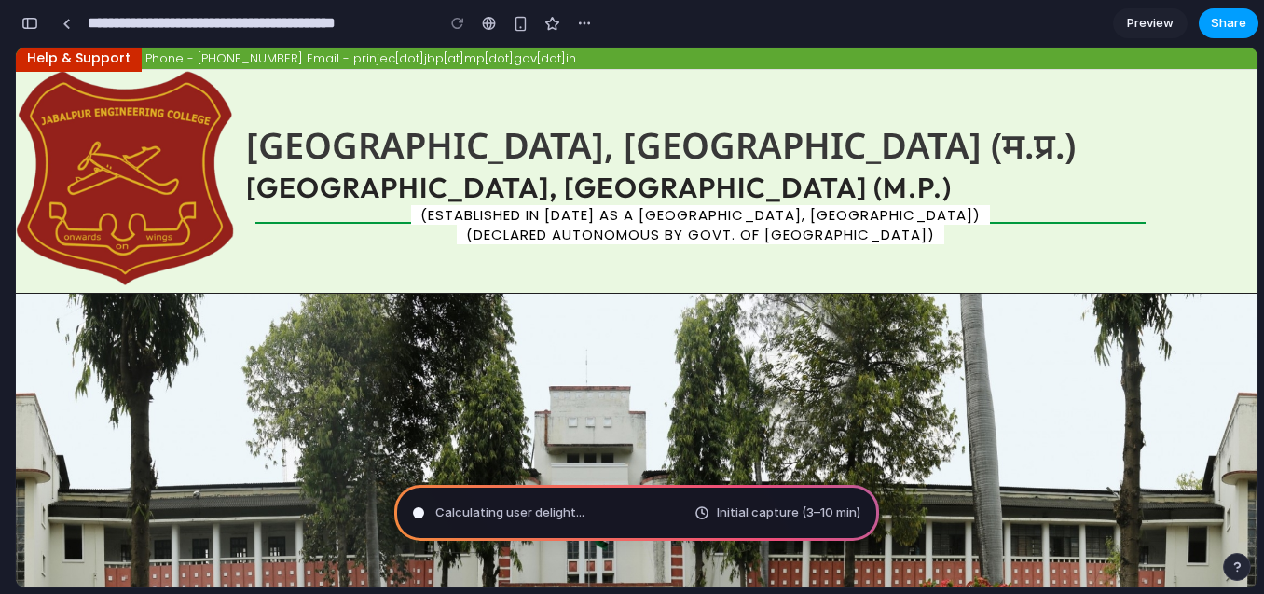
click at [1230, 25] on span "Share" at bounding box center [1228, 23] width 35 height 19
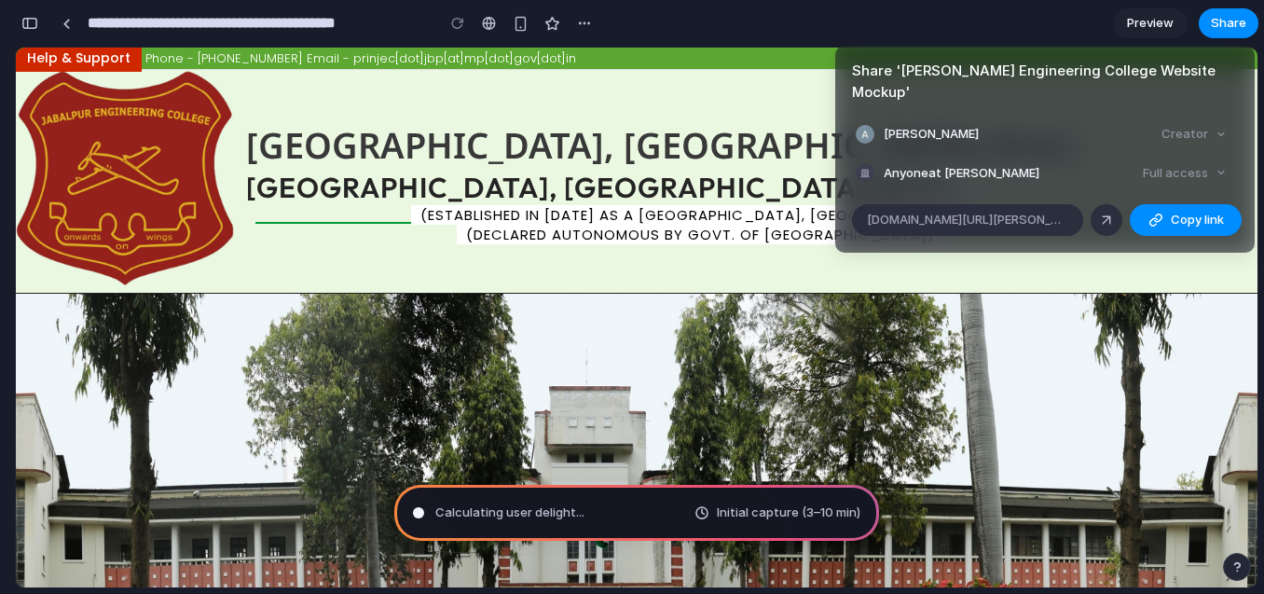
click at [1180, 121] on div "Creator" at bounding box center [1194, 134] width 80 height 26
click at [1181, 137] on ul "Anuj Gupta Creator Anyone at Anuj-gupta Full access" at bounding box center [1045, 153] width 420 height 64
click at [1043, 211] on span "alloy.app/anuj-gupta/p/0124df64-df79-427d-bae8-082eda310de2" at bounding box center [967, 220] width 201 height 19
click at [779, 106] on div "Share ' Robertson Engineering College Website Mockup ' Anuj Gupta Creator Anyon…" at bounding box center [632, 297] width 1264 height 594
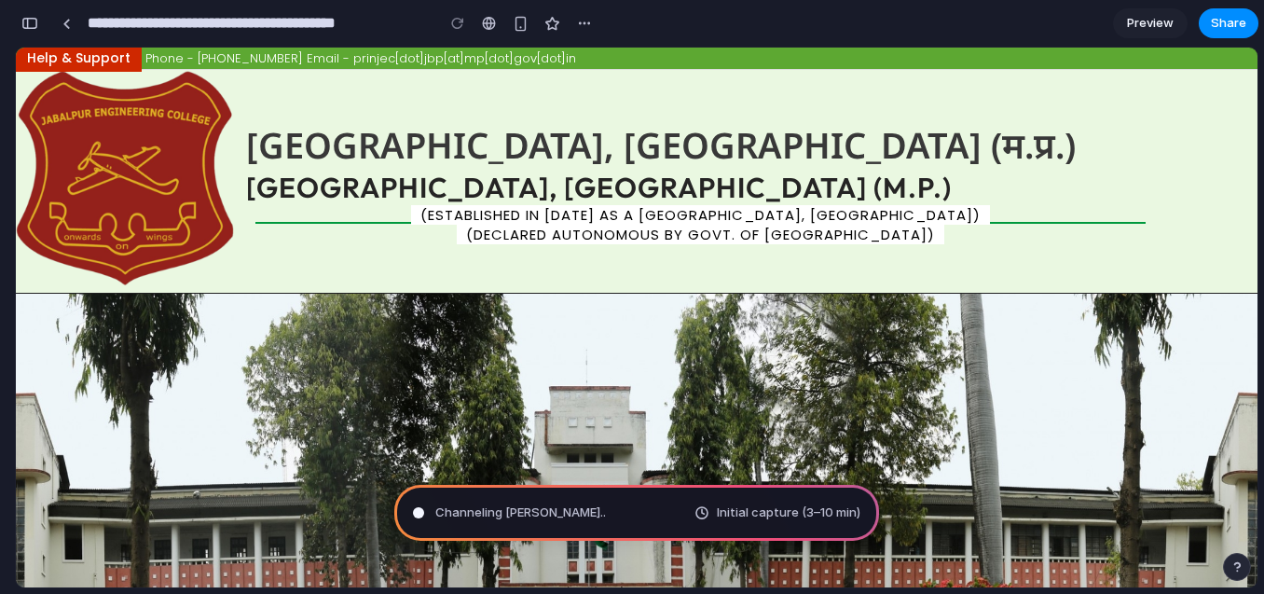
click at [769, 116] on div "जबलपुर अभियांत्रिकीय महाविद्यालय, जबलपुर (म.प्र.) Jabalpur Engineering College,…" at bounding box center [637, 181] width 1242 height 223
click at [615, 504] on div "Channeling Steve Jobs .. Initial capture (3–10 min)" at bounding box center [636, 513] width 485 height 56
click at [615, 243] on span "(Declared Autonomous by Govt. of Madhya Pradesh)" at bounding box center [701, 235] width 488 height 20
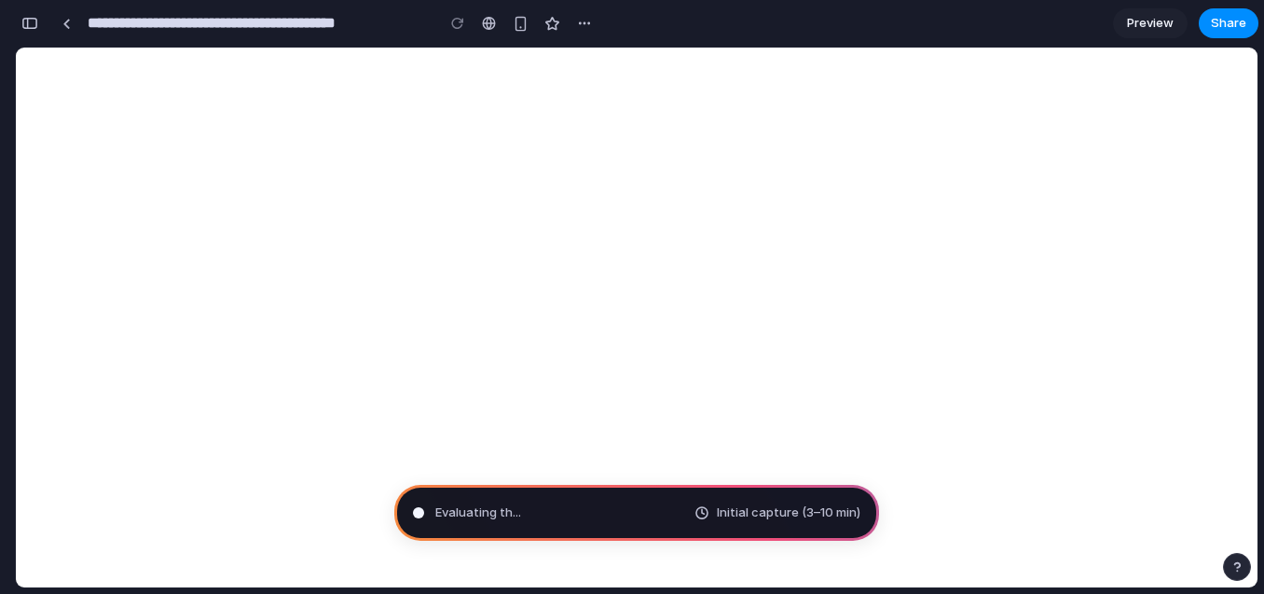
scroll to position [0, 17]
click at [594, 508] on div "Distilling requirements . Initial capture (3–10 min)" at bounding box center [636, 513] width 485 height 56
click at [594, 508] on div "Distilling requirements Initial capture (3–10 min)" at bounding box center [636, 513] width 485 height 56
click at [559, 510] on span "Distilling requirements .." at bounding box center [503, 512] width 137 height 19
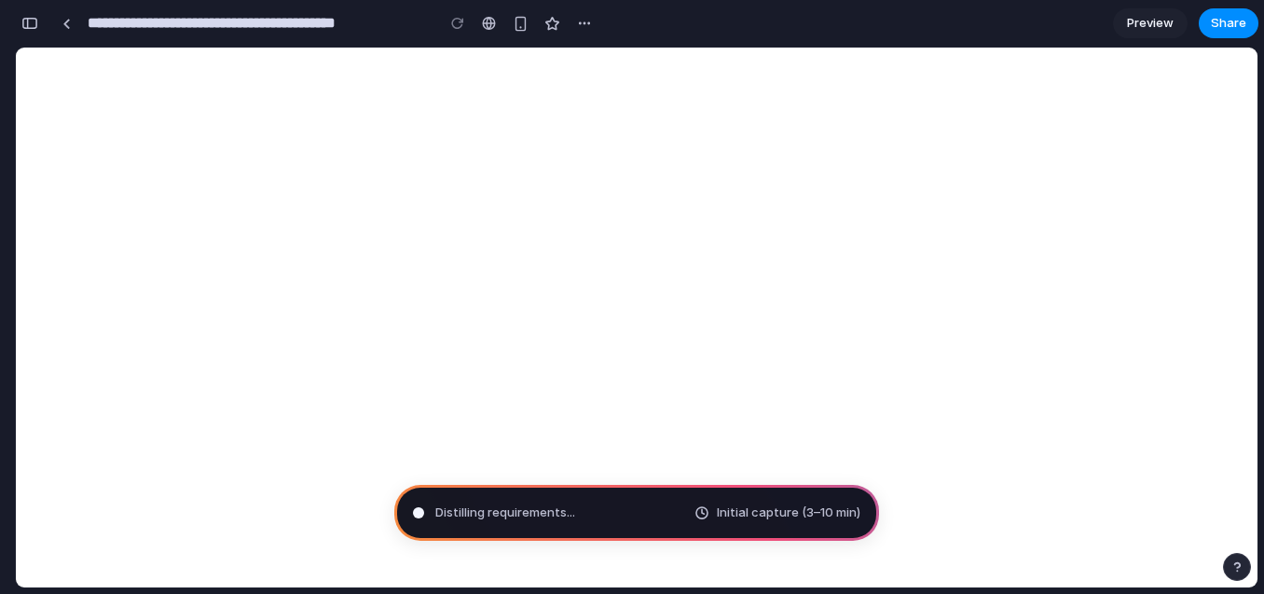
click at [555, 510] on span "Distilling requirements ..." at bounding box center [505, 512] width 140 height 19
click at [555, 510] on span "Distilling requirements" at bounding box center [500, 512] width 131 height 19
click at [742, 510] on span "Initial capture (3–10 min)" at bounding box center [789, 512] width 144 height 19
click at [704, 510] on div "Initial capture (3–10 min)" at bounding box center [778, 512] width 166 height 19
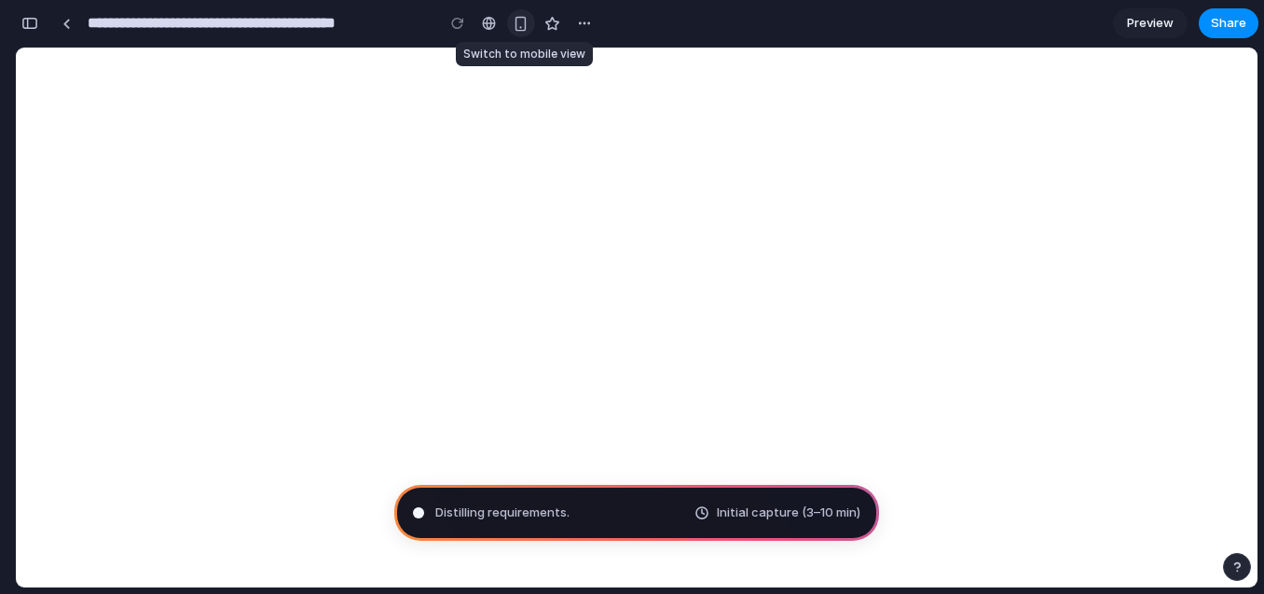
scroll to position [0, 0]
click at [515, 25] on div "button" at bounding box center [521, 24] width 16 height 16
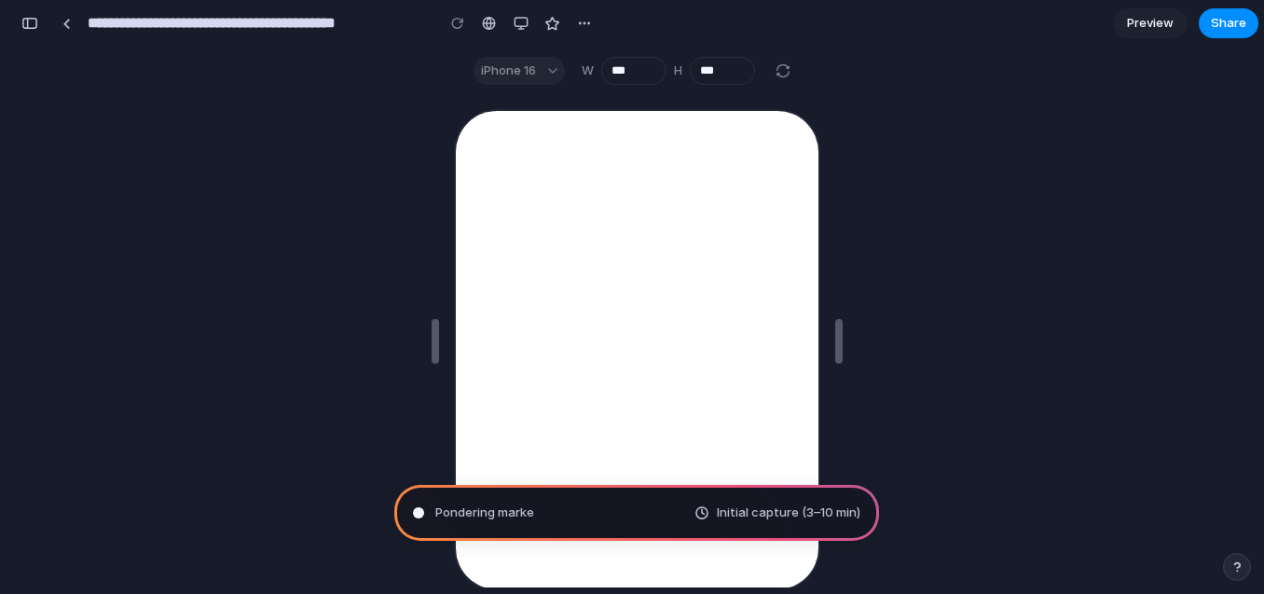
scroll to position [716, 0]
click at [641, 76] on button "Decrement" at bounding box center [650, 75] width 19 height 10
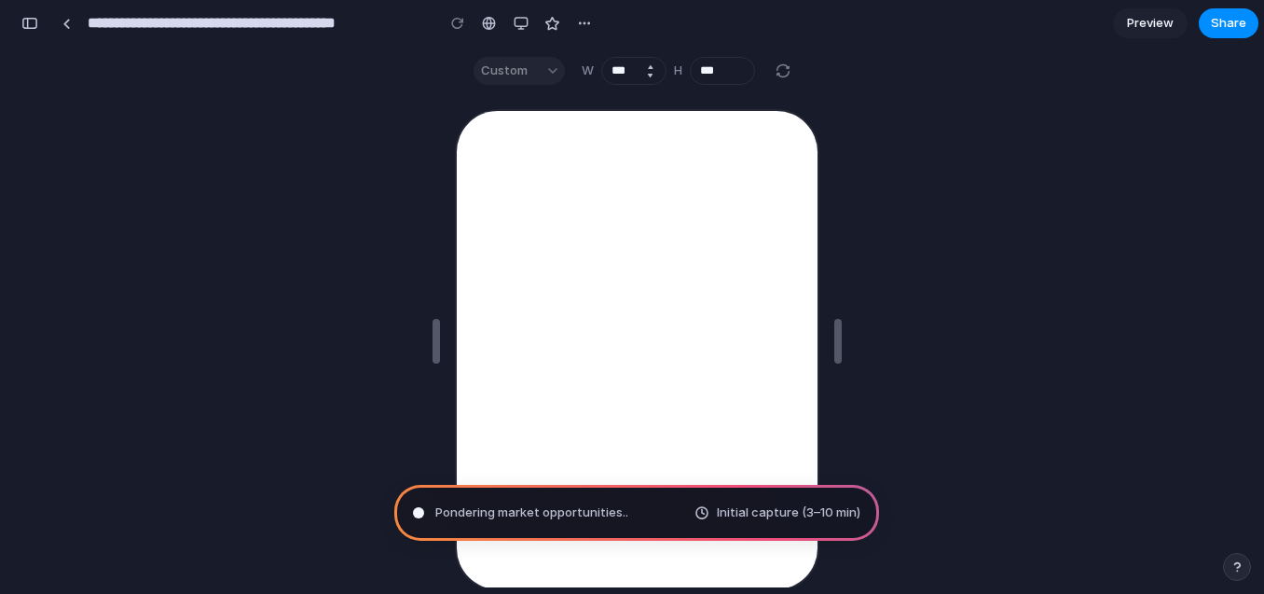
click at [641, 76] on button "Decrement" at bounding box center [650, 75] width 19 height 10
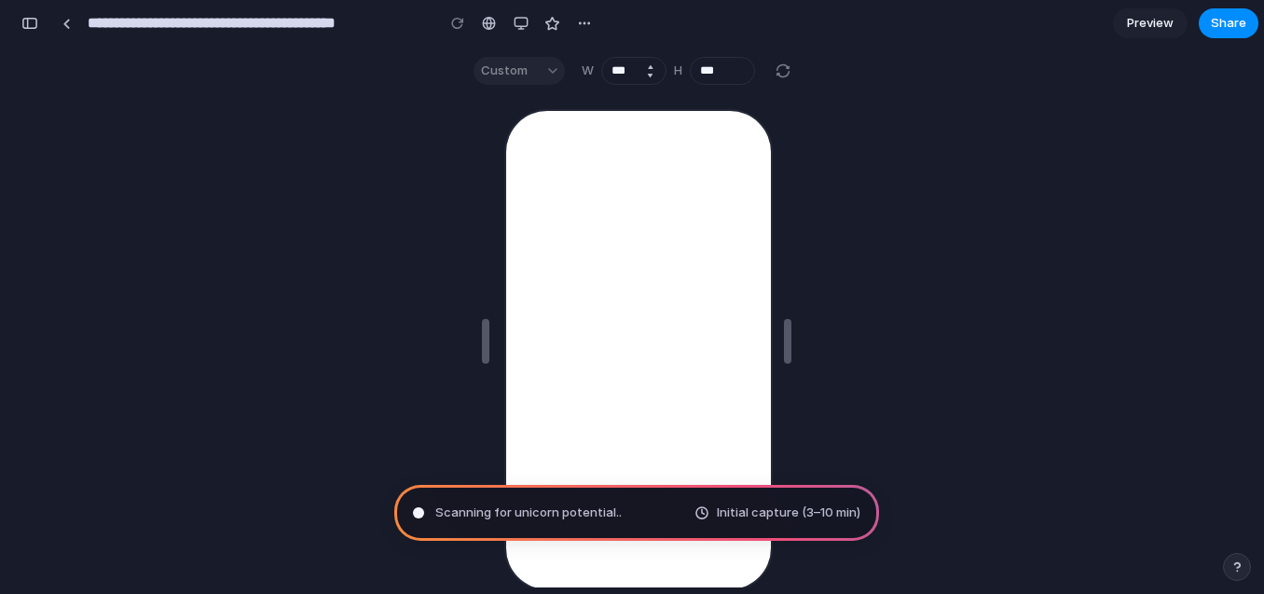
scroll to position [0, 0]
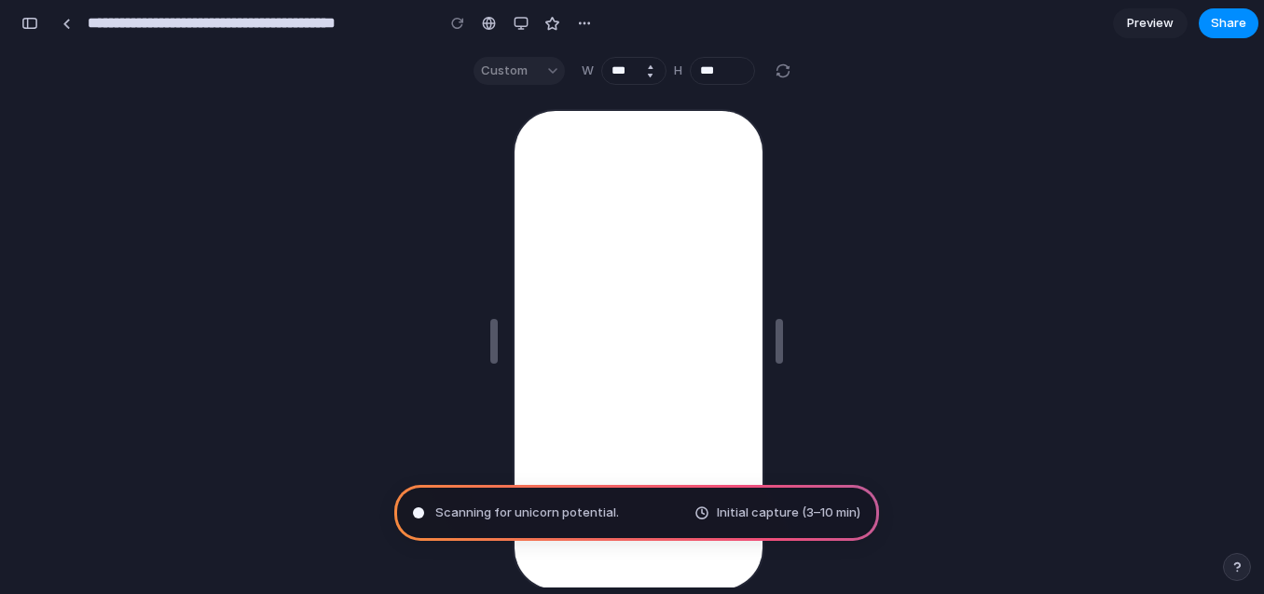
click at [642, 75] on button "Decrement" at bounding box center [650, 75] width 19 height 10
type input "***"
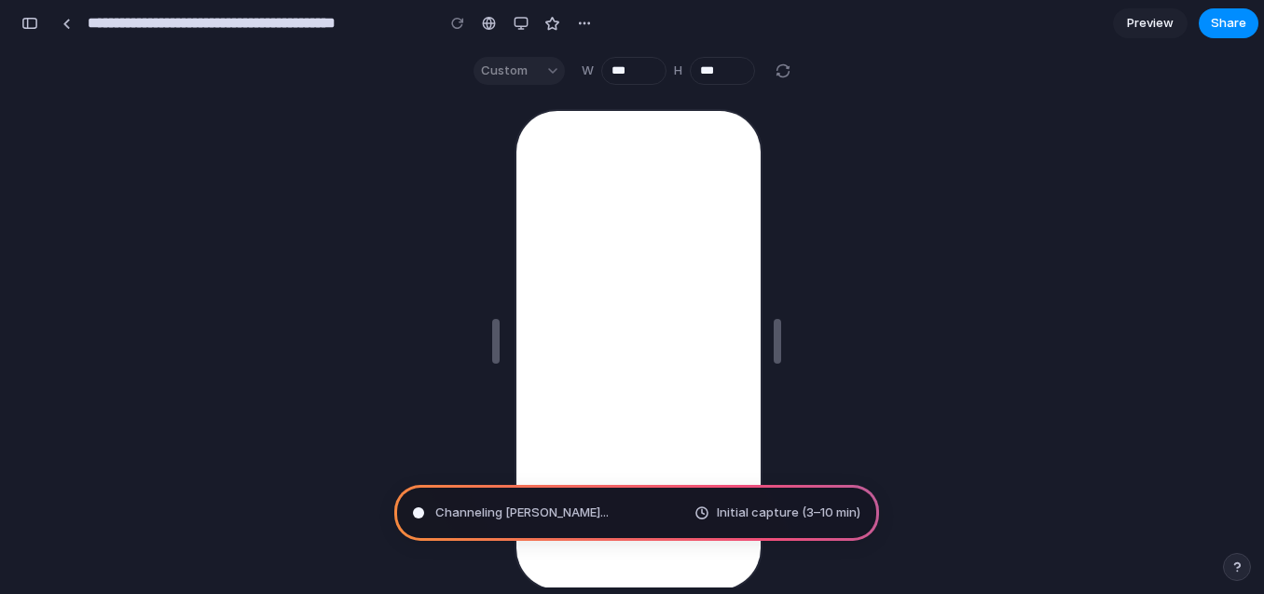
click at [585, 511] on div "Channeling Steve Jobs ... Initial capture (3–10 min)" at bounding box center [636, 513] width 485 height 56
click at [806, 511] on span "Initial capture (3–10 min)" at bounding box center [789, 512] width 144 height 19
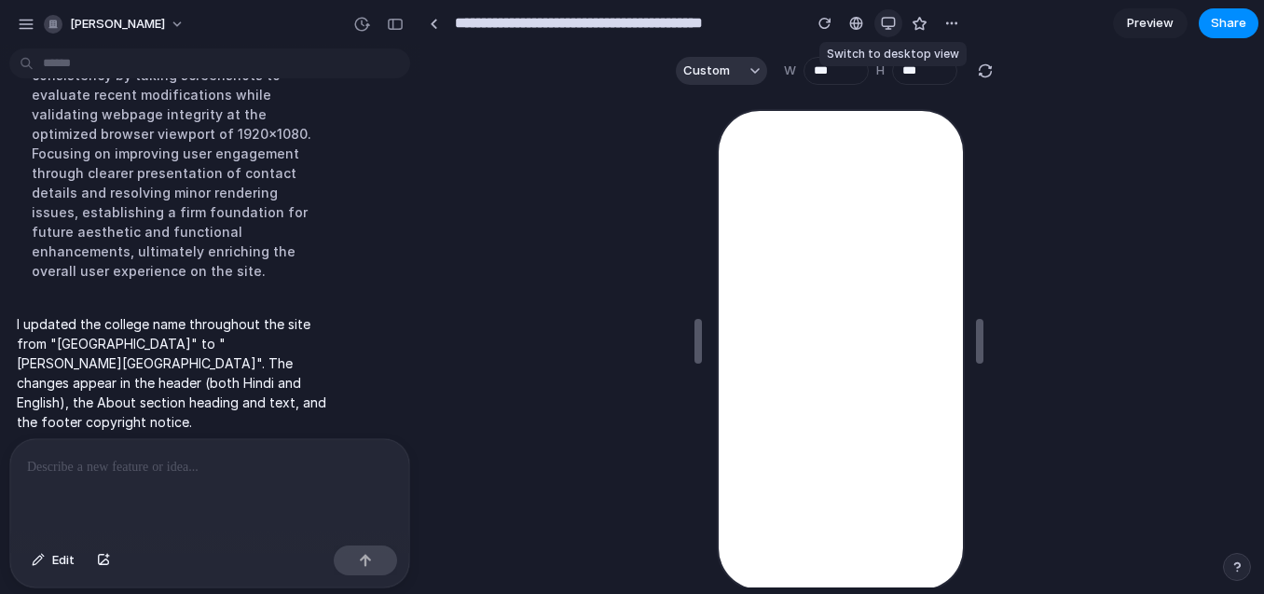
click at [889, 16] on div "button" at bounding box center [888, 23] width 15 height 15
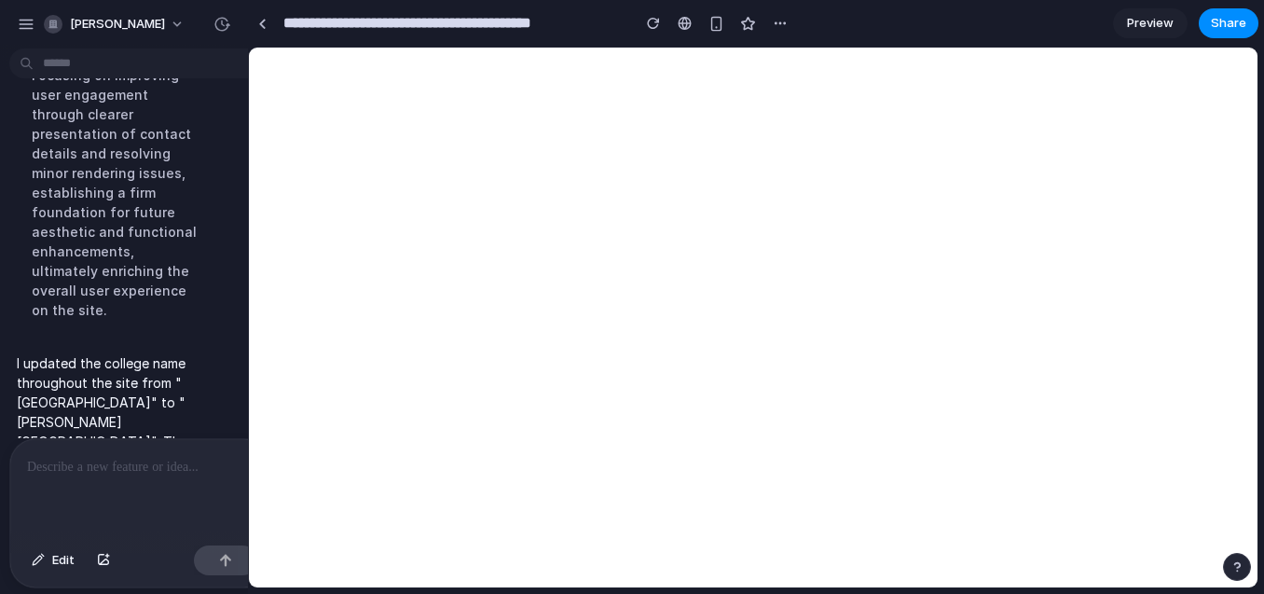
scroll to position [618, 0]
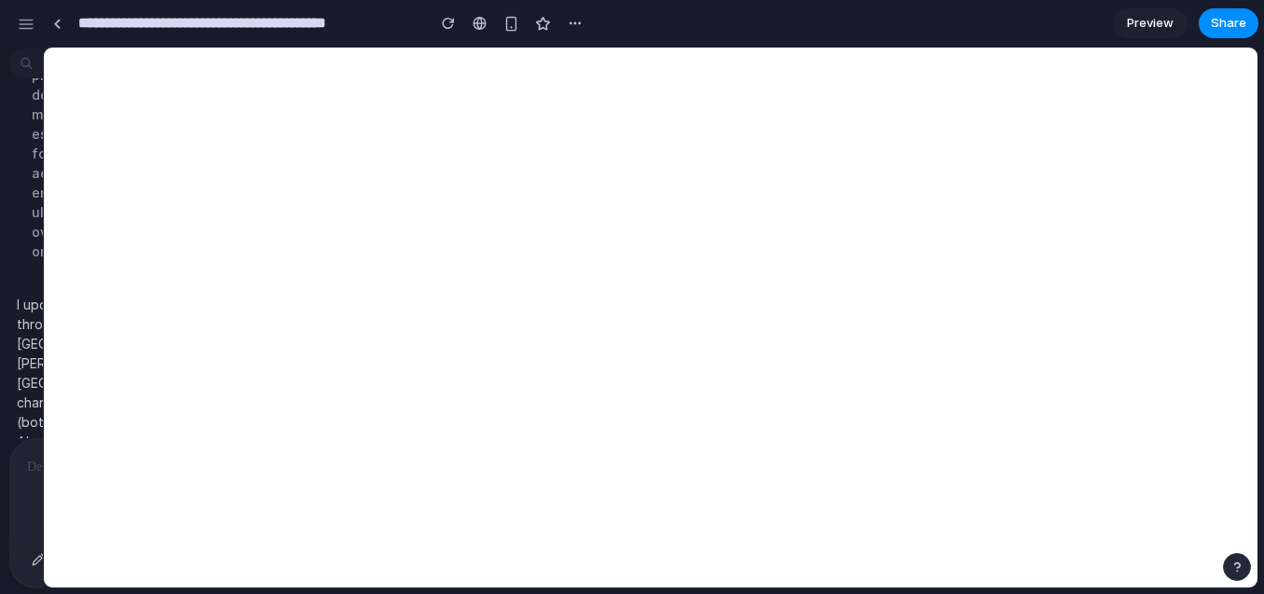
drag, startPoint x: 414, startPoint y: 368, endPoint x: 43, endPoint y: 370, distance: 371.1
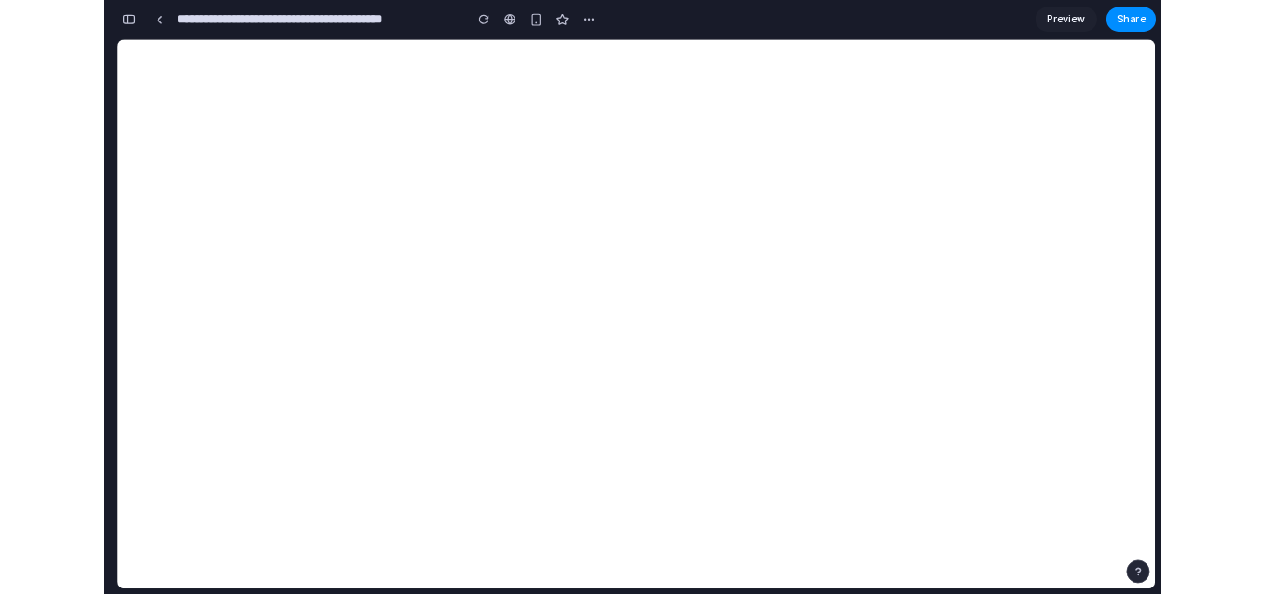
scroll to position [1025, 0]
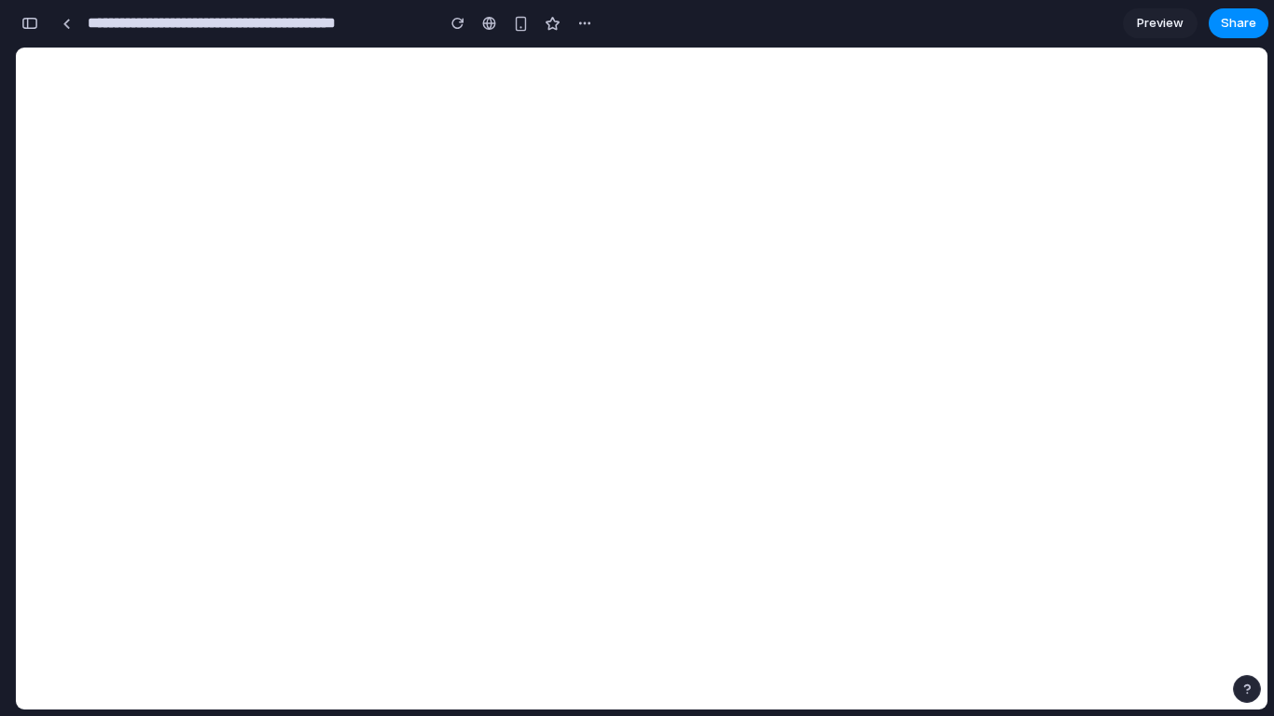
click at [370, 29] on input "**********" at bounding box center [256, 24] width 345 height 34
drag, startPoint x: 410, startPoint y: 27, endPoint x: 297, endPoint y: 35, distance: 113.1
click at [297, 35] on input "**********" at bounding box center [256, 24] width 345 height 34
type input "**********"
click at [355, 34] on div at bounding box center [403, 23] width 155 height 28
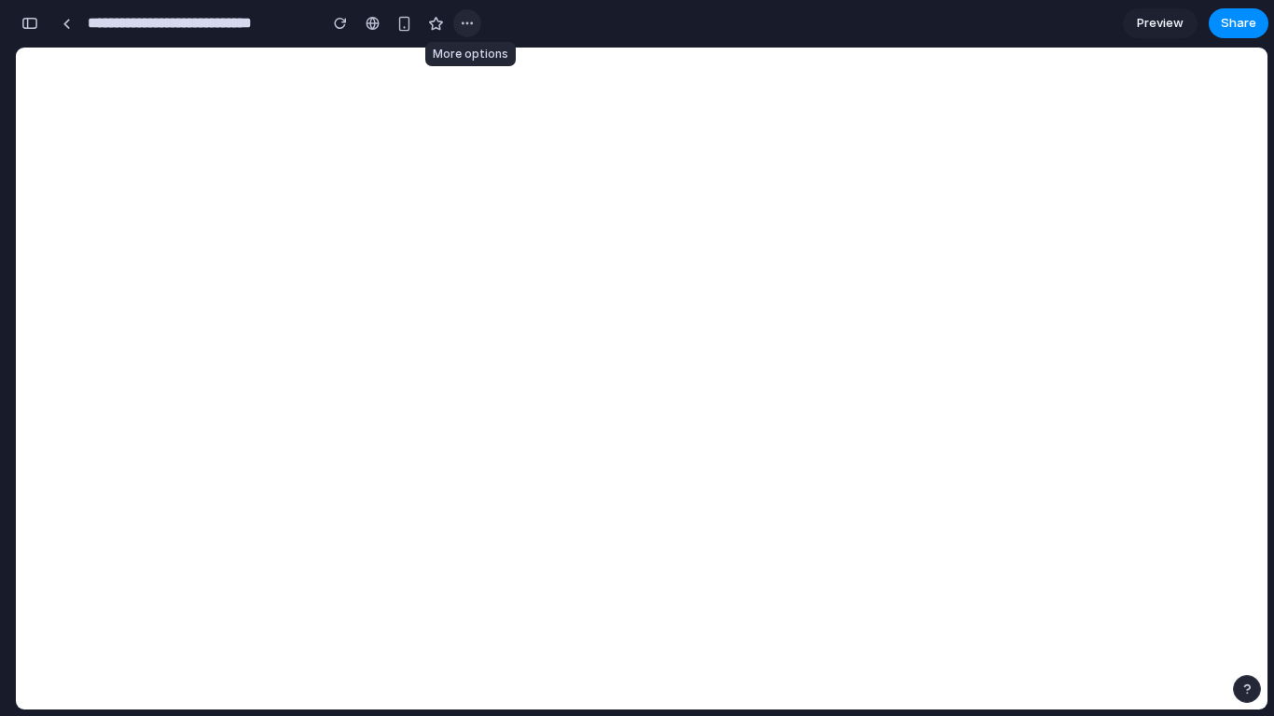
click at [467, 21] on div "button" at bounding box center [467, 23] width 15 height 15
click at [483, 57] on div "Duplicate" at bounding box center [503, 64] width 79 height 19
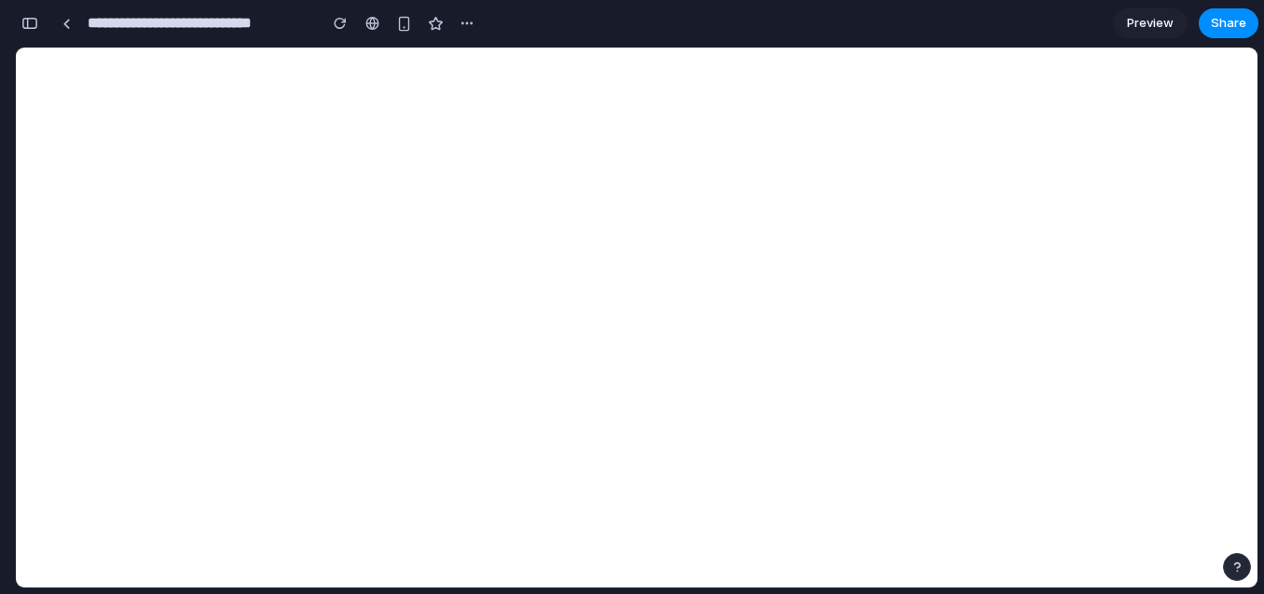
scroll to position [1147, 0]
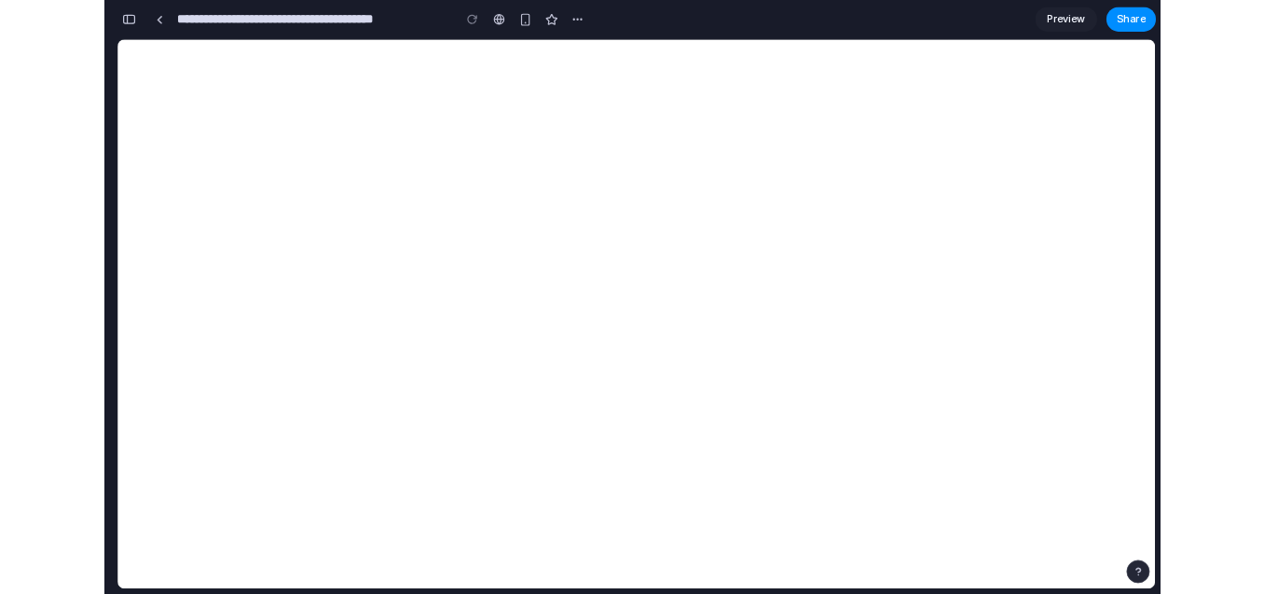
scroll to position [0, 17]
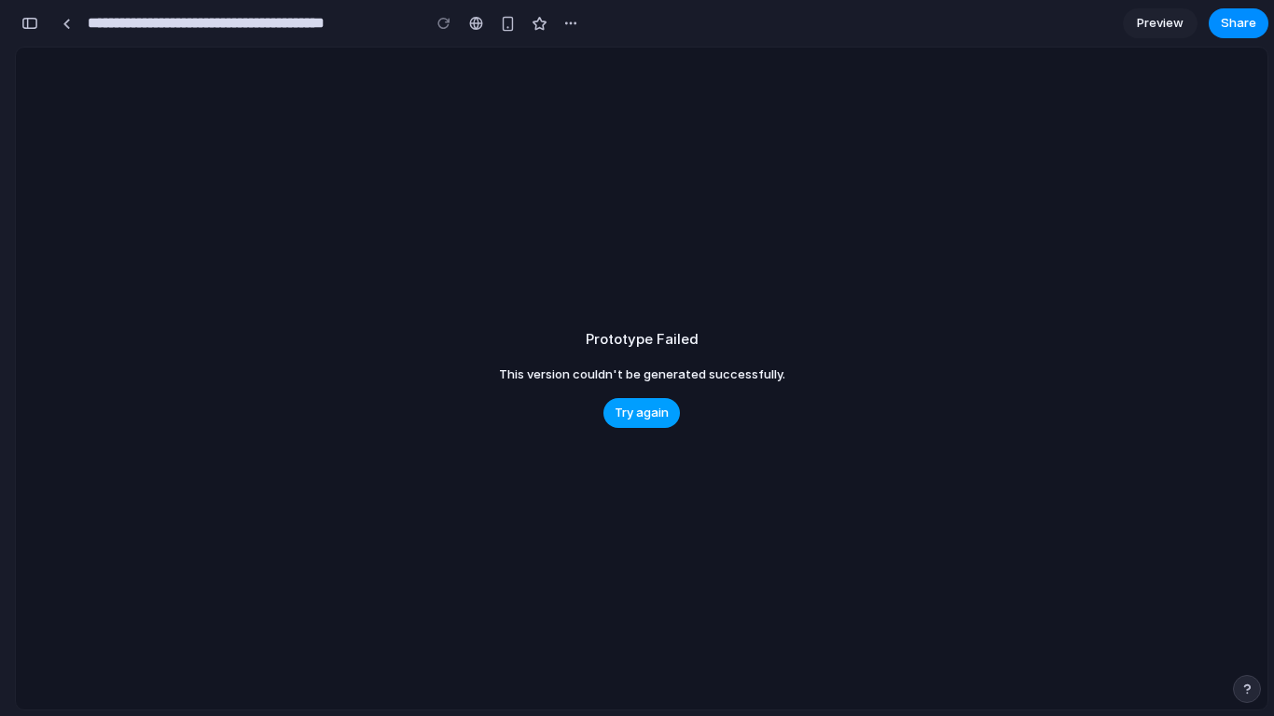
click at [654, 416] on span "Try again" at bounding box center [641, 413] width 54 height 19
click at [62, 25] on div at bounding box center [66, 24] width 8 height 10
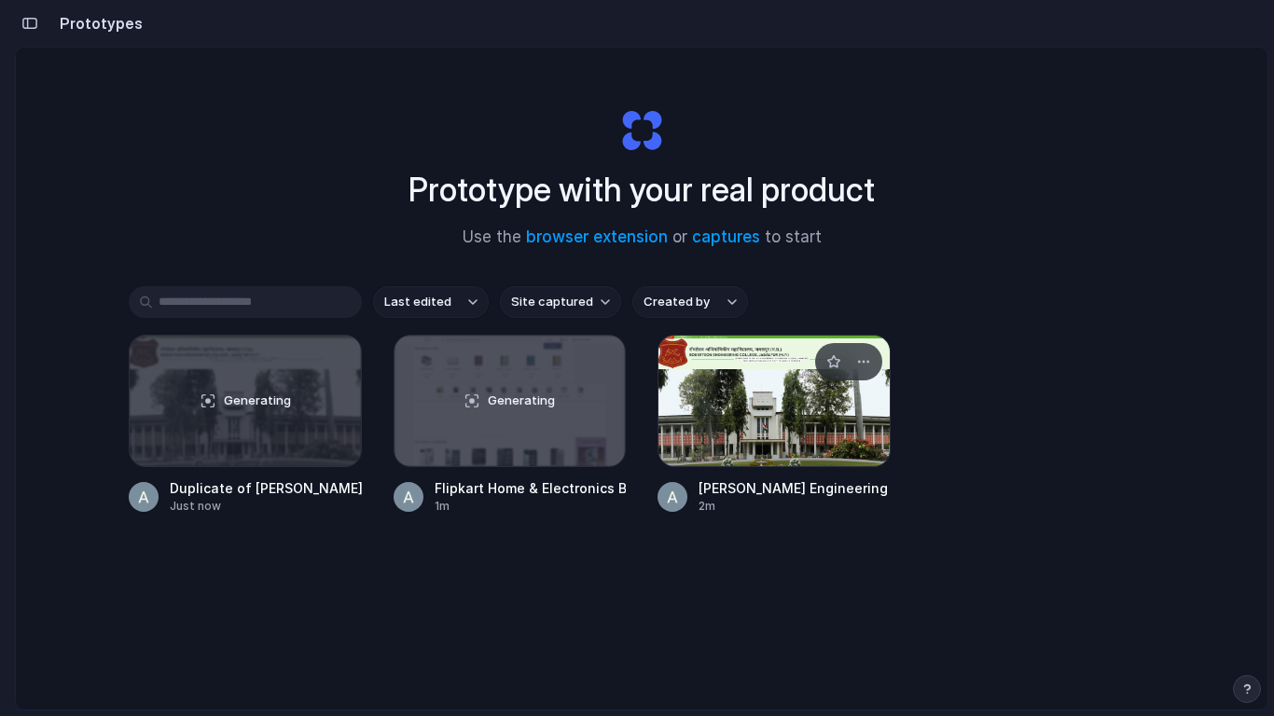
click at [775, 404] on div at bounding box center [773, 401] width 233 height 132
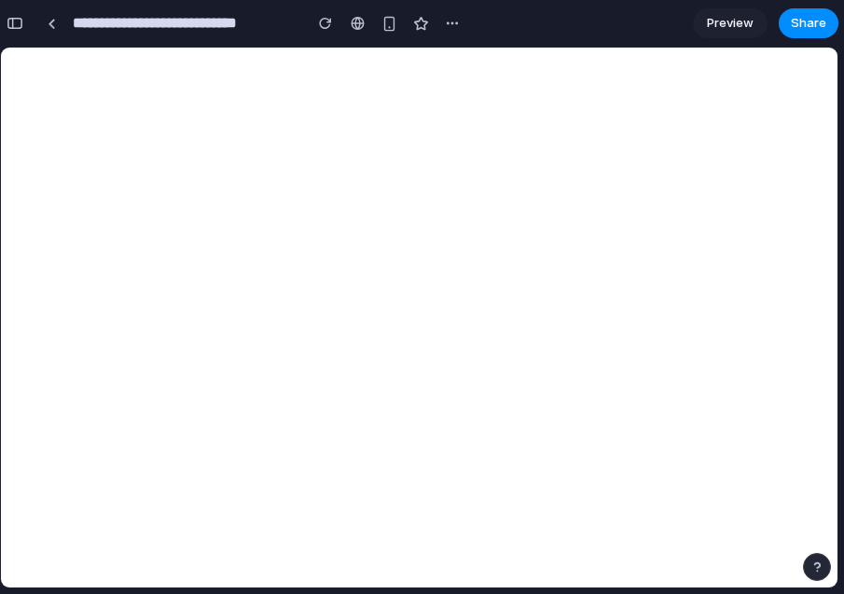
drag, startPoint x: 840, startPoint y: 241, endPoint x: 858, endPoint y: 248, distance: 19.2
click at [844, 248] on html "**********" at bounding box center [422, 297] width 844 height 594
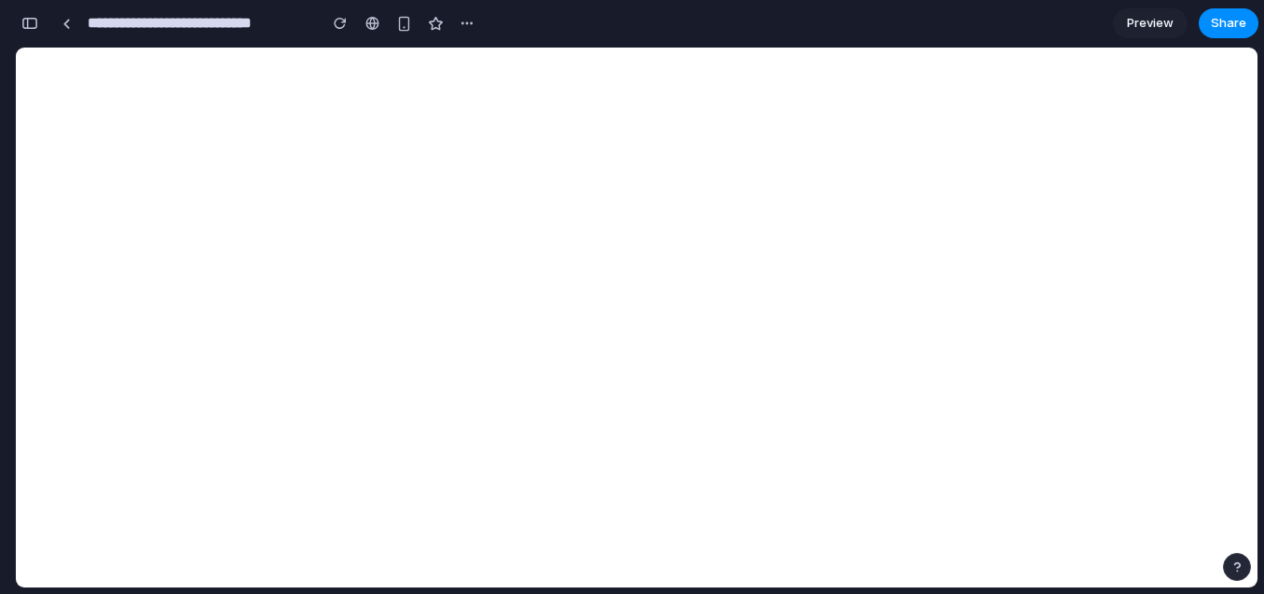
scroll to position [118, 0]
click at [1226, 29] on span "Share" at bounding box center [1228, 23] width 35 height 19
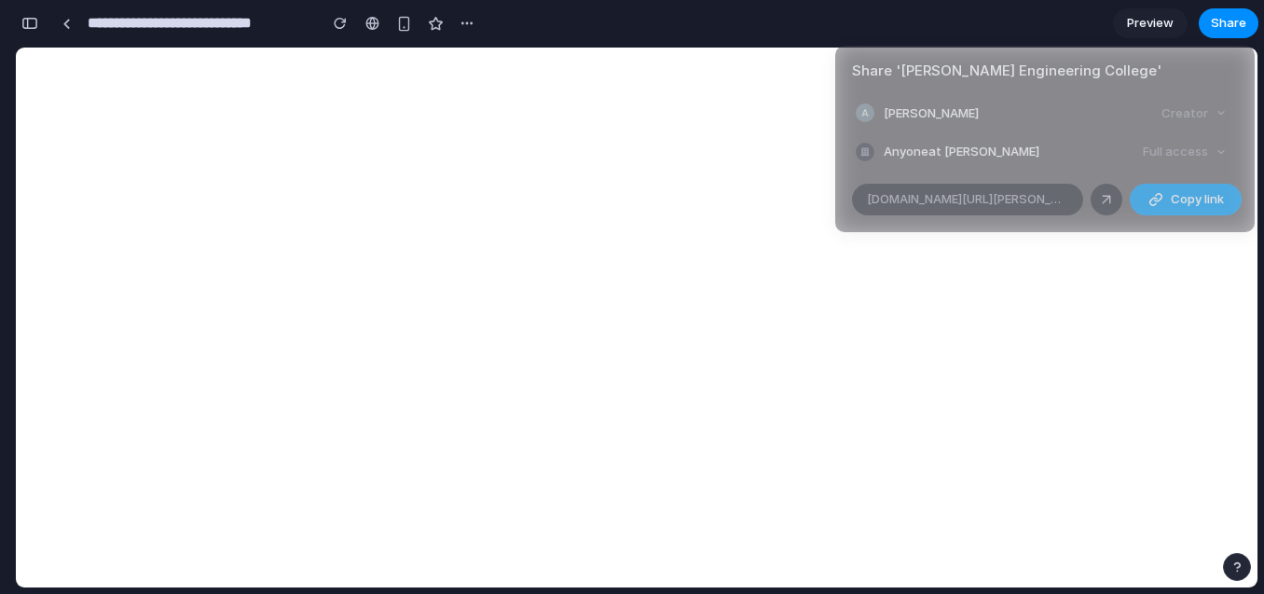
click at [1178, 197] on span "Copy link" at bounding box center [1197, 199] width 53 height 19
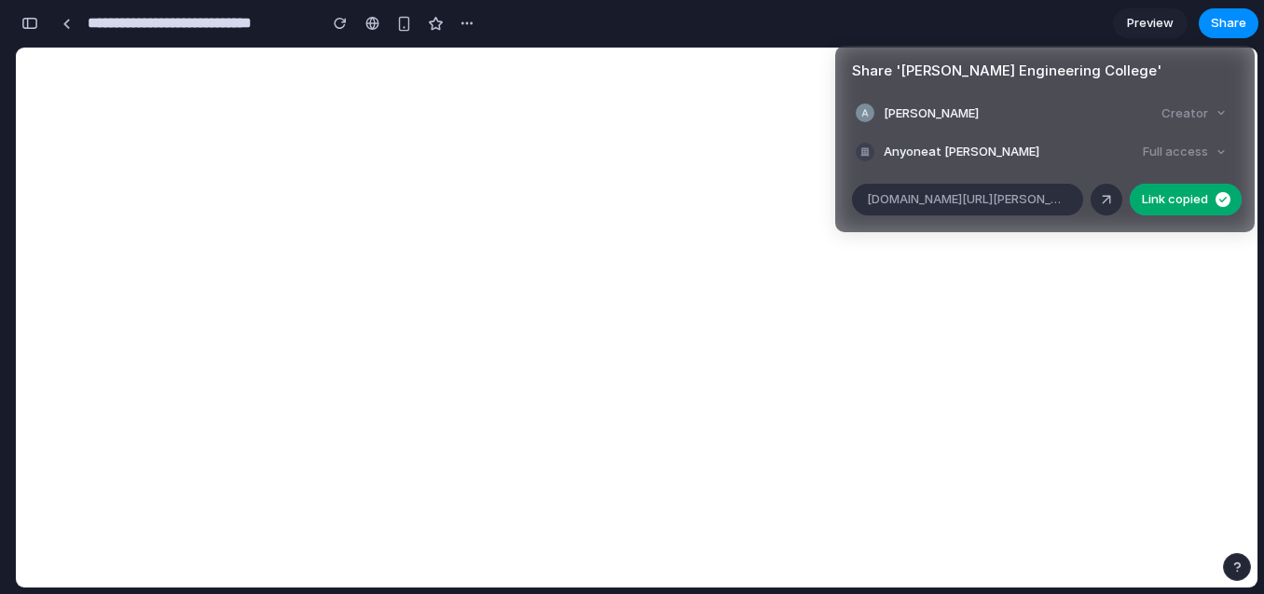
click at [1204, 111] on div "Creator" at bounding box center [1194, 114] width 80 height 26
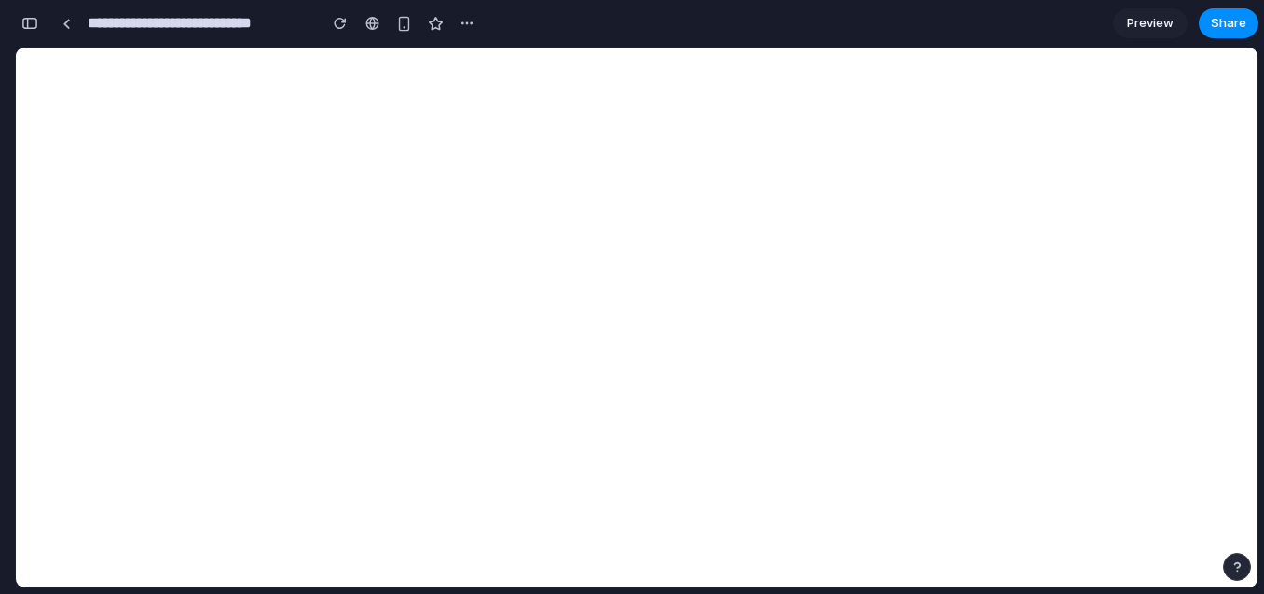
click at [805, 127] on div "Share ' [PERSON_NAME] Engineering College ' [PERSON_NAME] Creator Anyone at [GE…" at bounding box center [632, 297] width 1264 height 594
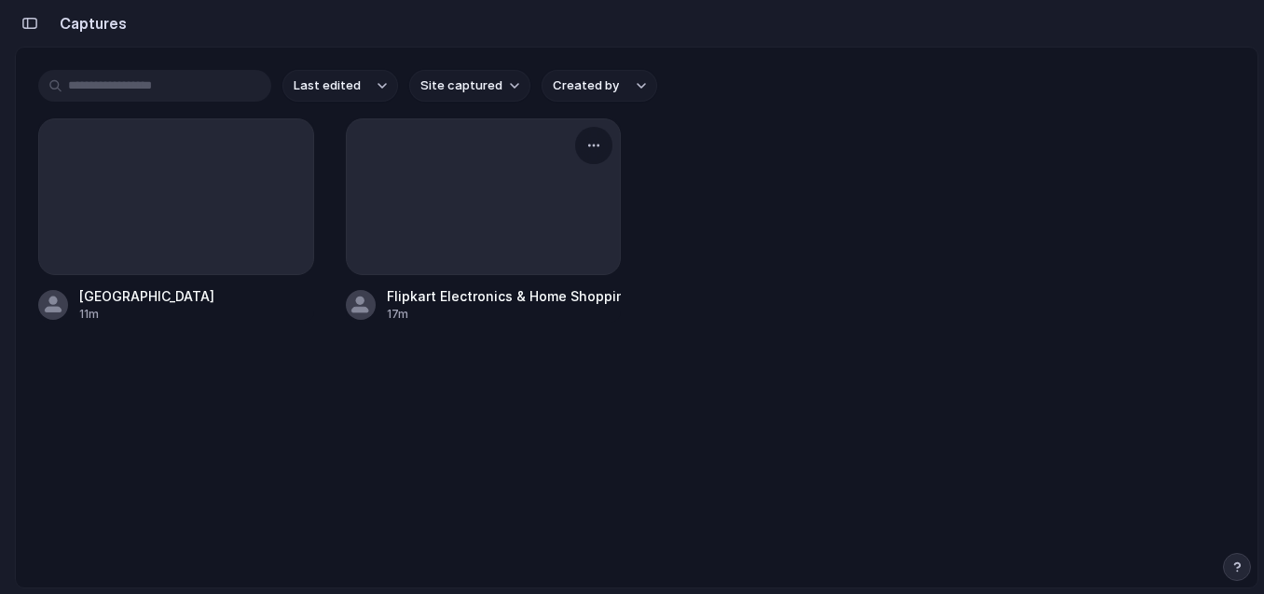
click at [513, 205] on div at bounding box center [484, 196] width 276 height 157
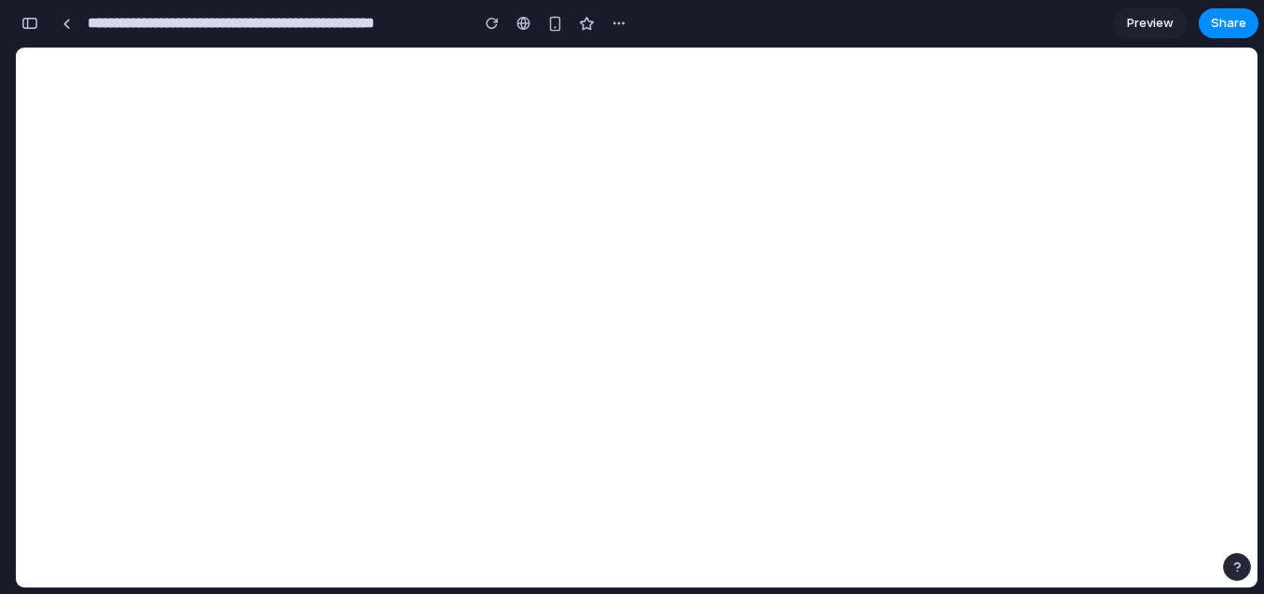
scroll to position [0, 17]
click at [614, 21] on div "button" at bounding box center [619, 23] width 15 height 15
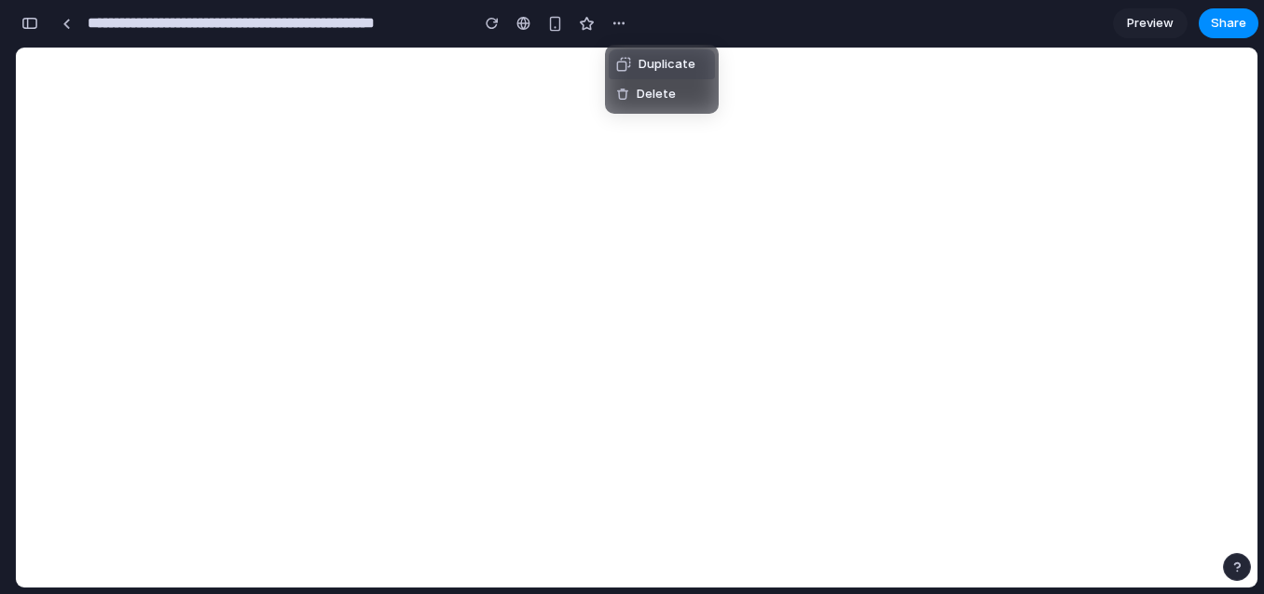
drag, startPoint x: 745, startPoint y: 34, endPoint x: 995, endPoint y: 25, distance: 250.0
click at [751, 34] on div "Duplicate Delete" at bounding box center [632, 297] width 1264 height 594
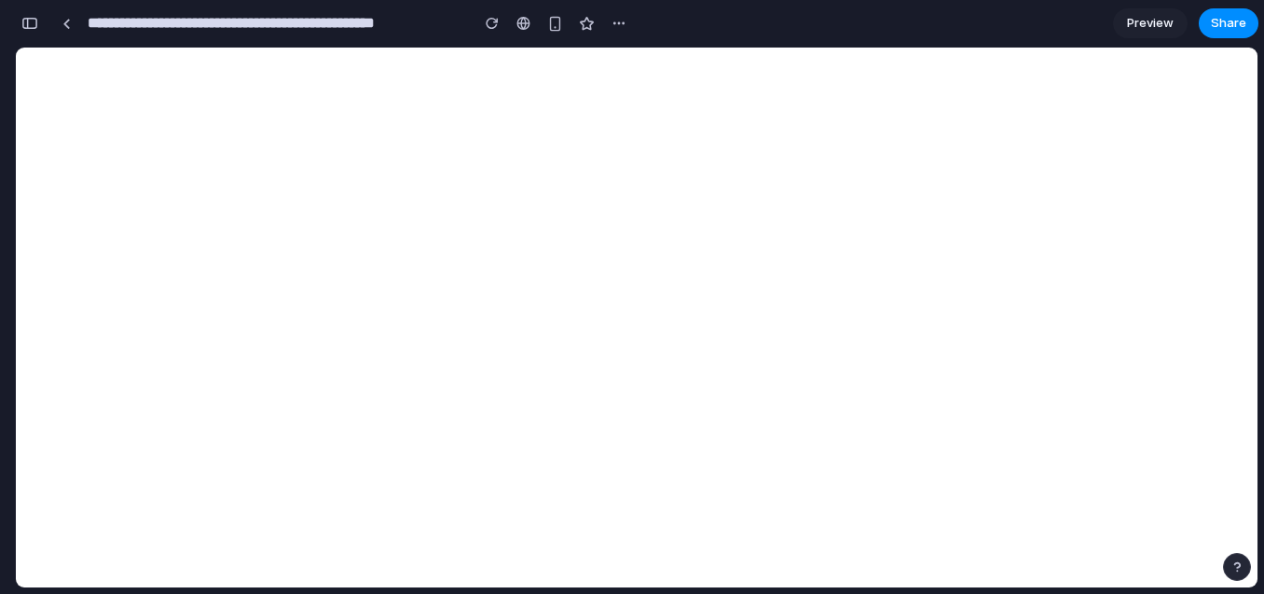
click at [1149, 21] on span "Preview" at bounding box center [1150, 23] width 47 height 19
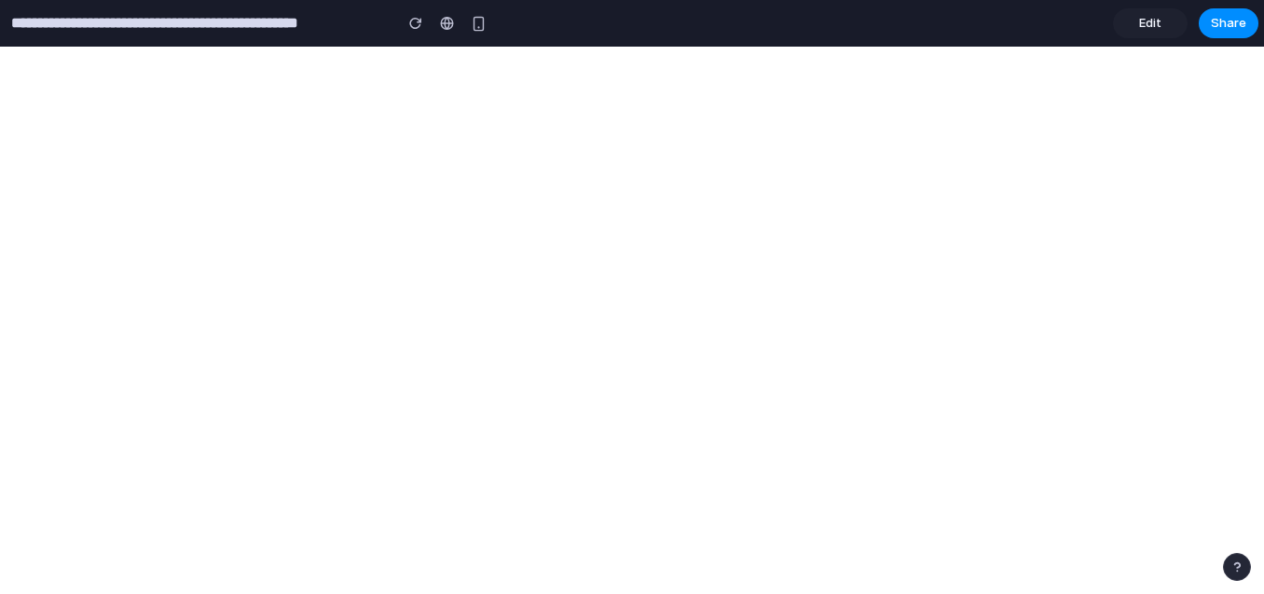
click at [1140, 21] on span "Edit" at bounding box center [1150, 23] width 22 height 19
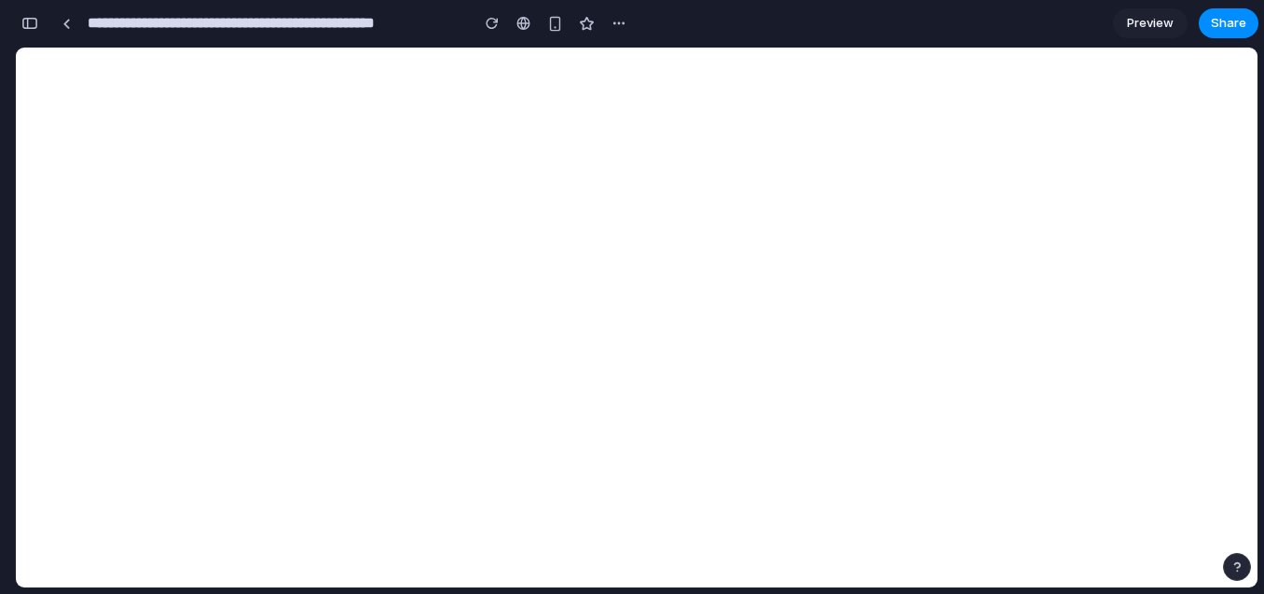
scroll to position [0, 17]
click at [158, 24] on input "**********" at bounding box center [273, 24] width 379 height 34
click at [368, 34] on input "**********" at bounding box center [273, 24] width 379 height 34
click at [498, 24] on div "button" at bounding box center [492, 23] width 13 height 13
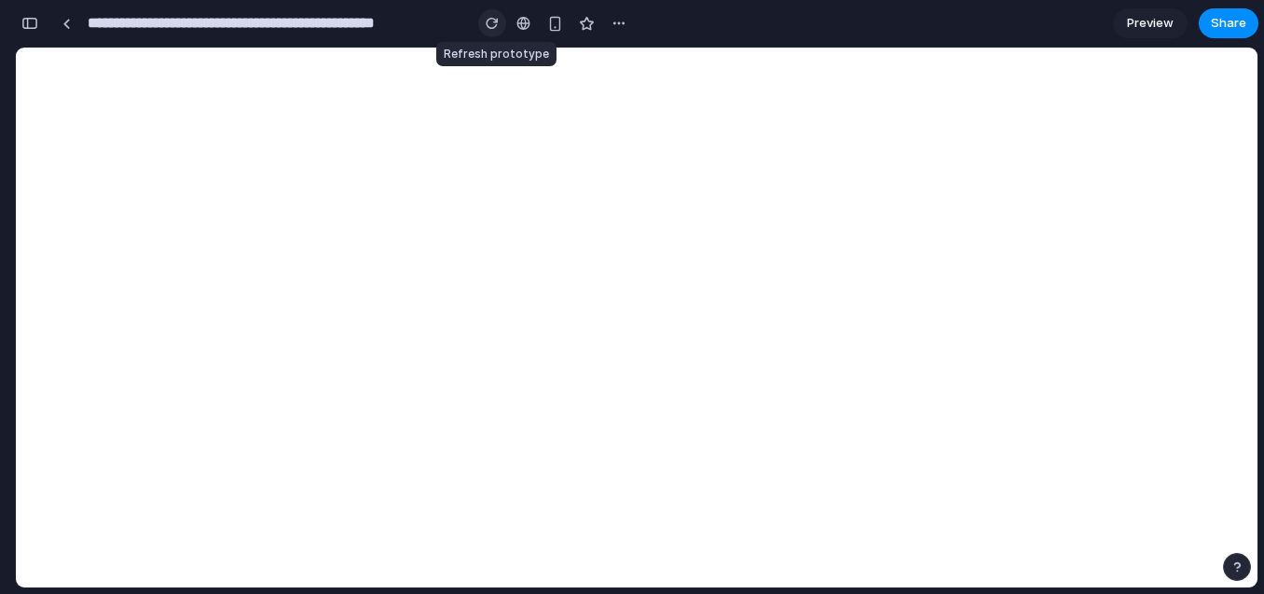
click at [496, 23] on div "button" at bounding box center [492, 23] width 13 height 13
click at [622, 27] on div "button" at bounding box center [619, 23] width 15 height 15
click at [25, 26] on div "Duplicate Delete" at bounding box center [632, 297] width 1264 height 594
click at [25, 26] on div "button" at bounding box center [29, 23] width 17 height 13
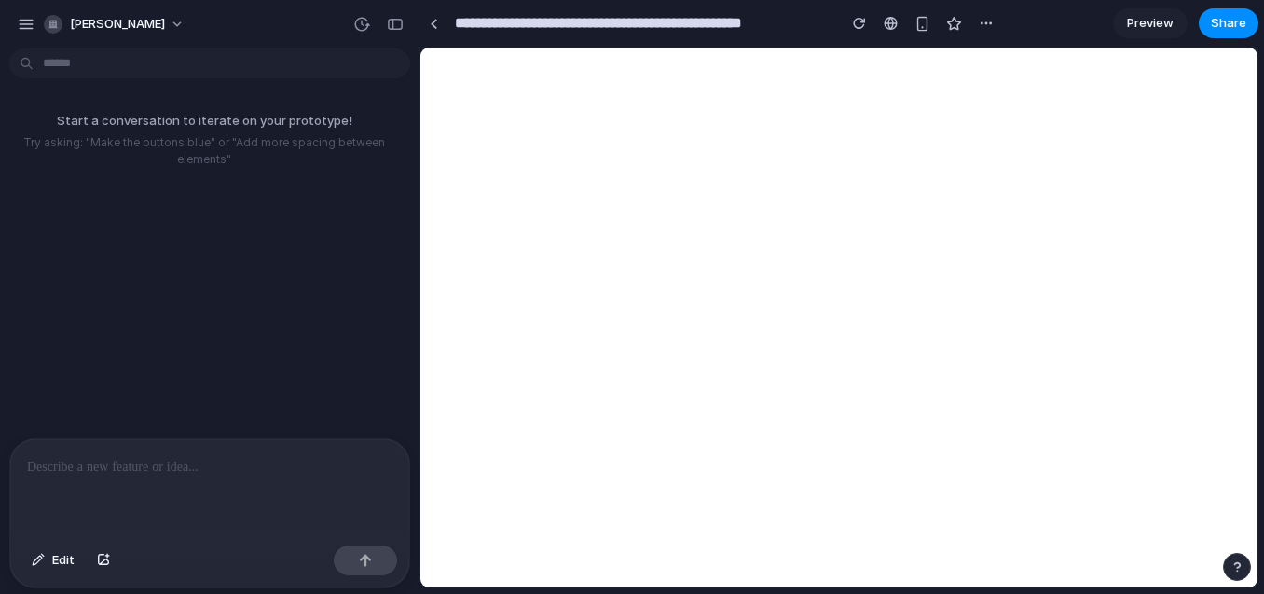
scroll to position [0, 0]
click at [269, 476] on div at bounding box center [209, 488] width 399 height 99
click at [267, 456] on p at bounding box center [209, 467] width 365 height 22
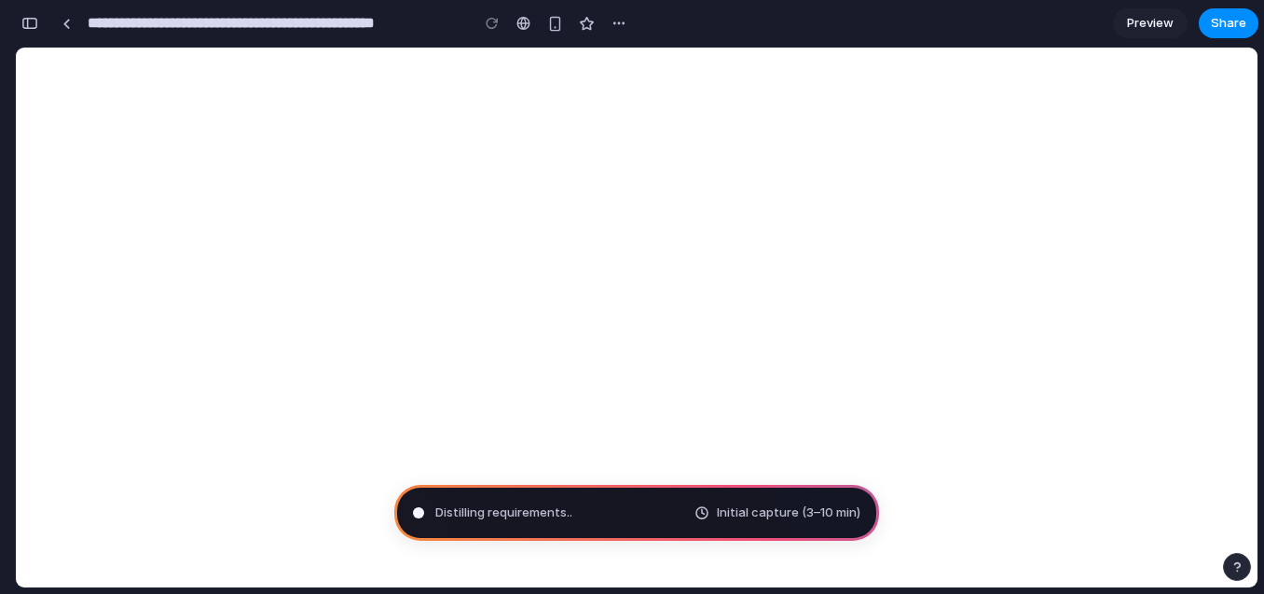
type input "**********"
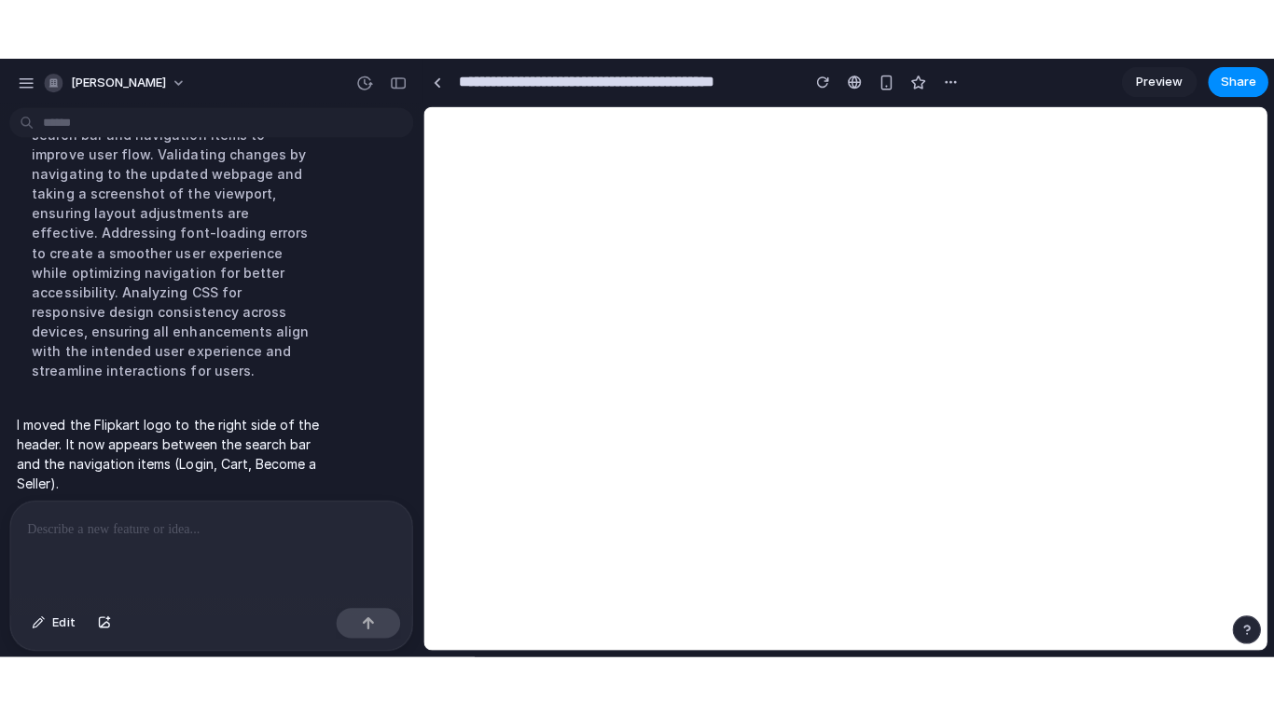
scroll to position [104, 0]
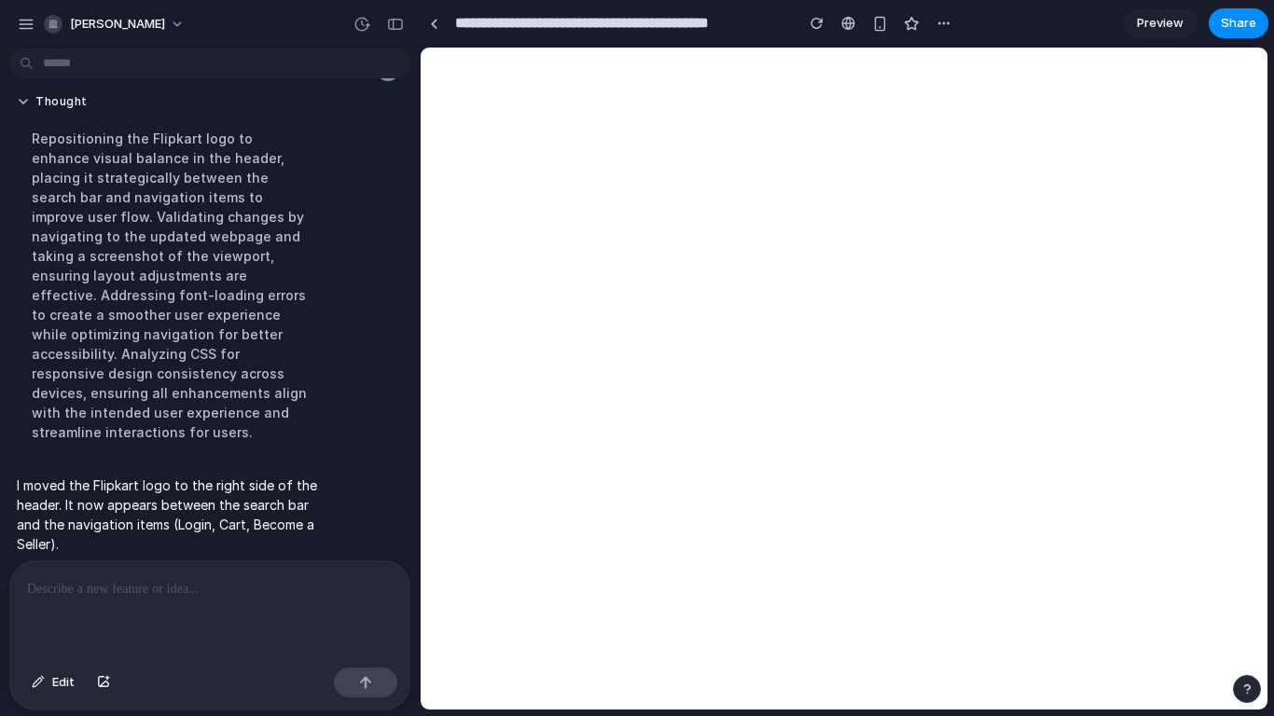
click at [184, 587] on p at bounding box center [206, 589] width 358 height 22
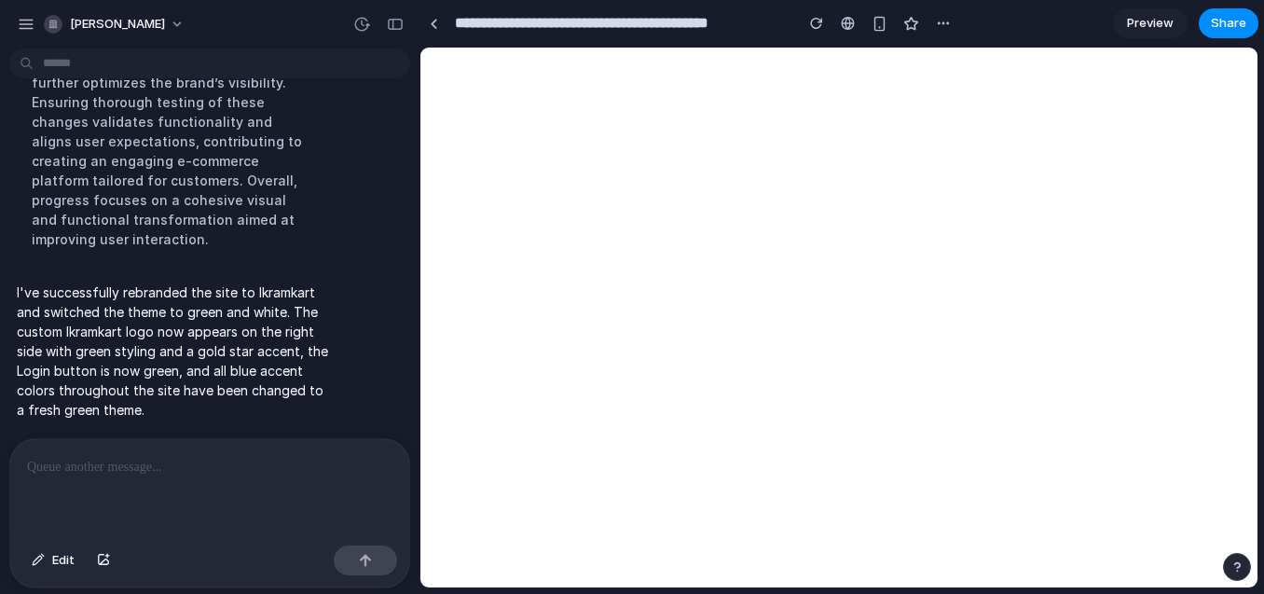
scroll to position [573, 0]
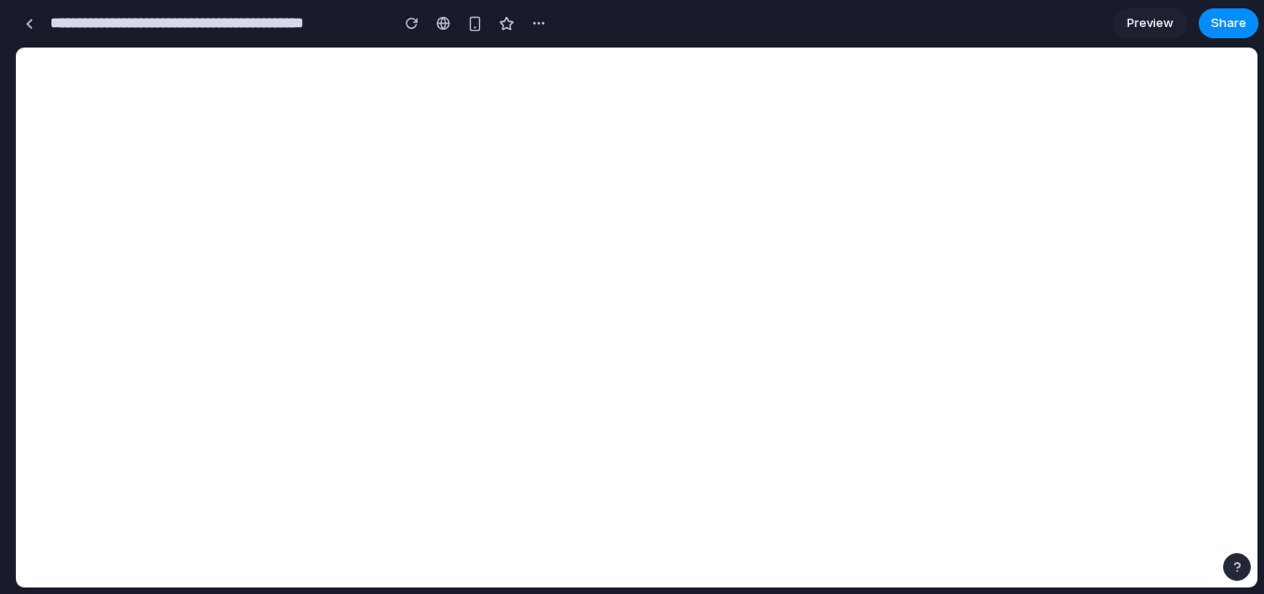
drag, startPoint x: 413, startPoint y: 249, endPoint x: -5, endPoint y: 216, distance: 419.0
click at [0, 216] on html "**********" at bounding box center [632, 297] width 1264 height 594
click at [1226, 19] on span "Share" at bounding box center [1228, 23] width 35 height 19
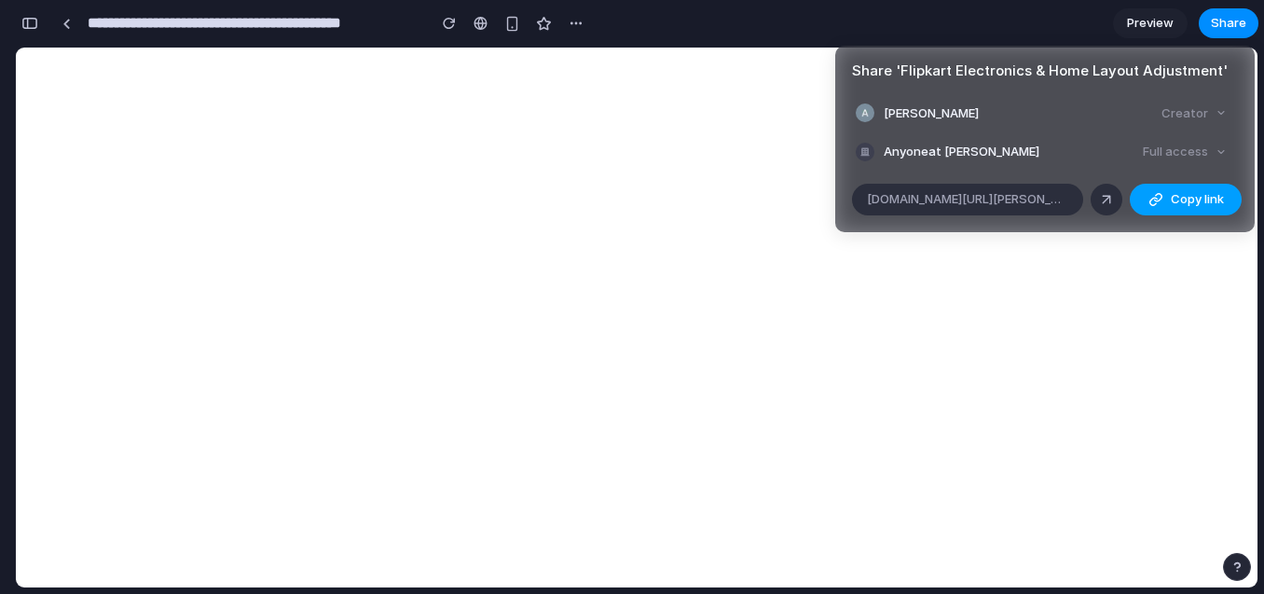
click at [1207, 202] on span "Copy link" at bounding box center [1197, 199] width 53 height 19
